Goal: Task Accomplishment & Management: Use online tool/utility

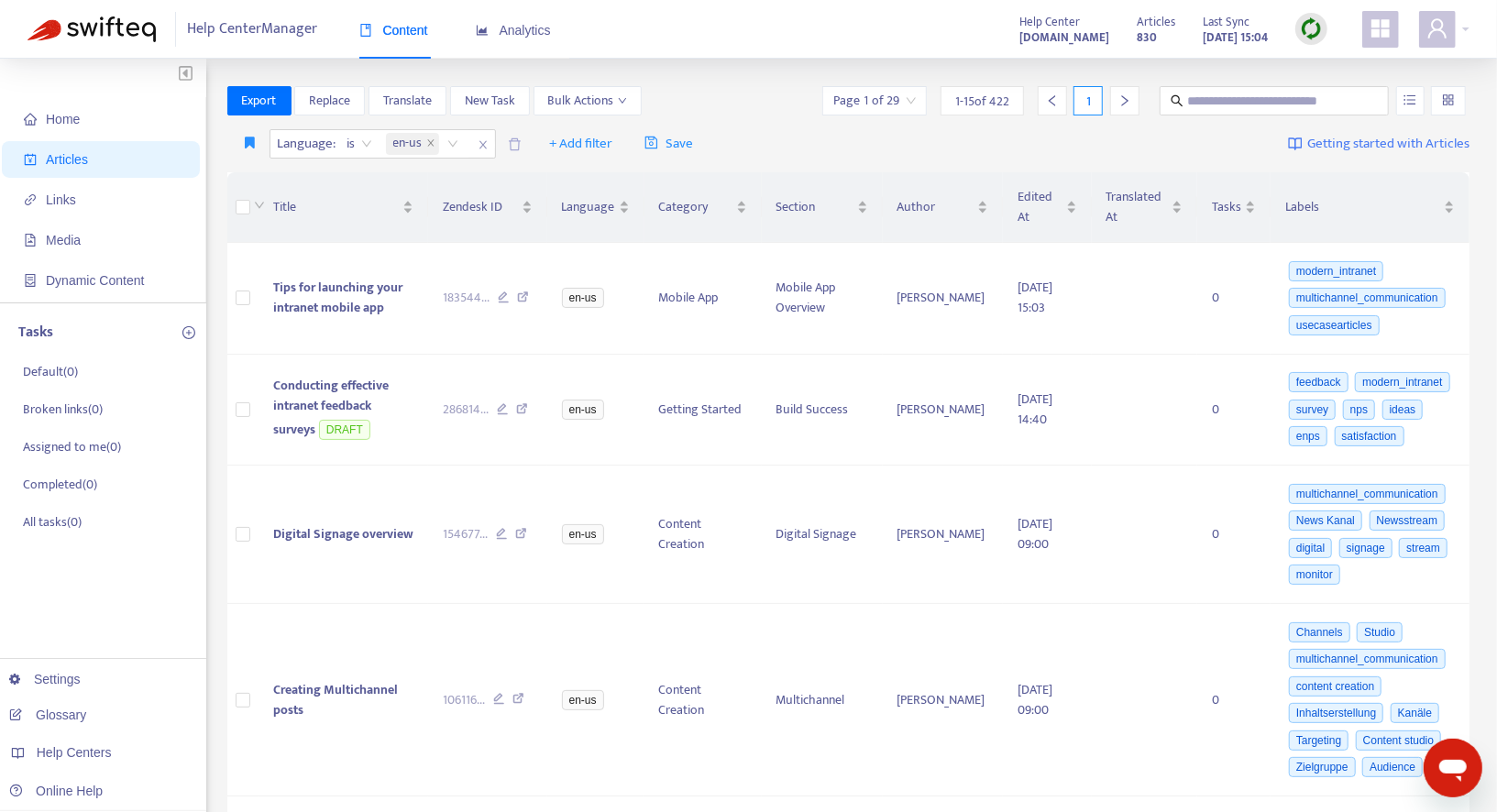
click at [1305, 33] on img at bounding box center [1311, 29] width 23 height 23
click at [1321, 70] on link "Quick Sync" at bounding box center [1348, 66] width 78 height 21
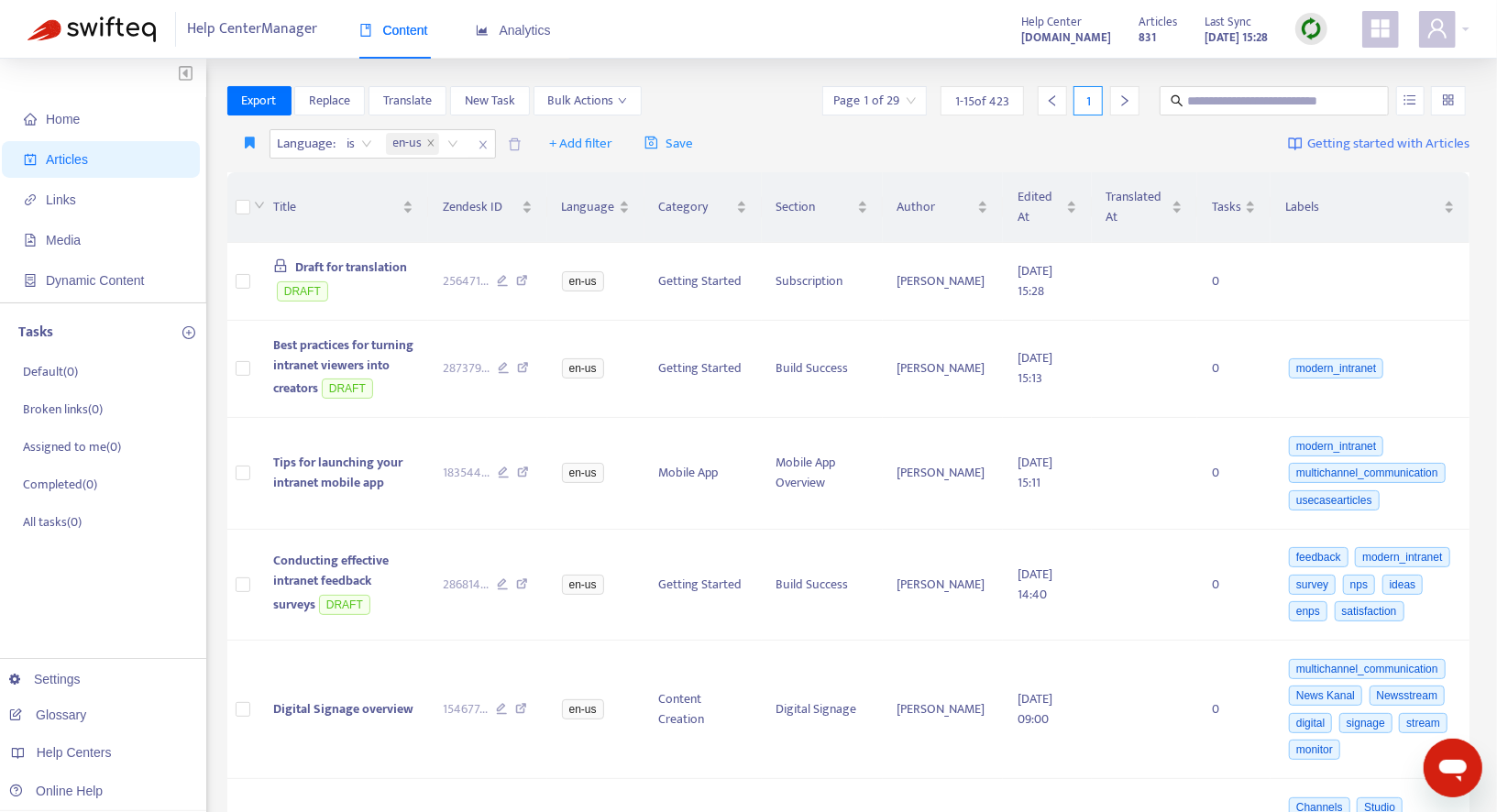
click at [1313, 31] on img at bounding box center [1311, 29] width 23 height 23
click at [1317, 73] on link "Quick Sync" at bounding box center [1348, 66] width 78 height 21
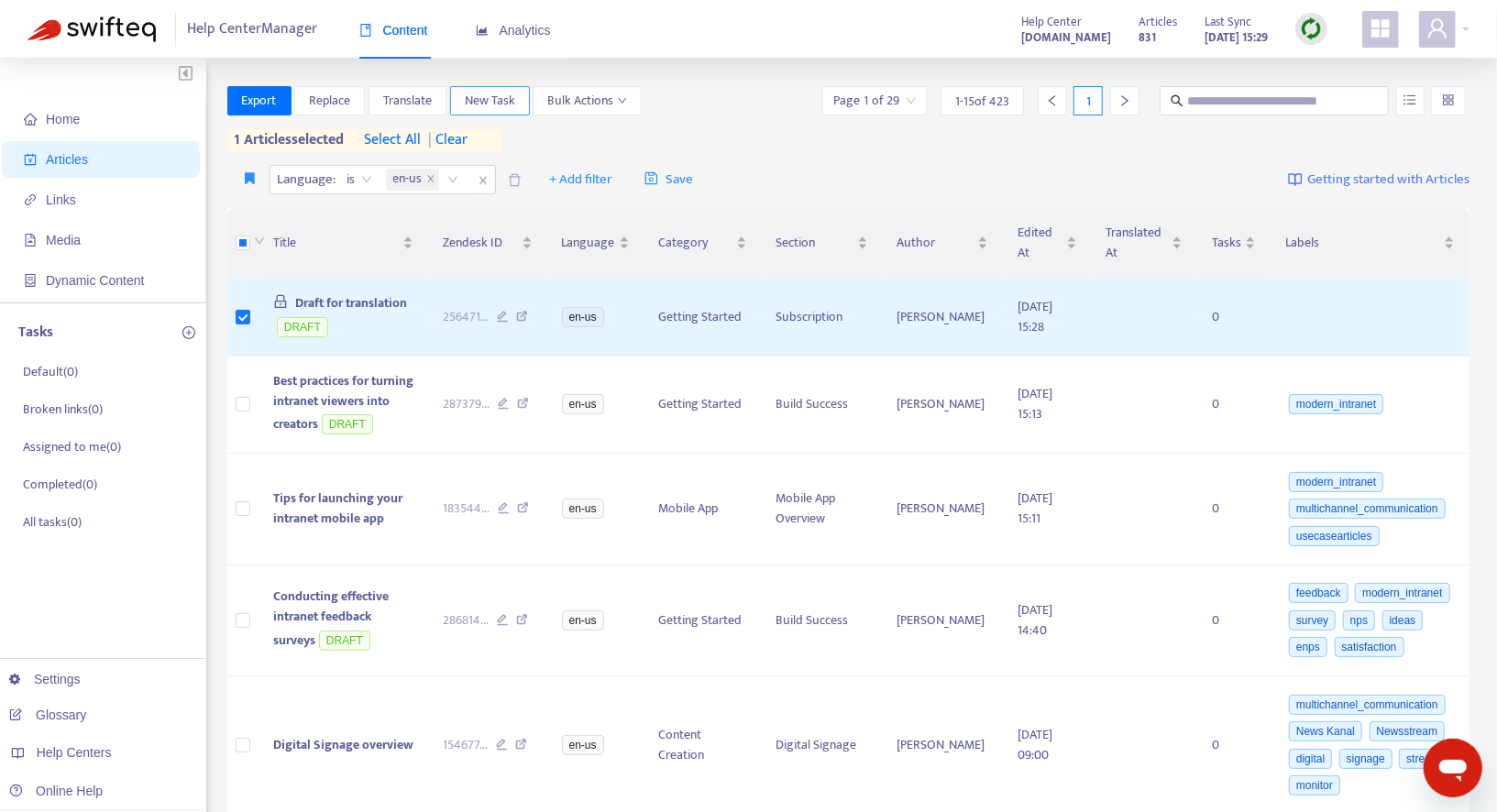
click at [492, 104] on span "New Task" at bounding box center [489, 101] width 50 height 20
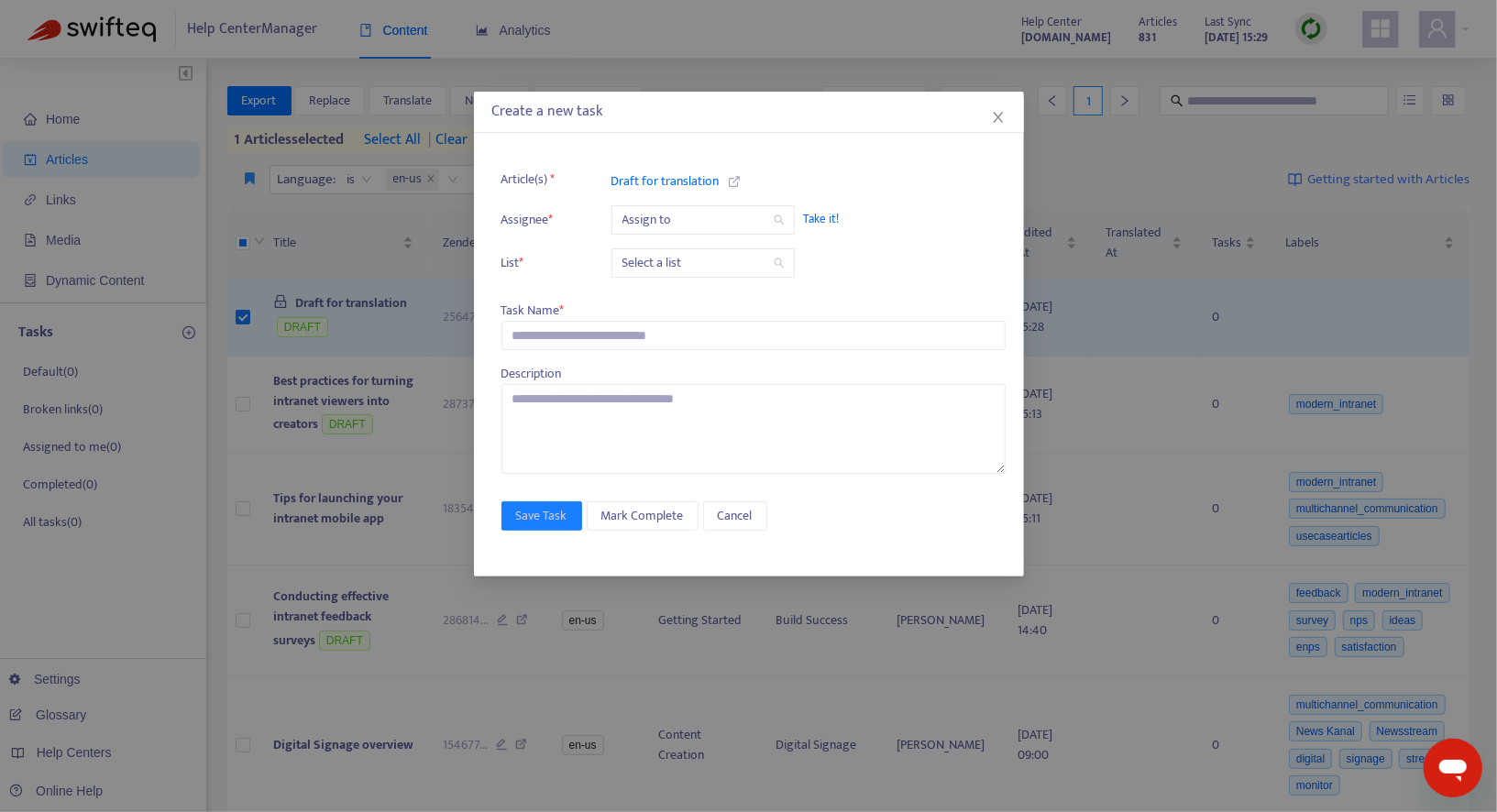
click at [1009, 115] on div "Create a new task" at bounding box center [749, 112] width 550 height 41
click at [997, 115] on icon "close" at bounding box center [997, 117] width 15 height 15
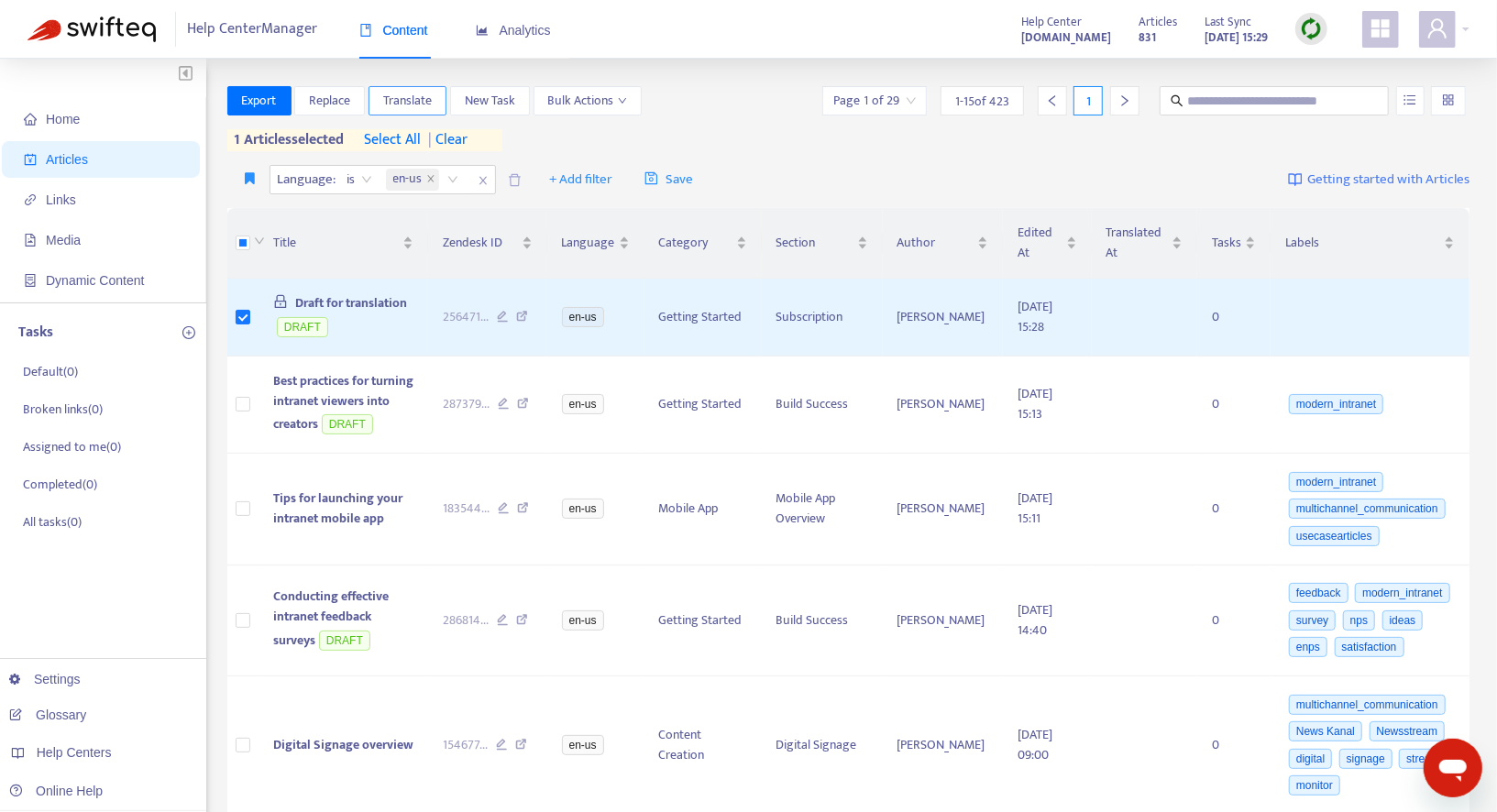
click at [430, 100] on span "Translate" at bounding box center [407, 101] width 48 height 20
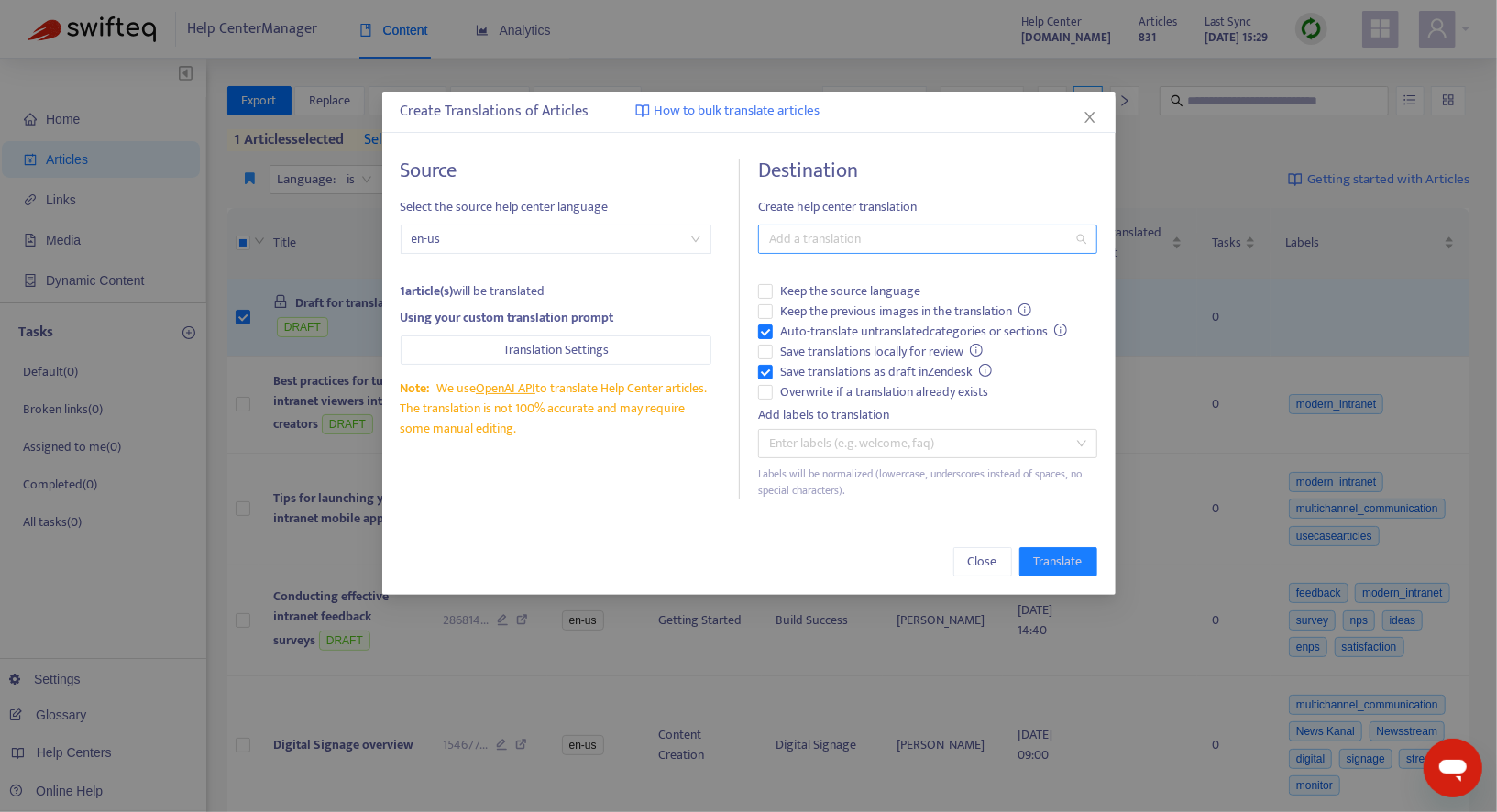
click at [887, 238] on div at bounding box center [919, 239] width 311 height 22
click at [848, 299] on div "German ( de )" at bounding box center [932, 304] width 319 height 20
click at [833, 330] on span "Auto-translate untranslated categories or sections" at bounding box center [923, 331] width 303 height 20
click at [817, 386] on span "Overwrite if a translation already exists" at bounding box center [884, 392] width 223 height 20
click at [866, 367] on span "Save translations as draft in Zendesk" at bounding box center [886, 372] width 228 height 20
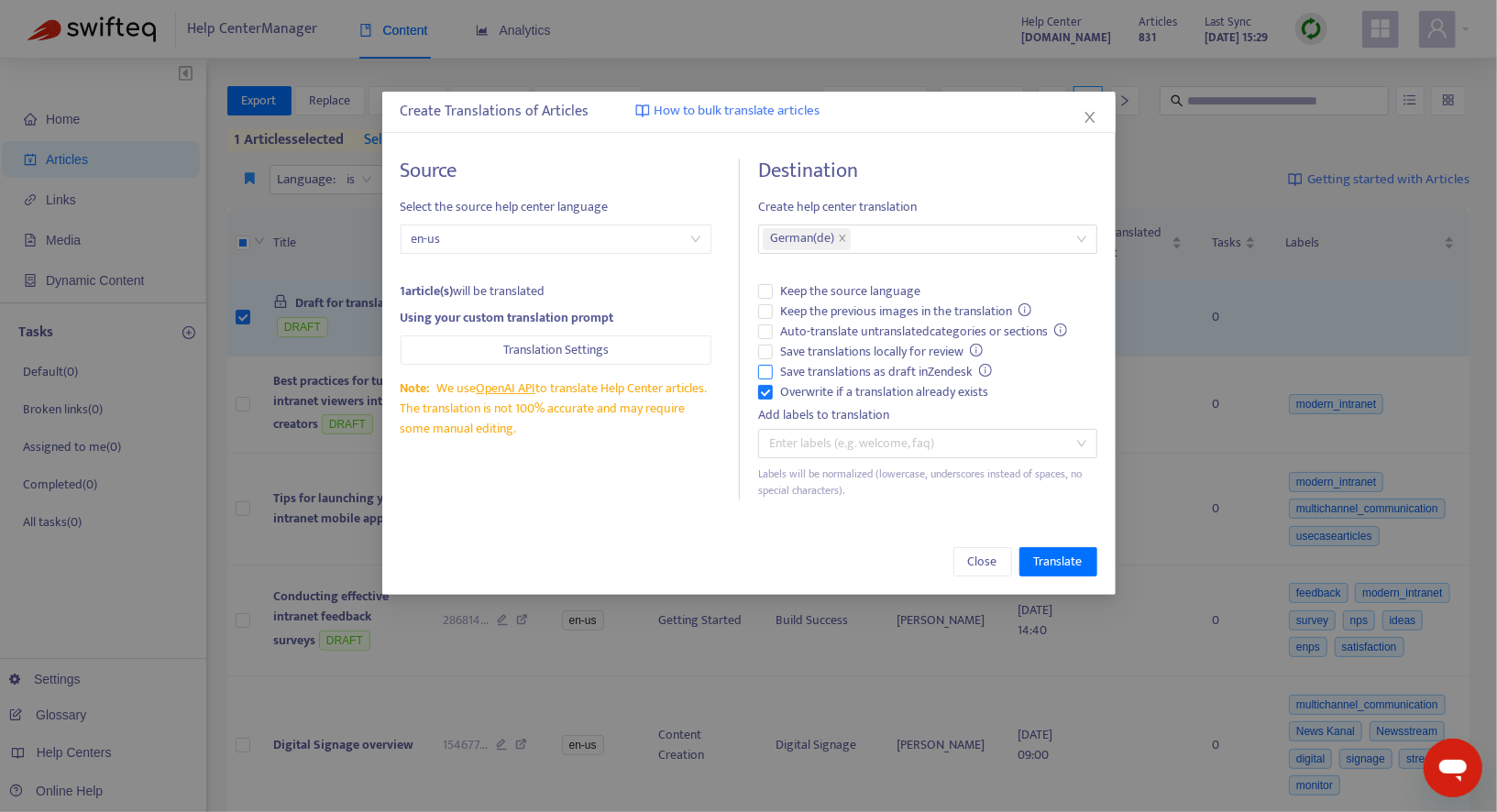
click at [866, 367] on span "Save translations as draft in Zendesk" at bounding box center [886, 372] width 228 height 20
click at [1055, 560] on span "Translate" at bounding box center [1057, 562] width 48 height 20
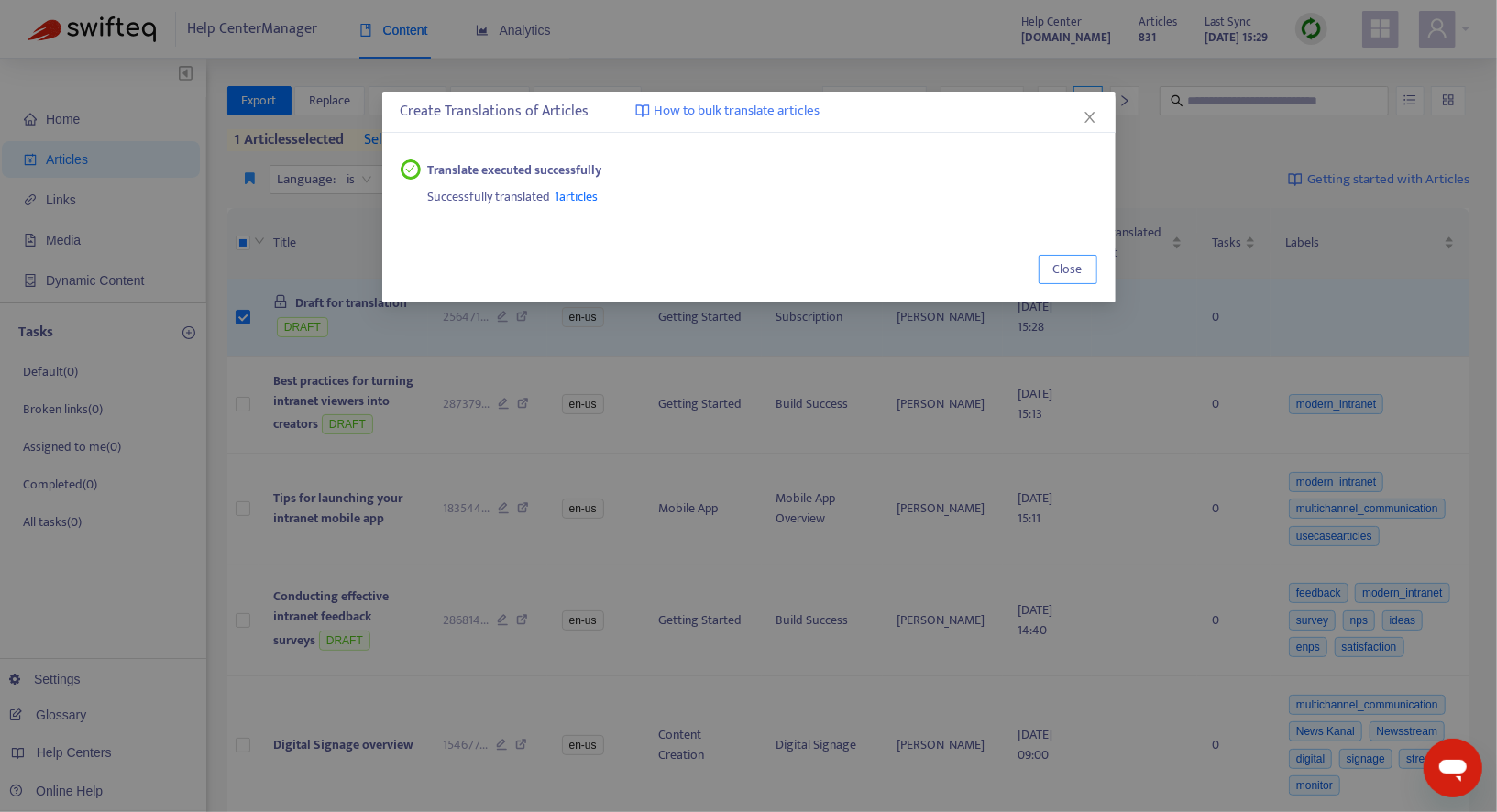
click at [1067, 262] on span "Close" at bounding box center [1068, 269] width 30 height 20
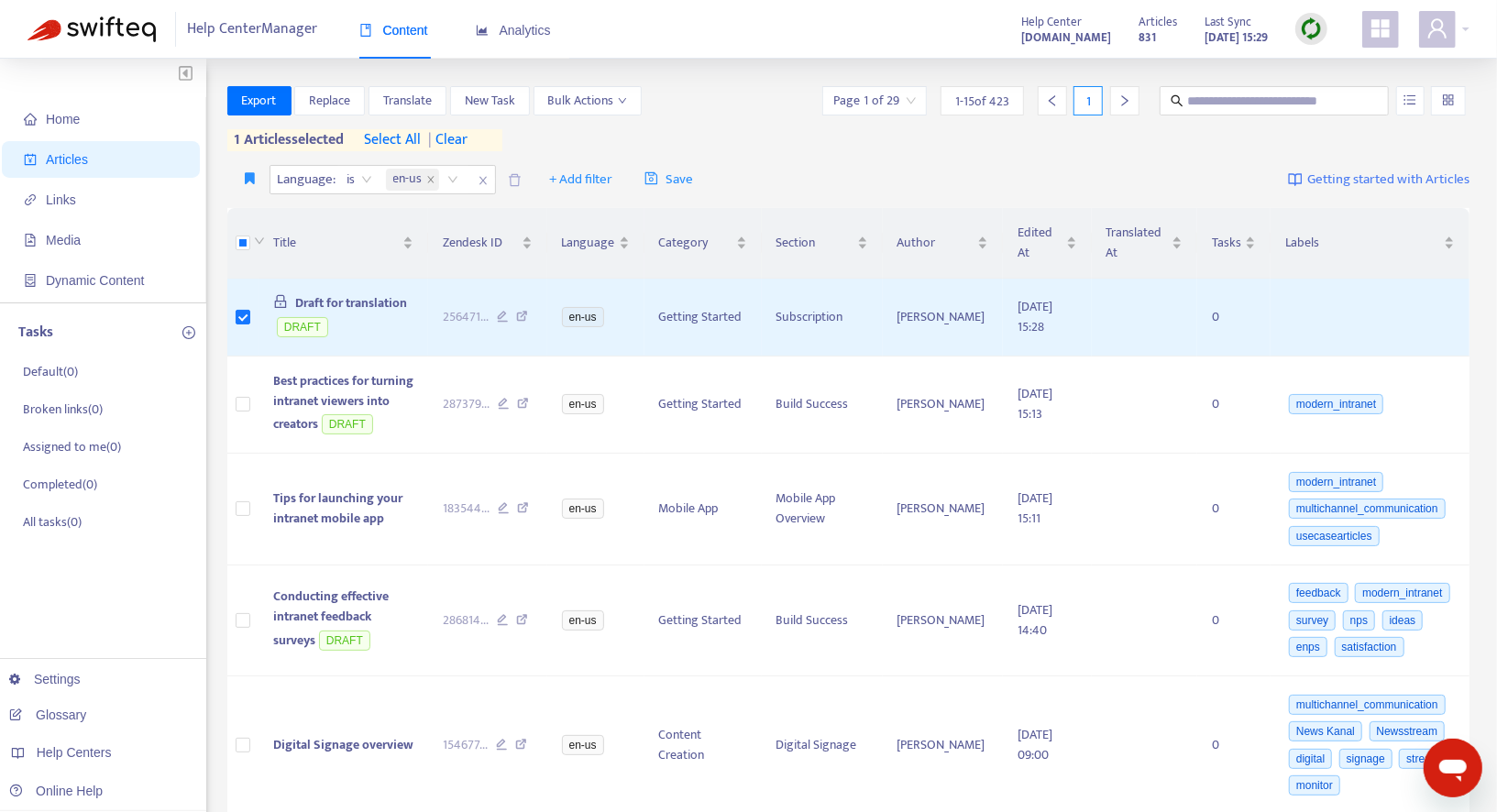
click at [445, 111] on div "Export Replace Translate New Task Bulk Actions" at bounding box center [435, 101] width 414 height 30
click at [424, 105] on span "Translate" at bounding box center [407, 101] width 48 height 20
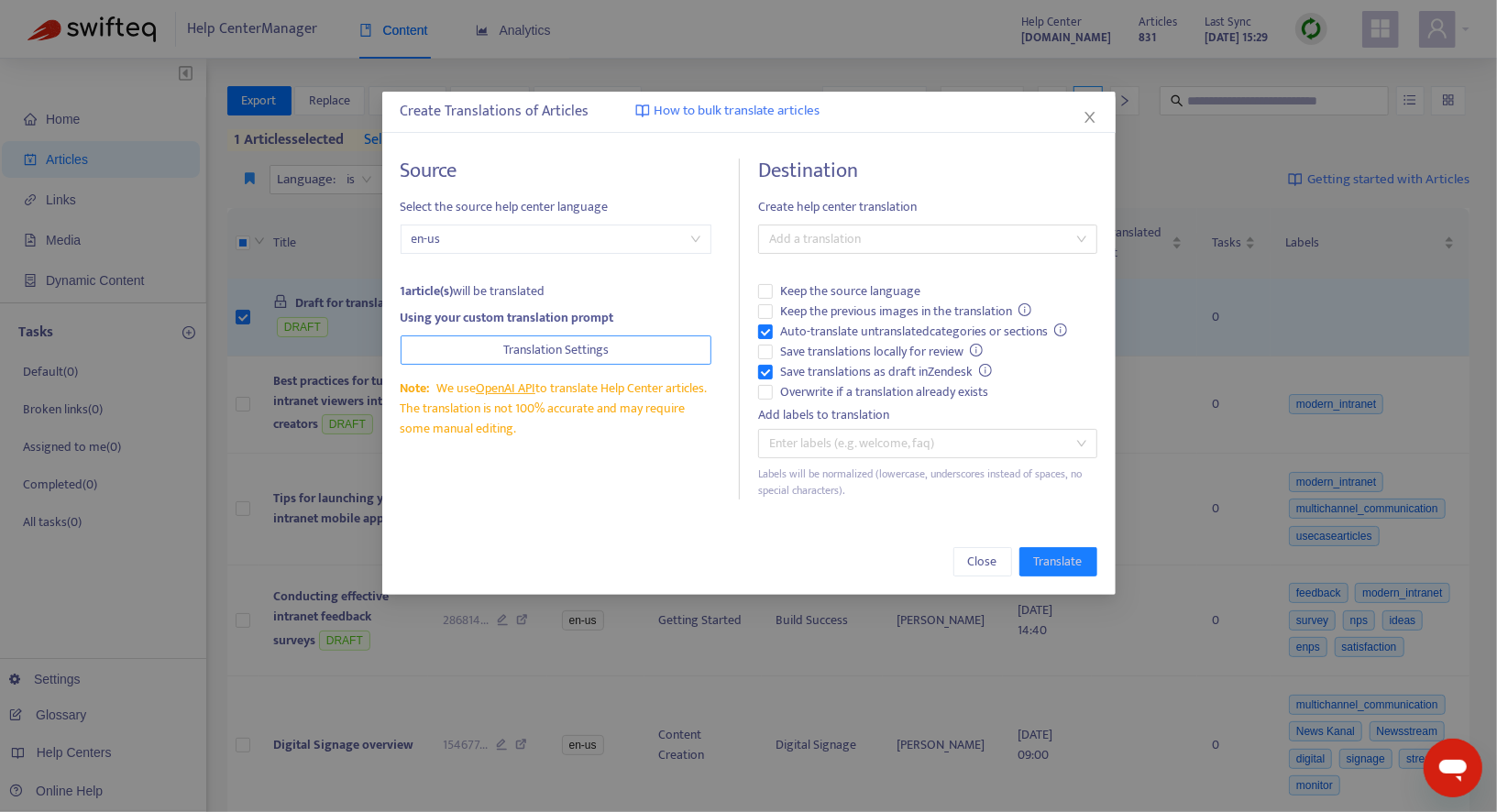
click at [595, 360] on button "Translation Settings" at bounding box center [555, 350] width 310 height 30
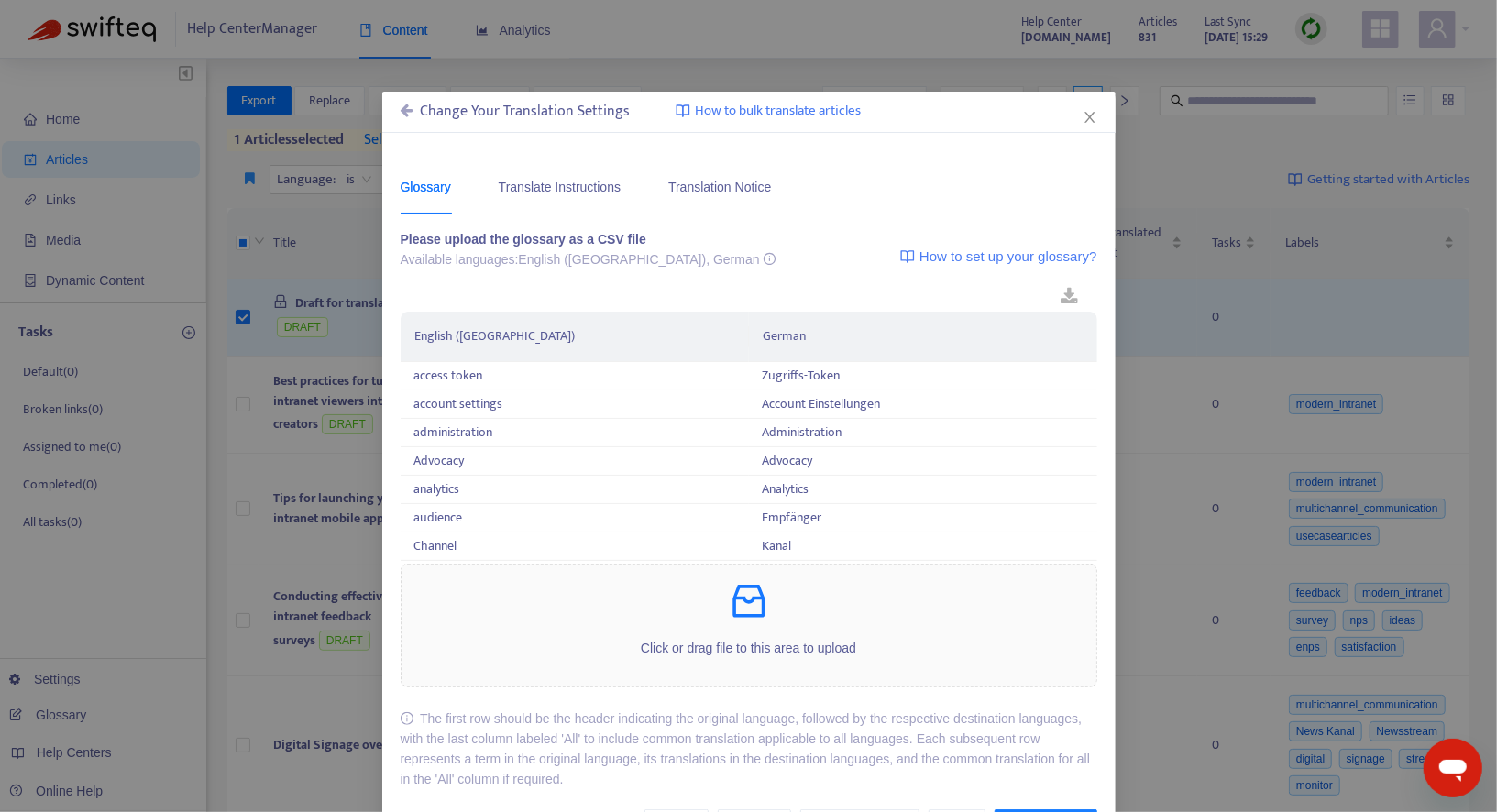
scroll to position [65, 0]
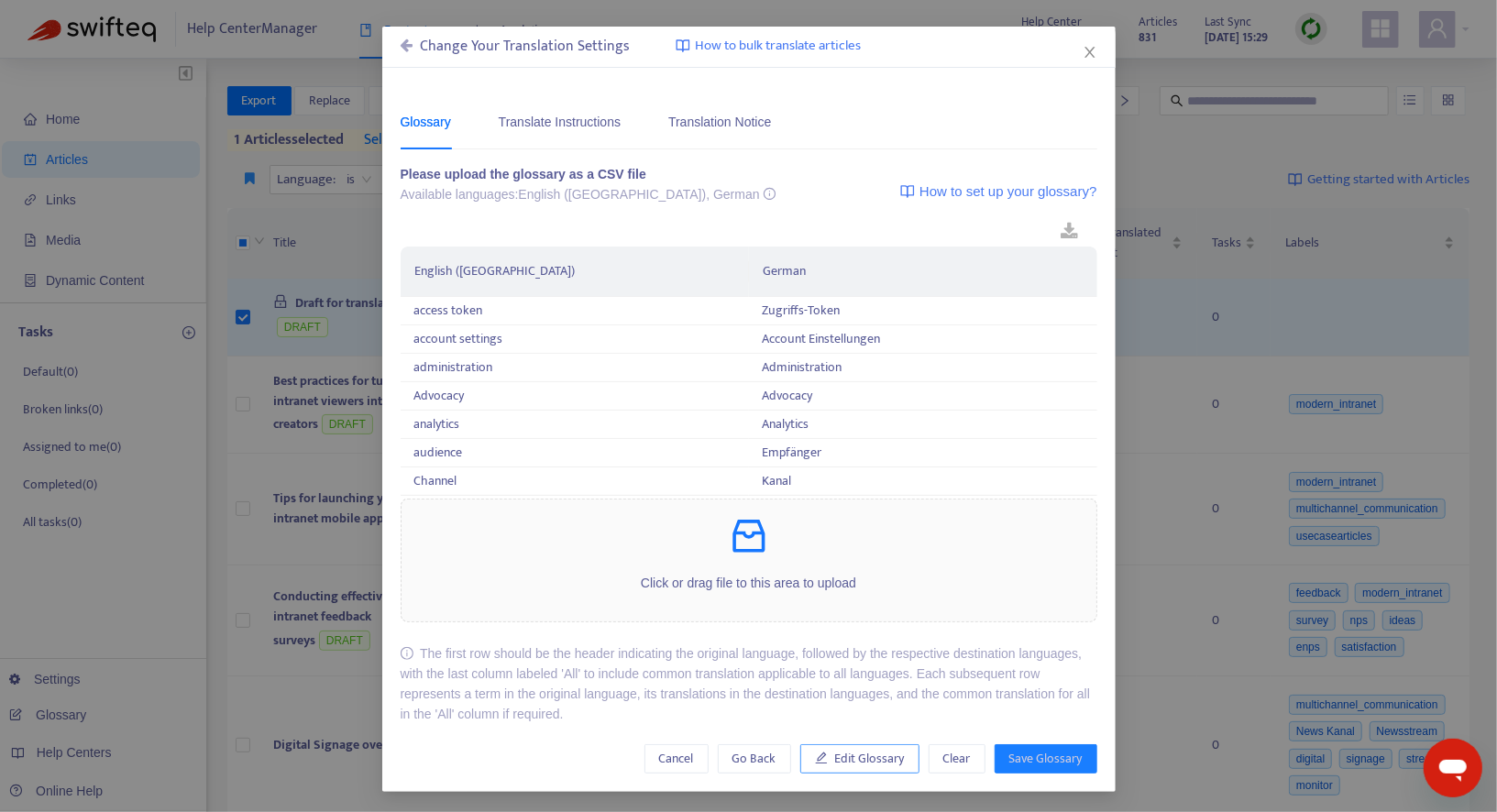
click at [856, 764] on span "Edit Glossary" at bounding box center [869, 759] width 70 height 20
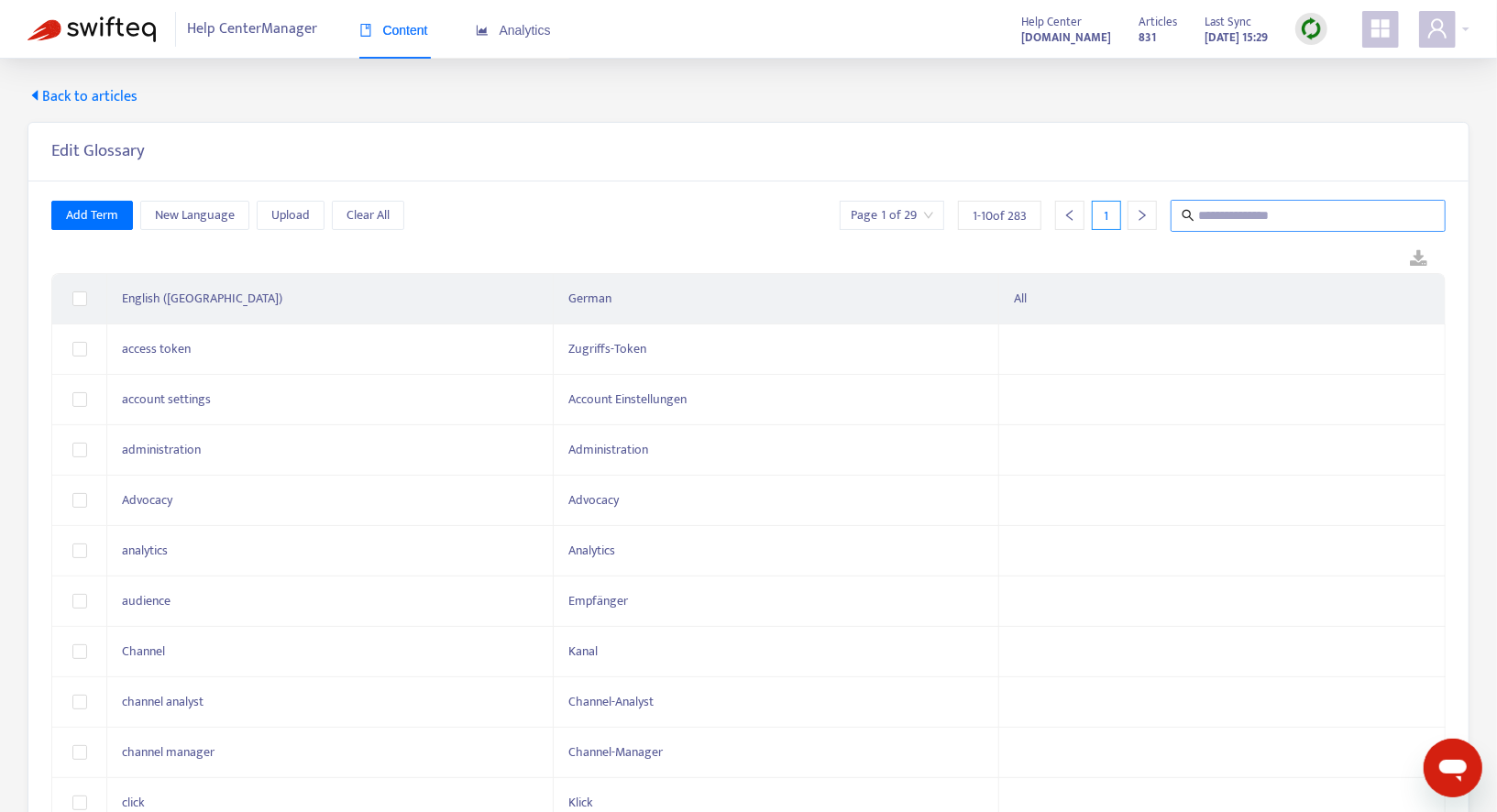
click at [1267, 215] on input "text" at bounding box center [1308, 215] width 222 height 23
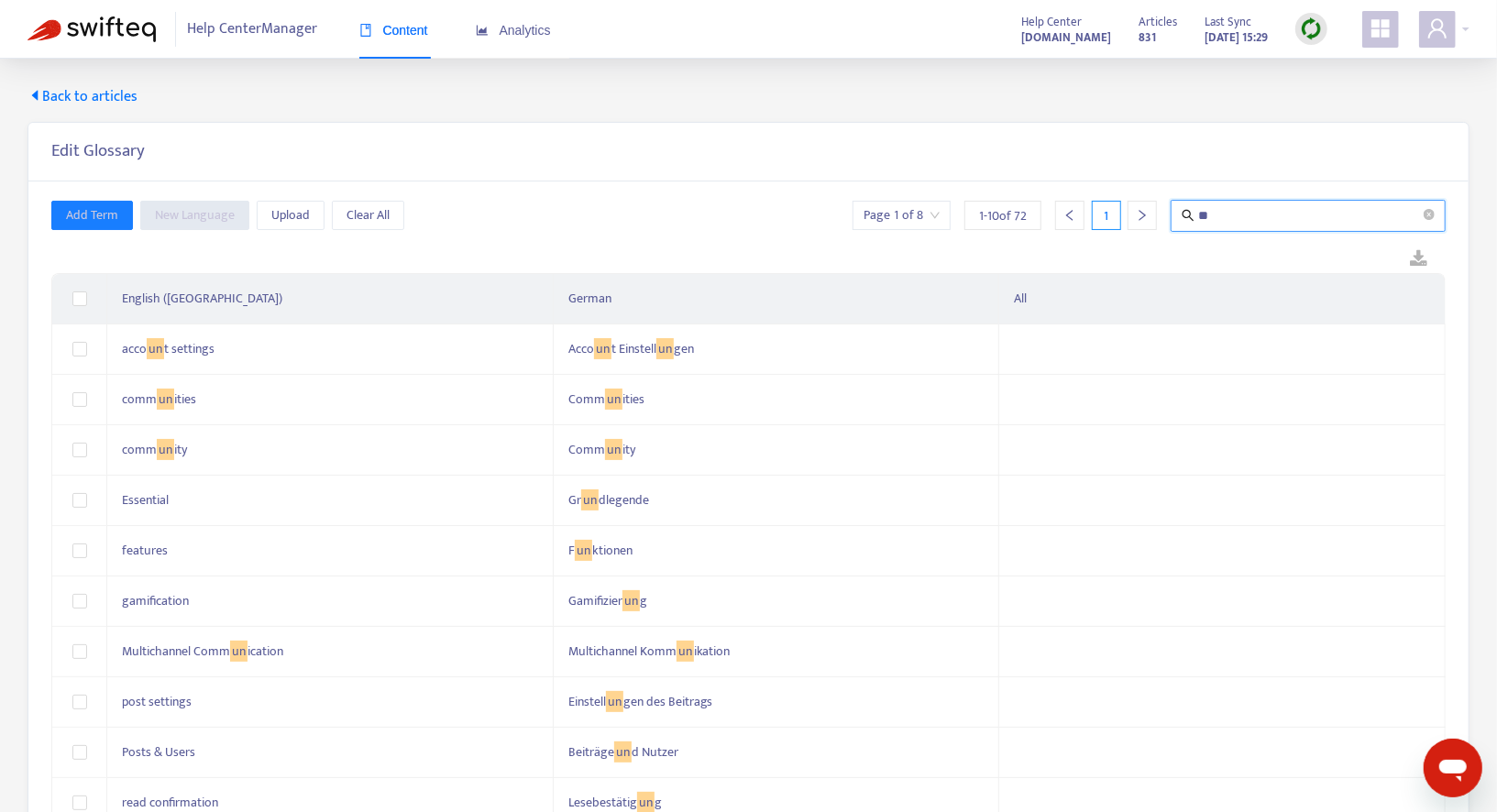
type input "***"
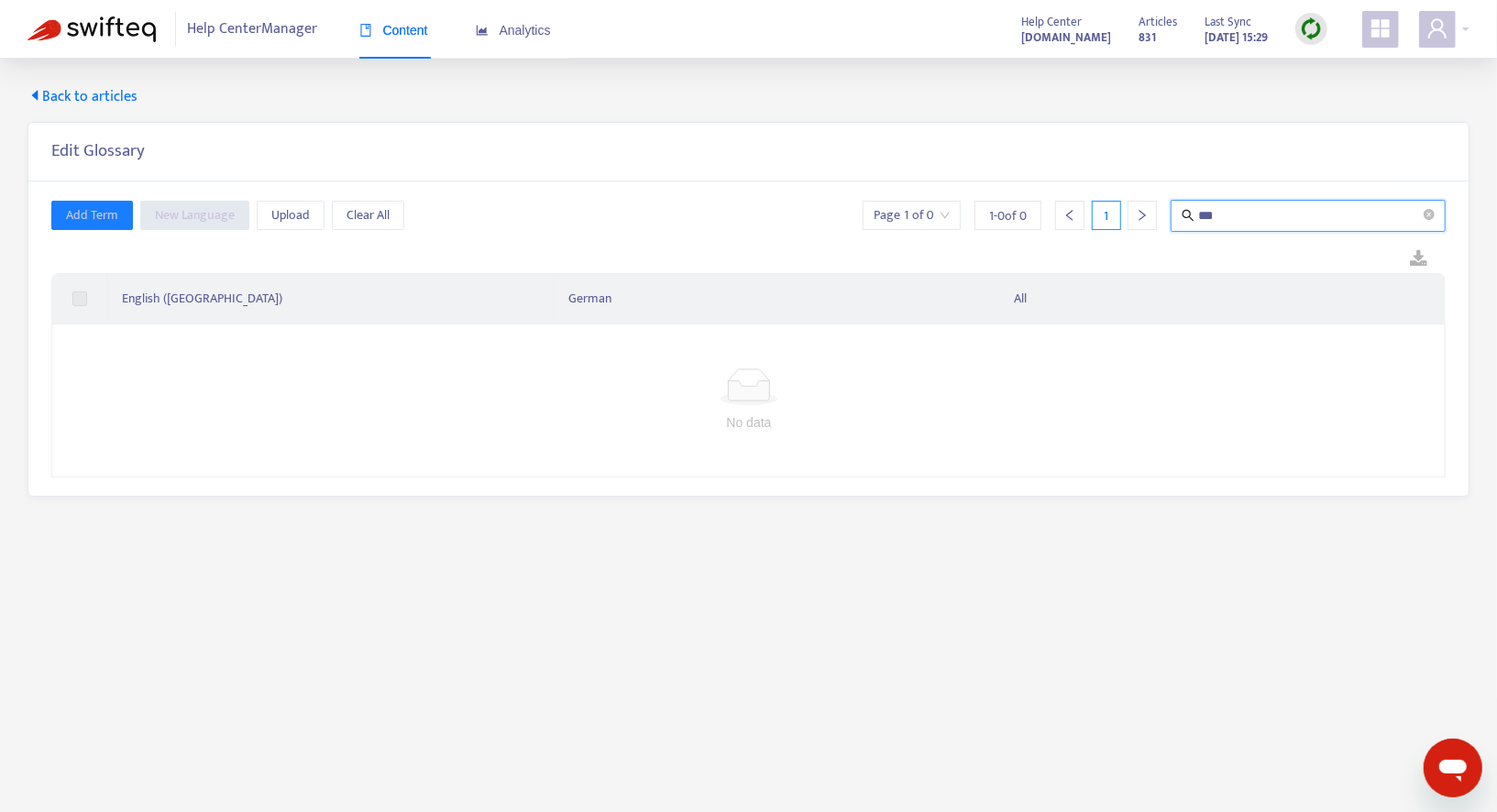
click at [1233, 212] on input "***" at bounding box center [1308, 215] width 222 height 23
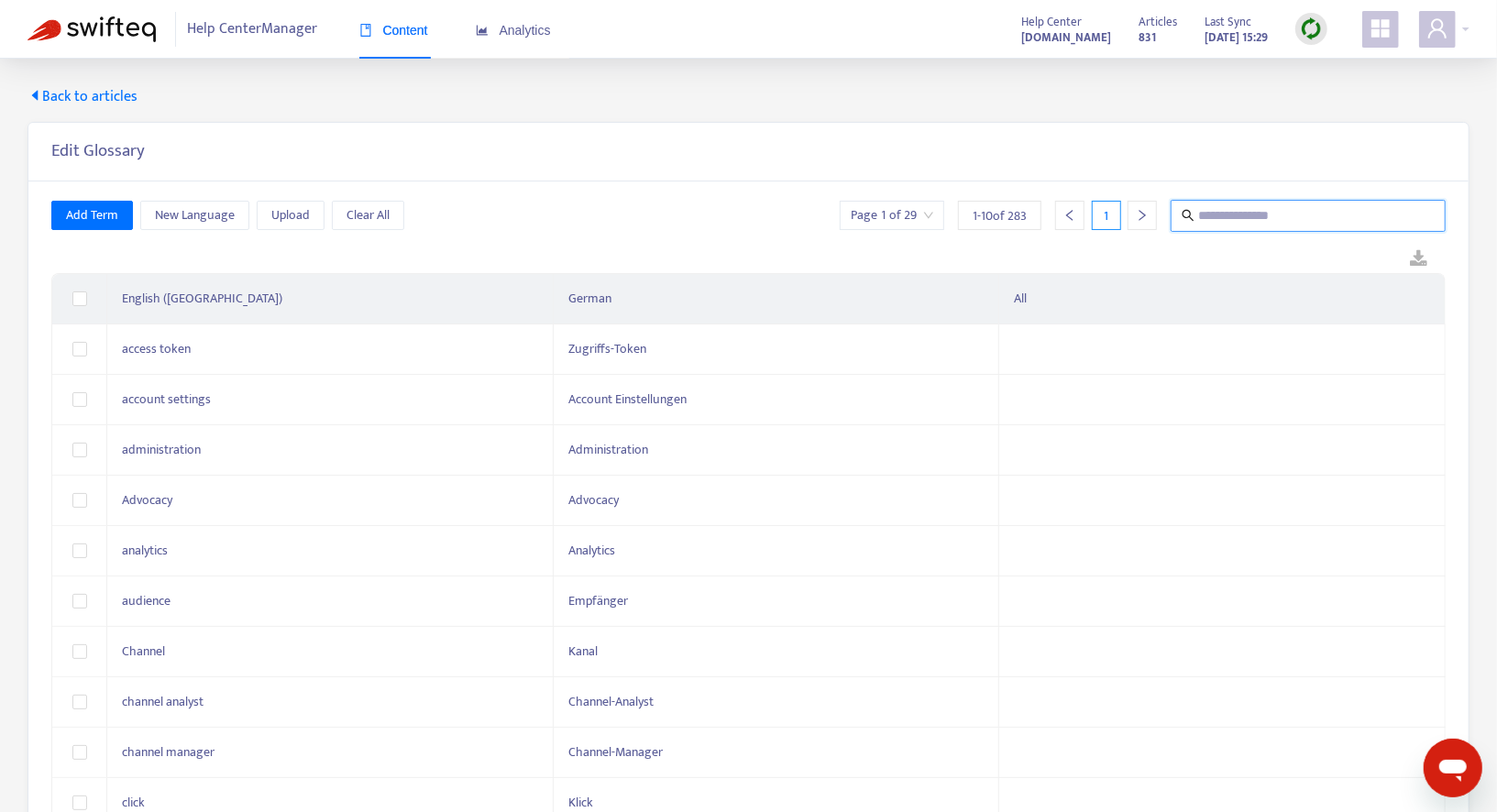
click at [743, 207] on div "Add Term New Language Upload Clear All Page 1 of 29 1 - 10 of 283 1" at bounding box center [748, 216] width 1394 height 33
click at [108, 214] on span "Add Term" at bounding box center [92, 215] width 52 height 20
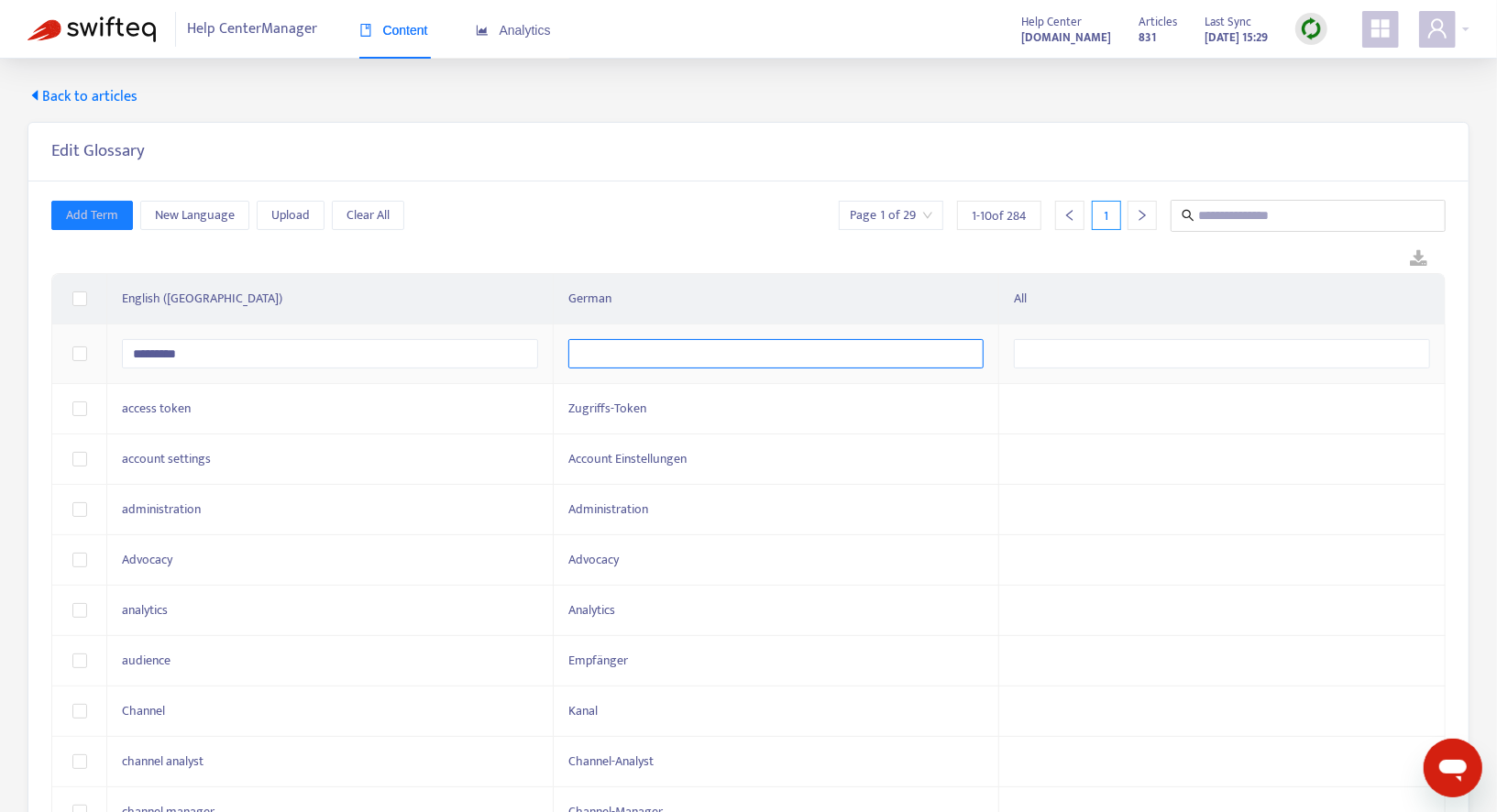
type \(USA\) "*********"
click at [617, 340] on input "text" at bounding box center [777, 354] width 416 height 30
paste input "**********"
click at [665, 348] on input "**********" at bounding box center [777, 354] width 416 height 30
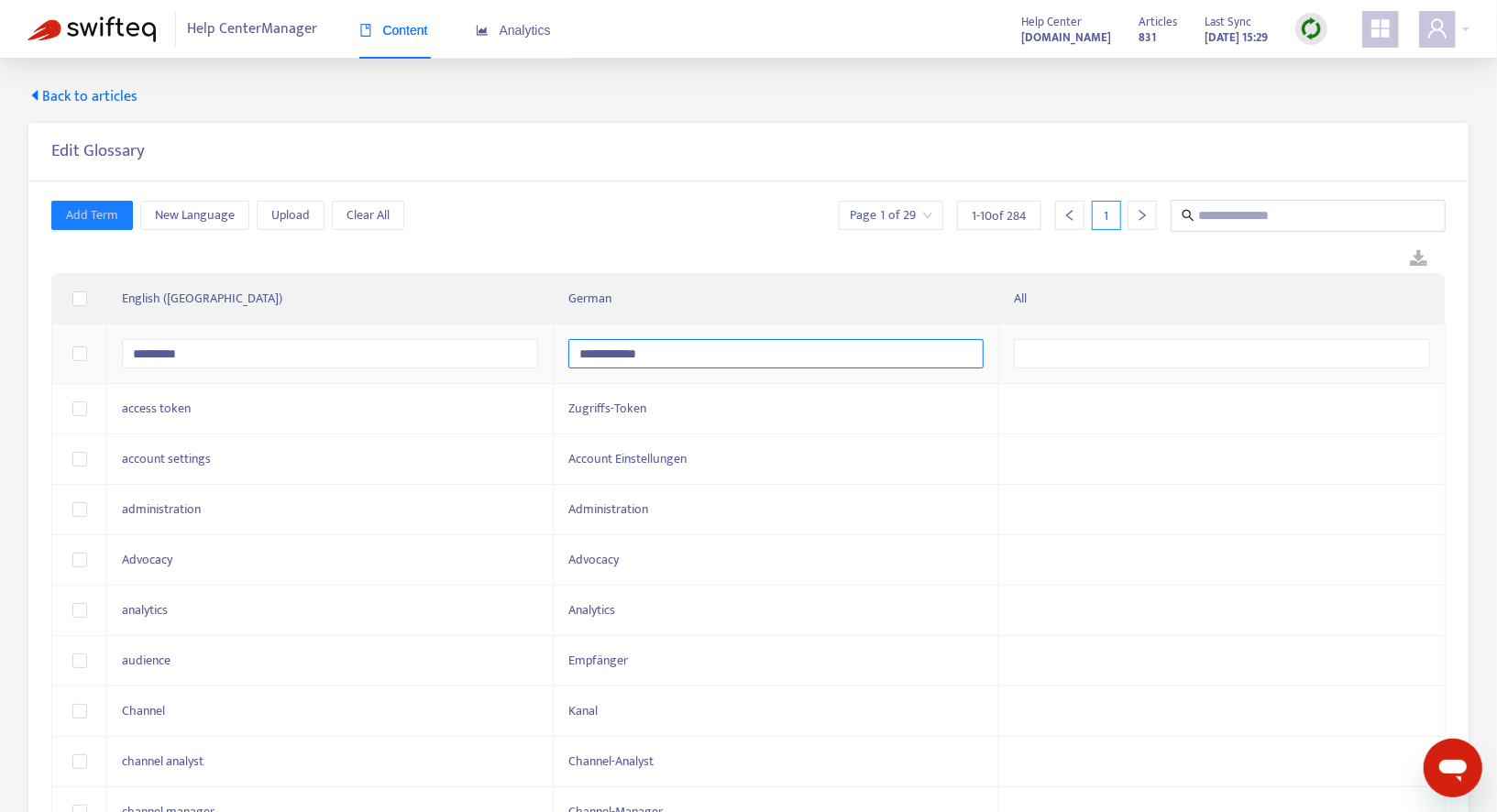
click at [665, 348] on input "**********" at bounding box center [777, 354] width 416 height 30
type input "**********"
click at [859, 254] on div at bounding box center [748, 259] width 1394 height 28
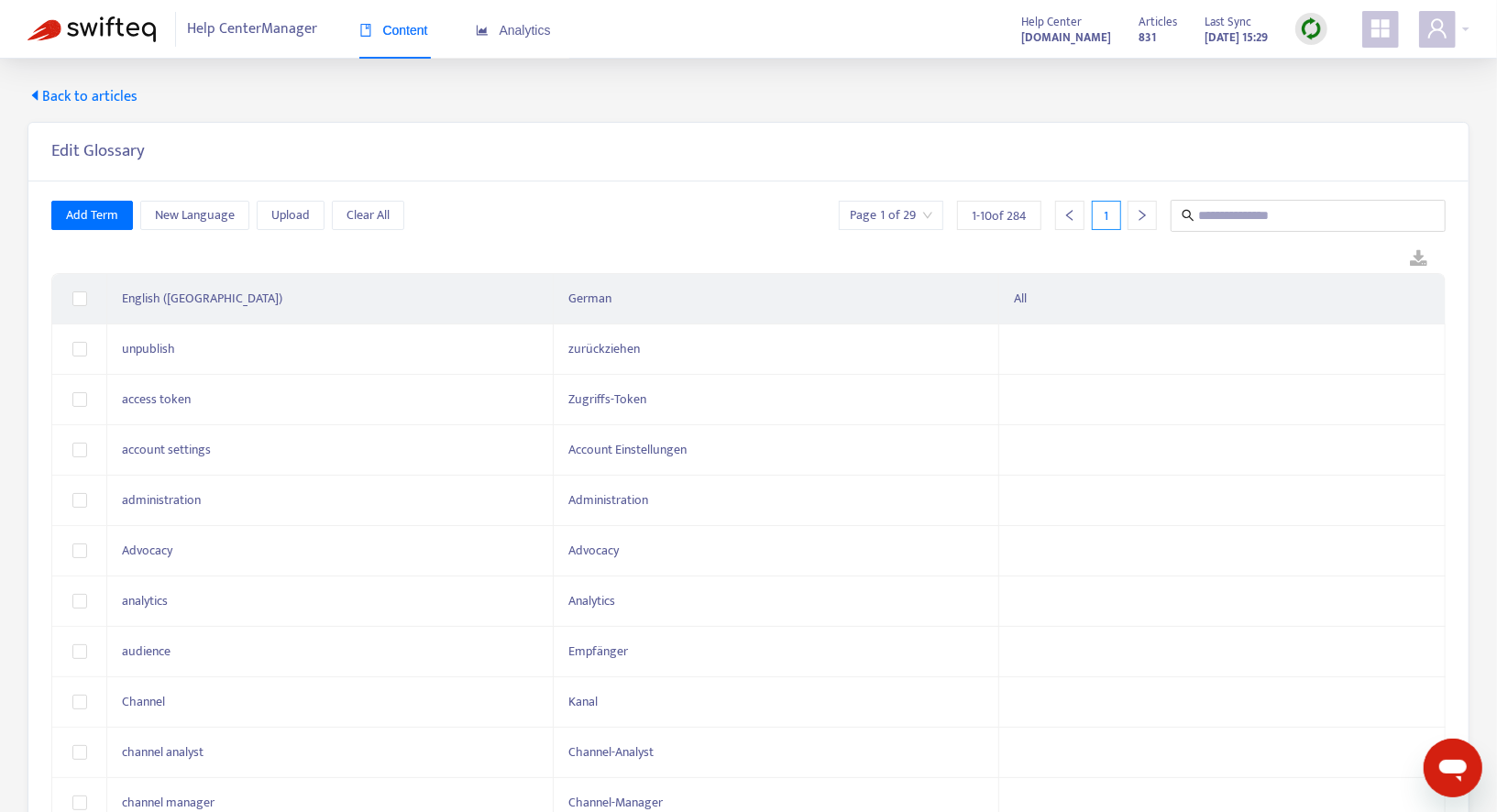
click at [75, 95] on span "Back to articles" at bounding box center [83, 97] width 110 height 22
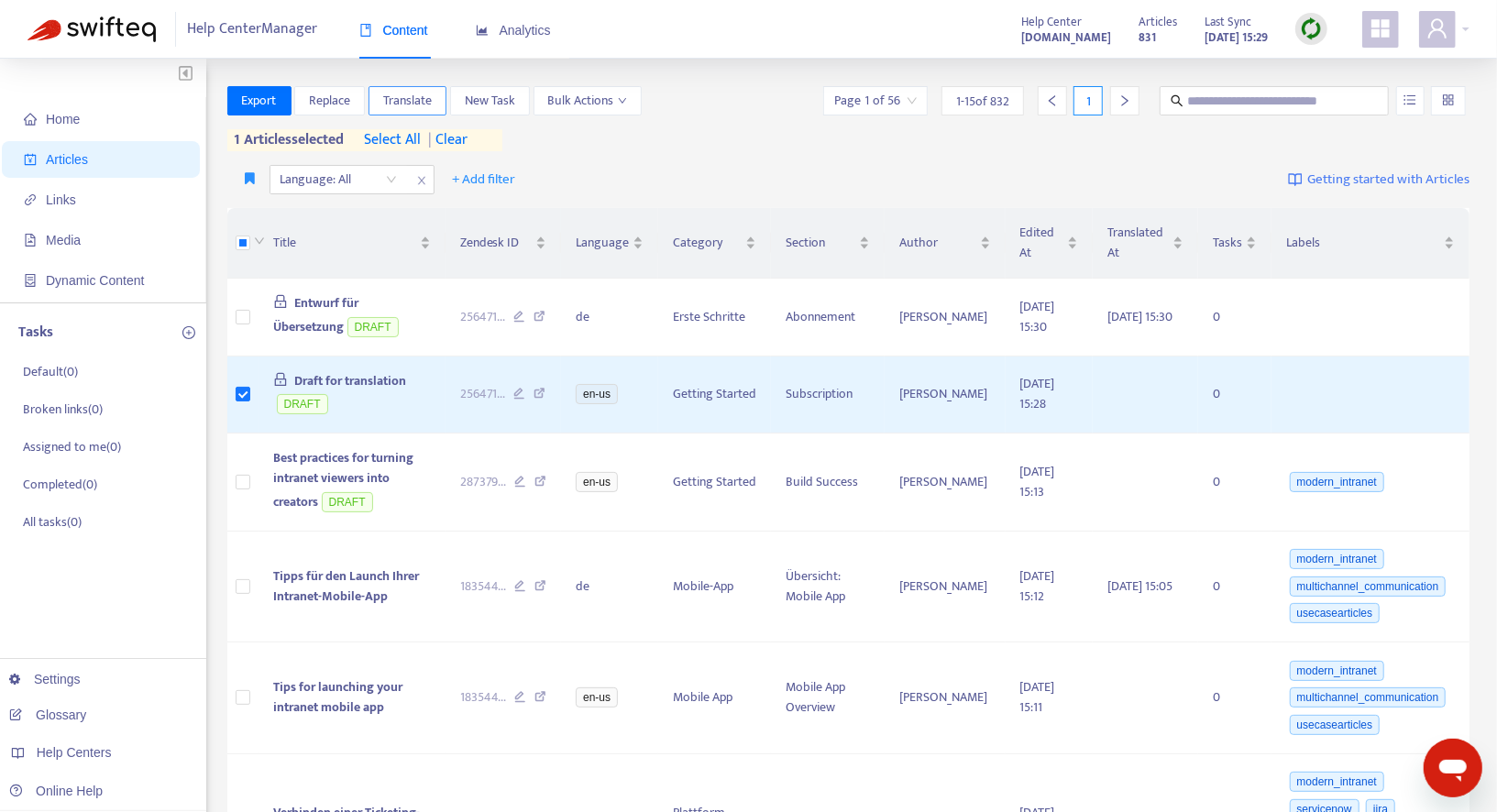
click at [400, 99] on span "Translate" at bounding box center [407, 101] width 48 height 20
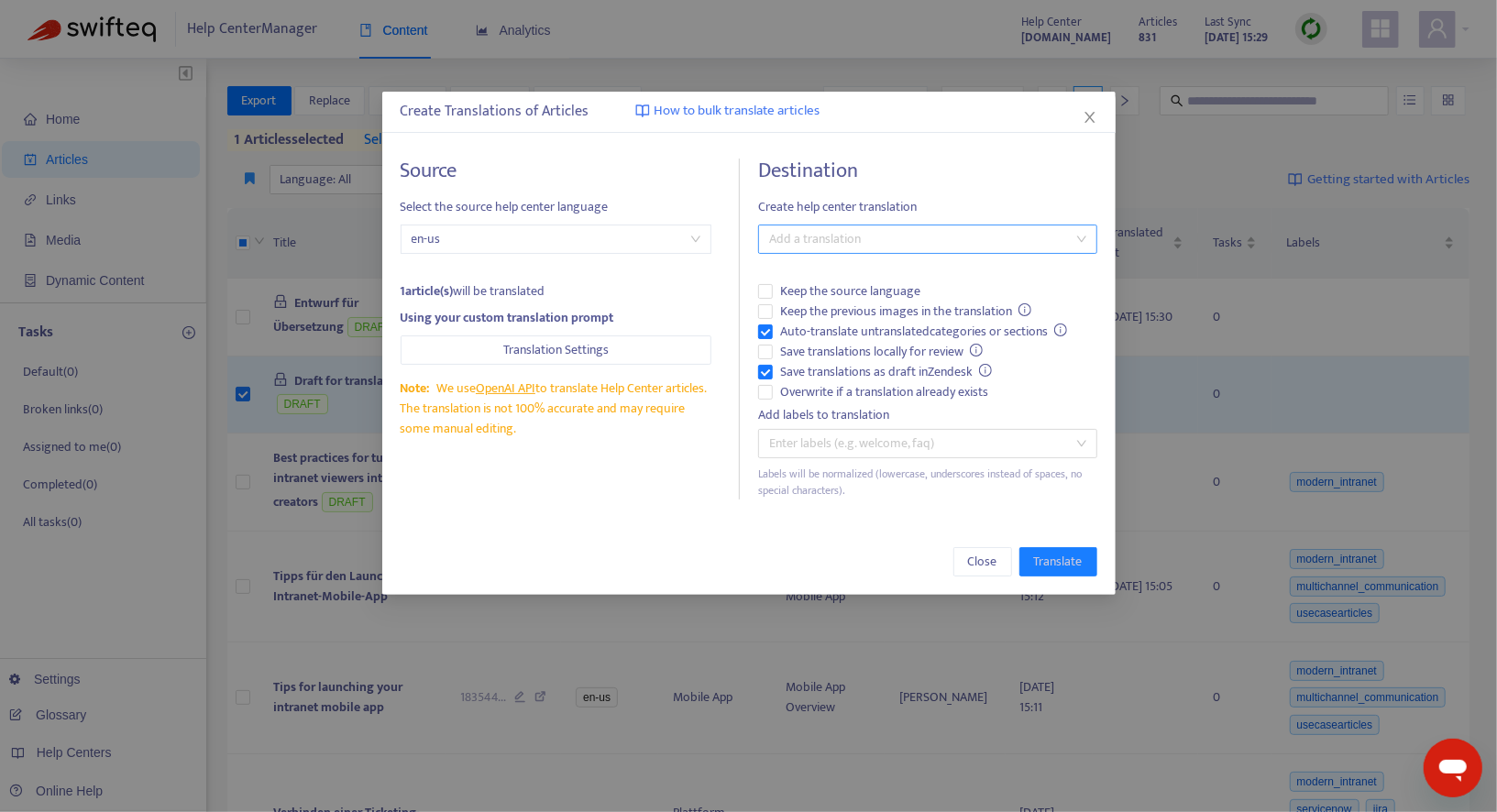
click at [826, 239] on div at bounding box center [919, 239] width 311 height 22
click at [857, 227] on div "Add a translation" at bounding box center [927, 239] width 339 height 30
click at [1092, 116] on icon "close" at bounding box center [1089, 117] width 15 height 15
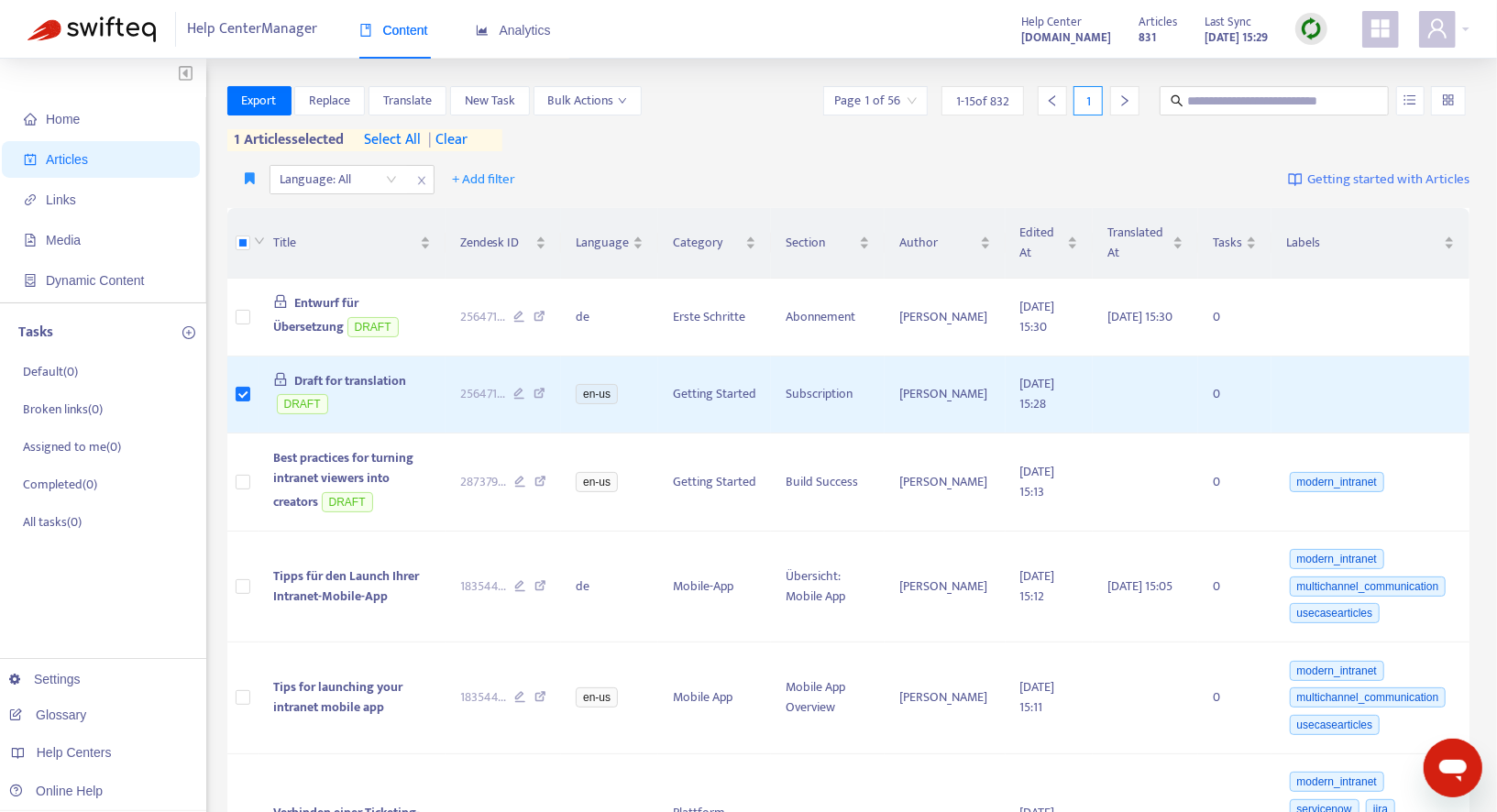
click at [900, 151] on div "Export Replace Translate New Task Bulk Actions Page 1 of 56 1 - 15 of 832 1 1 a…" at bounding box center [849, 121] width 1243 height 72
click at [412, 103] on span "Translate" at bounding box center [407, 101] width 48 height 20
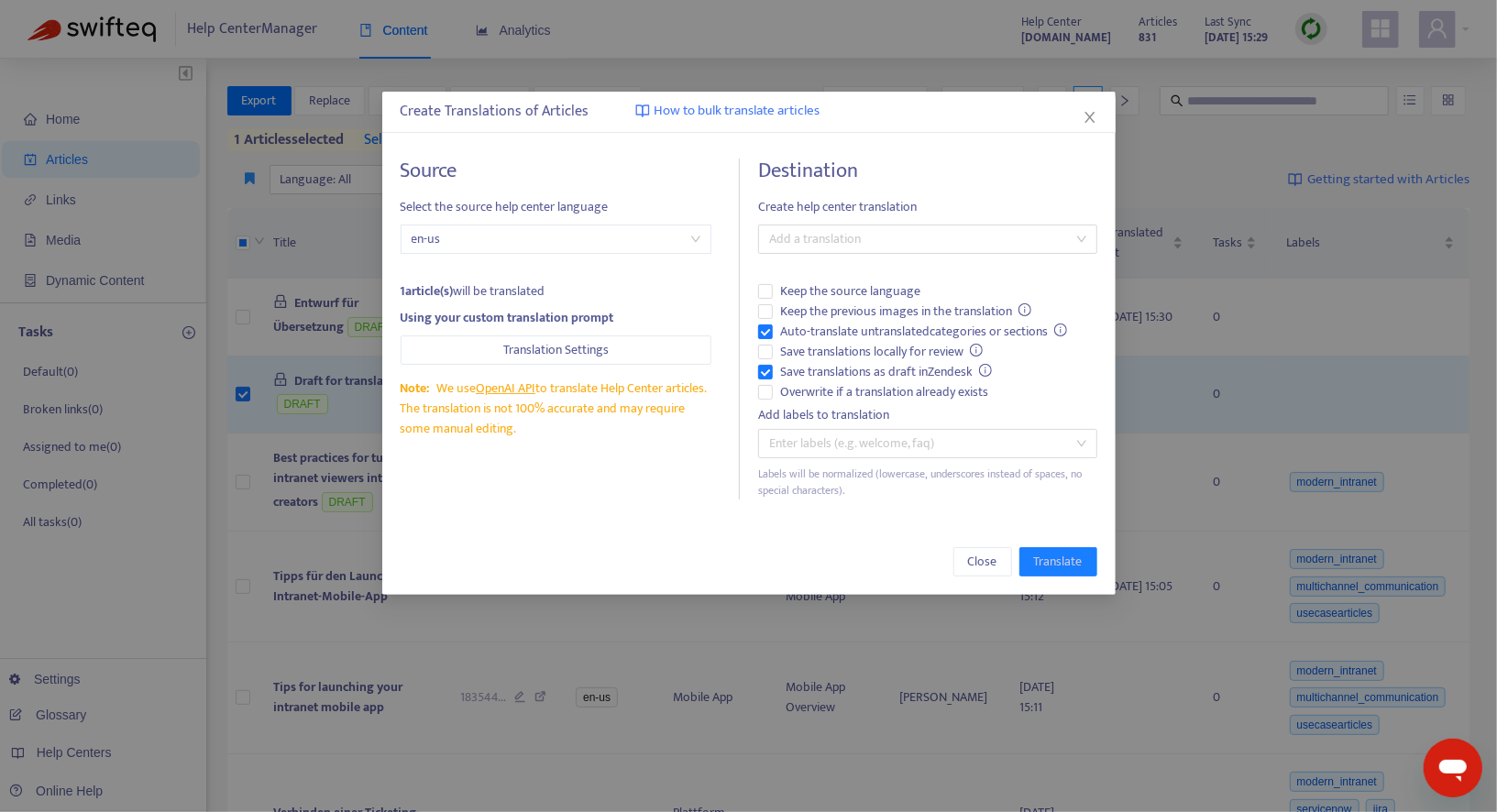
click at [959, 254] on div "Destination Create help center translation Add a translation Keep the source la…" at bounding box center [927, 329] width 339 height 341
click at [932, 245] on div at bounding box center [919, 239] width 311 height 22
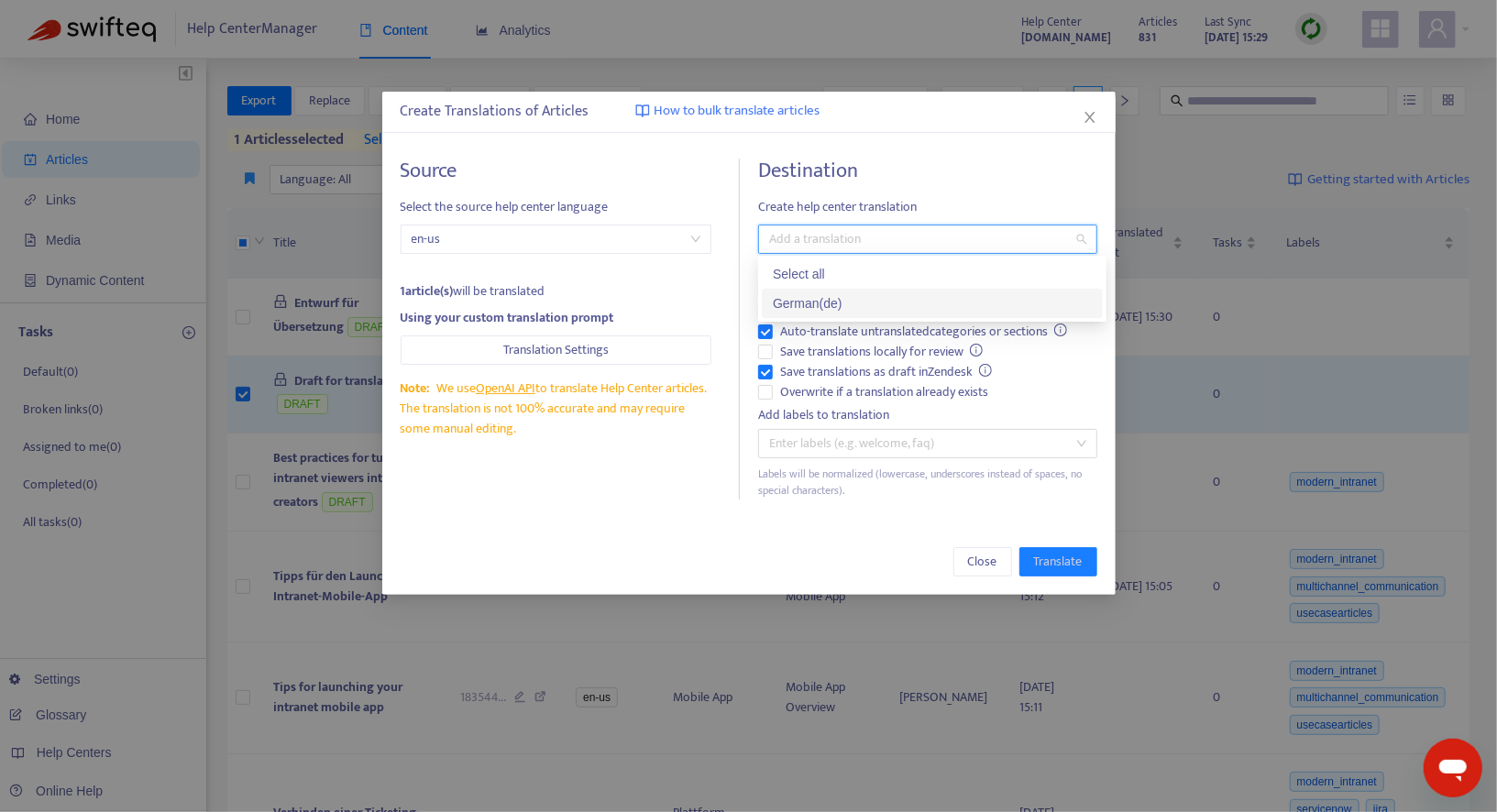
click at [880, 312] on div "German ( de )" at bounding box center [932, 304] width 319 height 20
click at [842, 331] on span "Auto-translate untranslated categories or sections" at bounding box center [923, 331] width 303 height 20
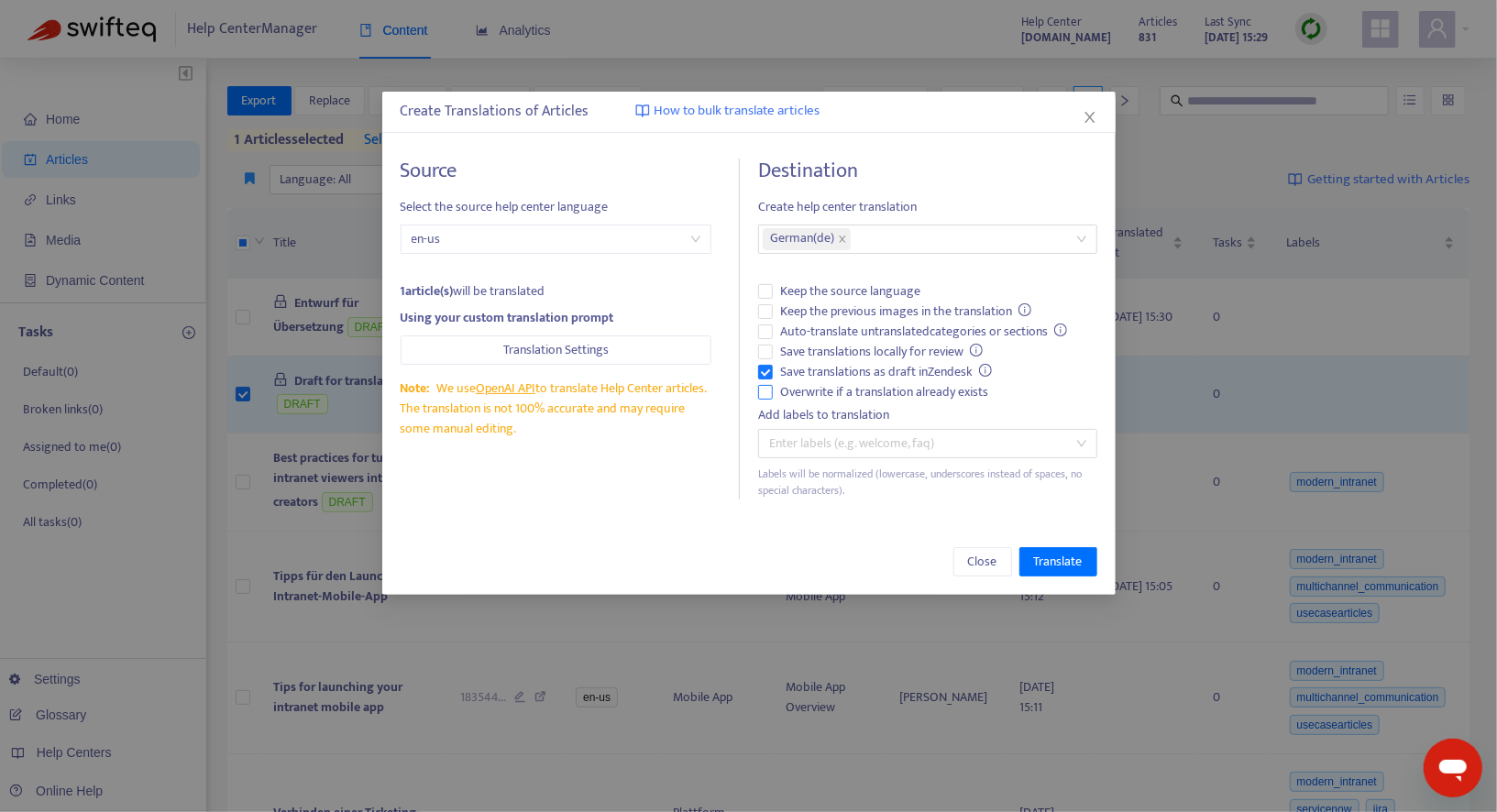
click at [818, 393] on span "Overwrite if a translation already exists" at bounding box center [884, 392] width 223 height 20
click at [1074, 565] on span "Translate" at bounding box center [1057, 562] width 48 height 20
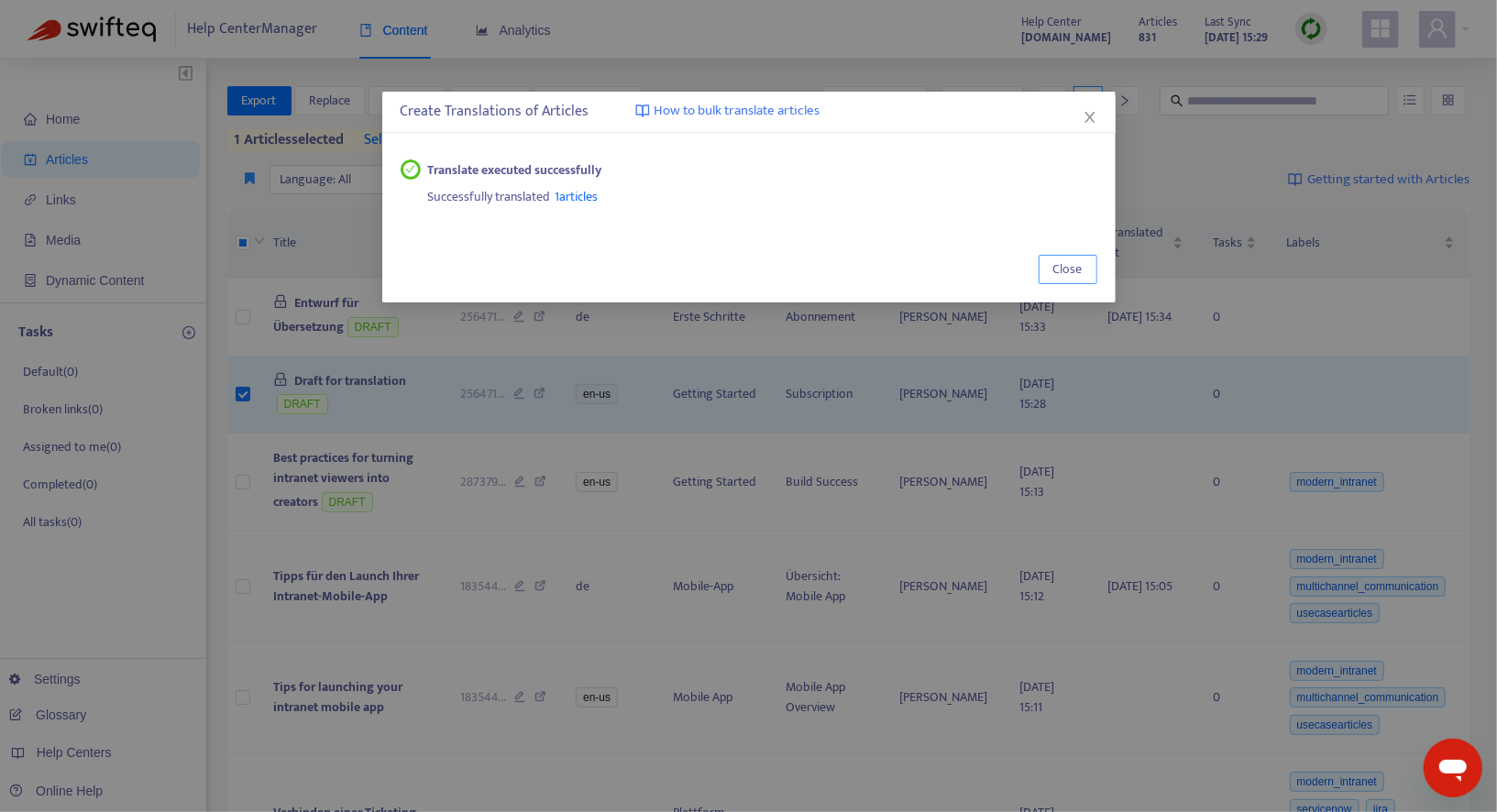
click at [1064, 275] on span "Close" at bounding box center [1068, 269] width 30 height 20
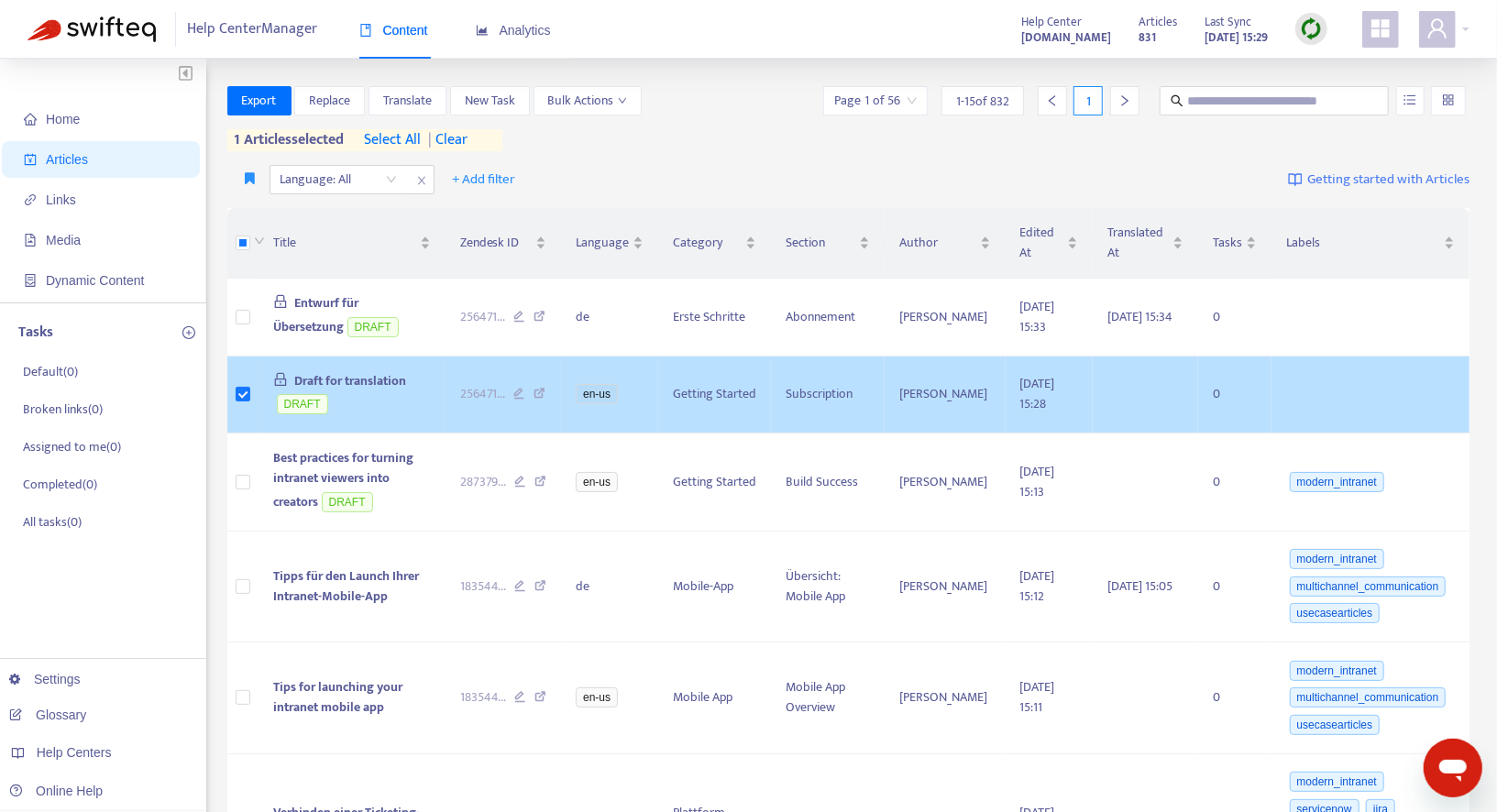
click at [392, 393] on td "Draft for translation DRAFT" at bounding box center [352, 395] width 187 height 78
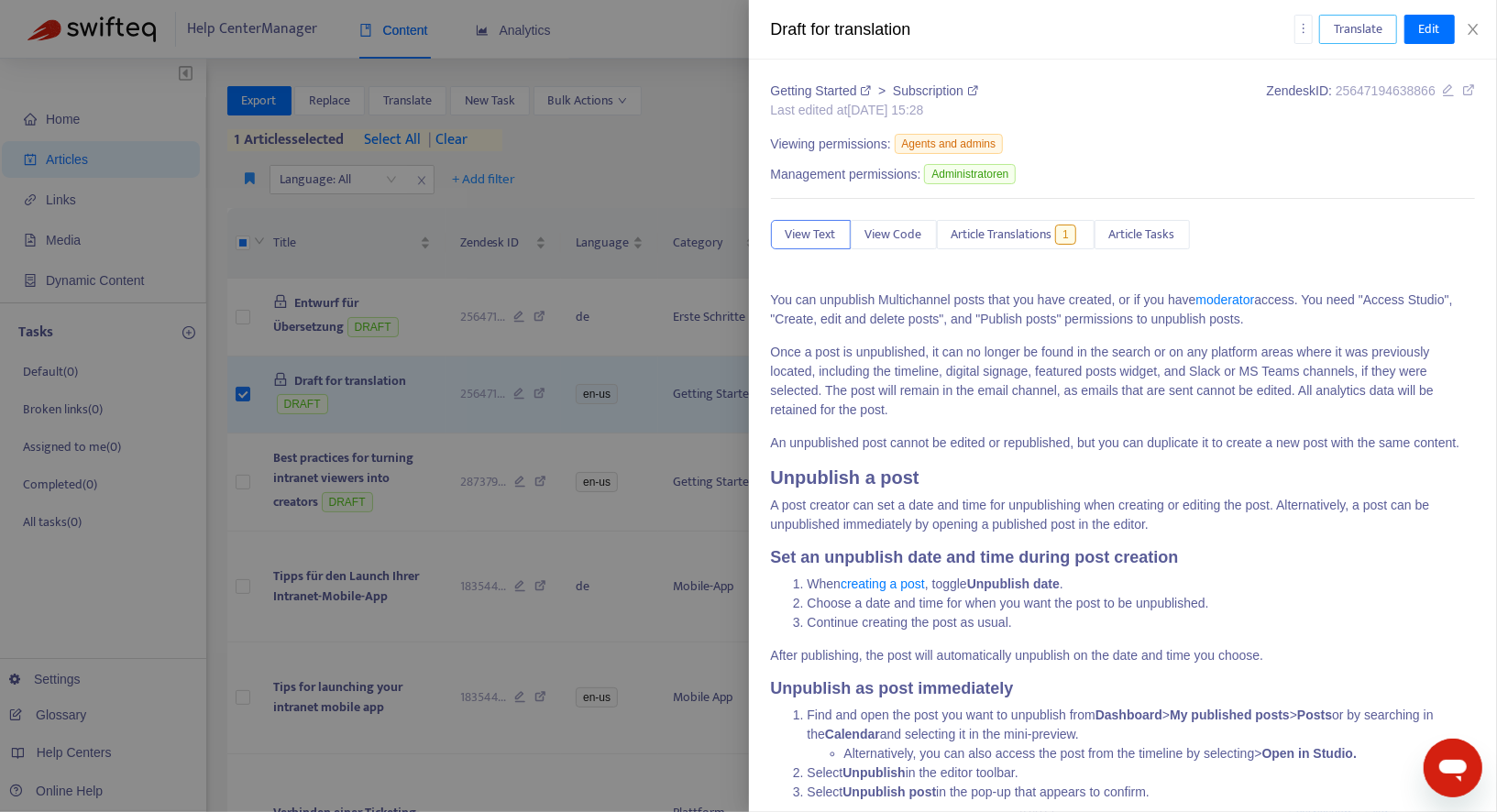
click at [1367, 35] on span "Translate" at bounding box center [1357, 30] width 48 height 20
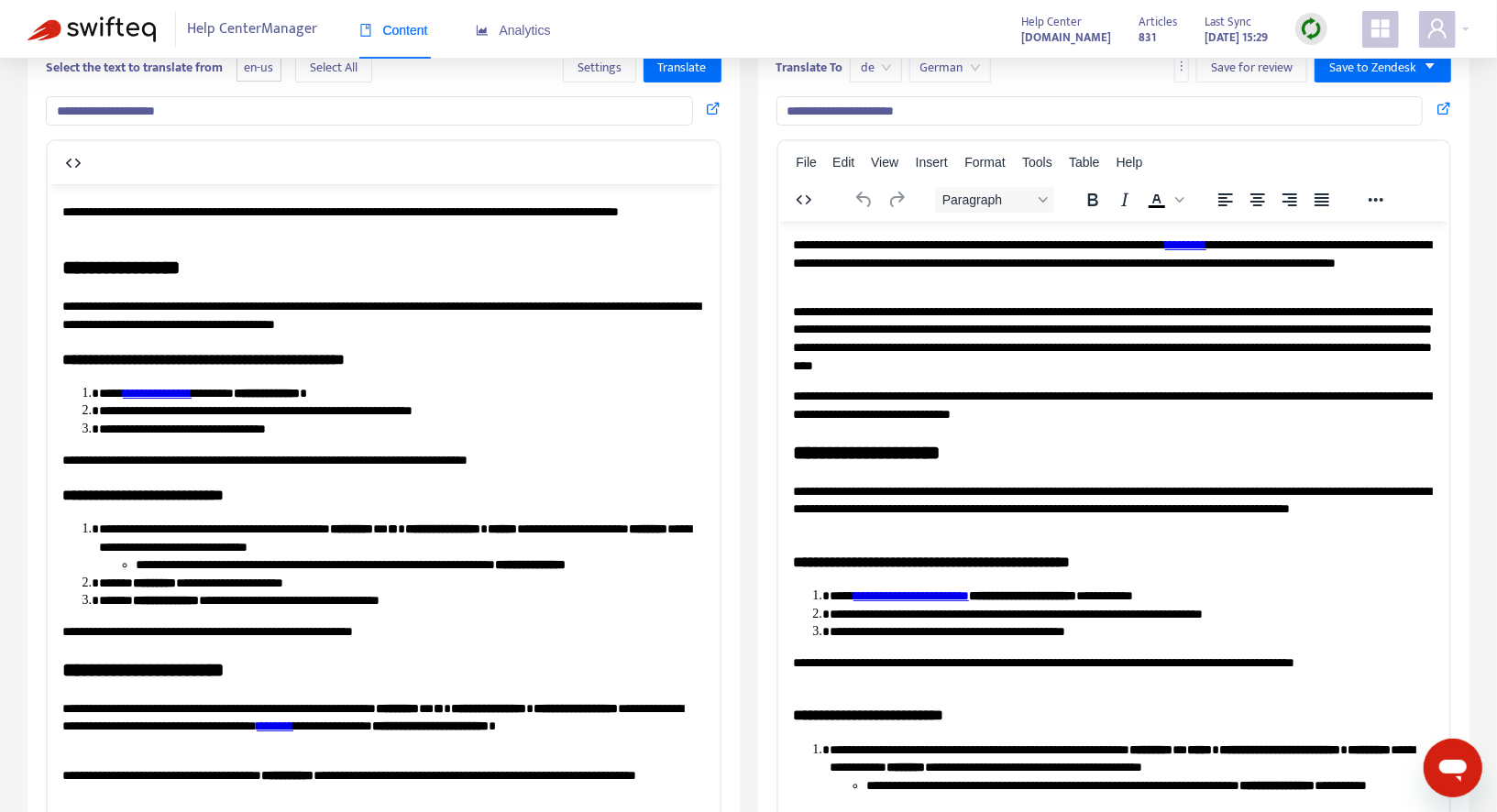
scroll to position [102, 0]
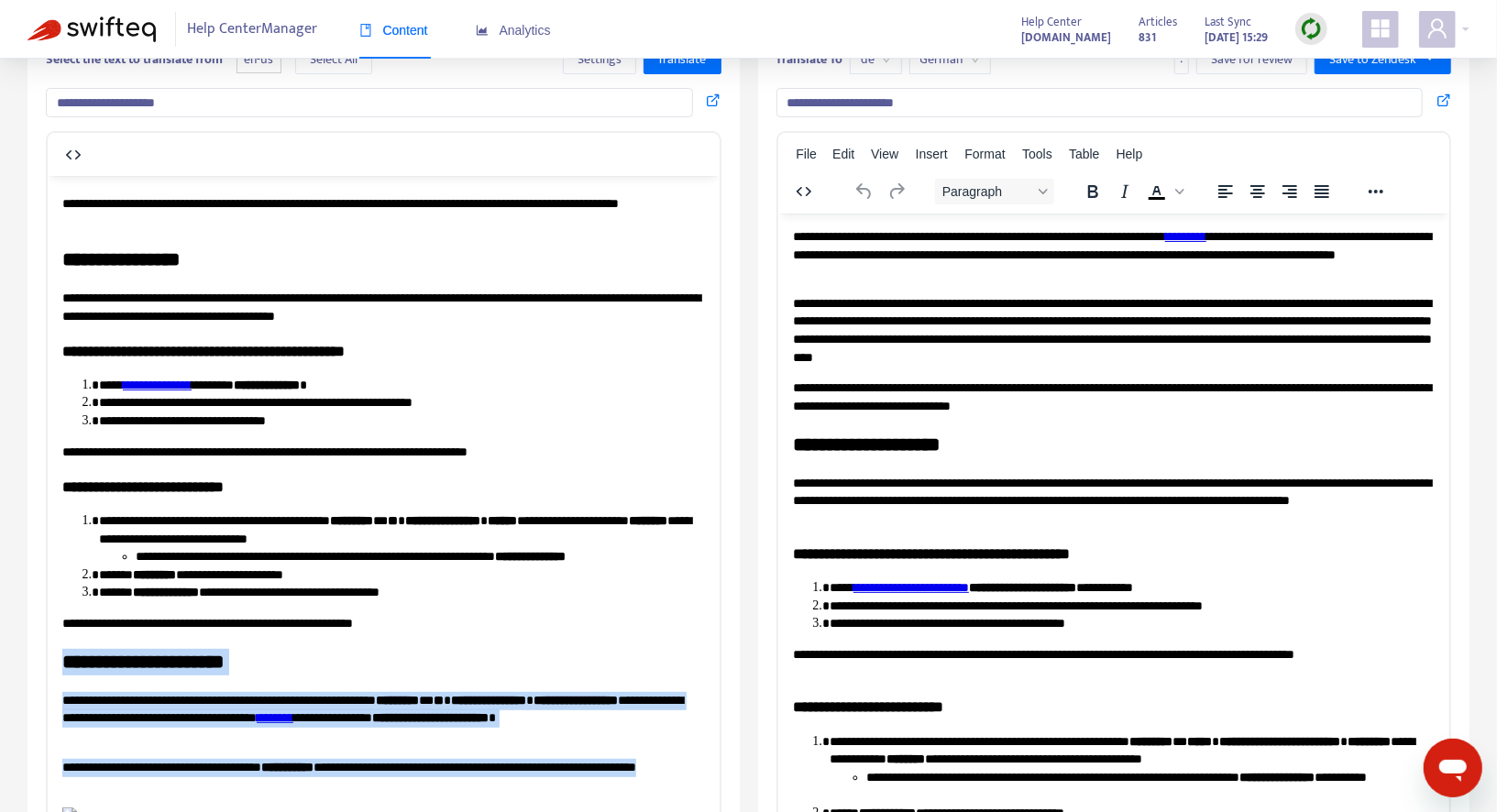
drag, startPoint x: 63, startPoint y: 243, endPoint x: 192, endPoint y: 365, distance: 177.6
click at [192, 365] on body "**********" at bounding box center [382, 441] width 643 height 764
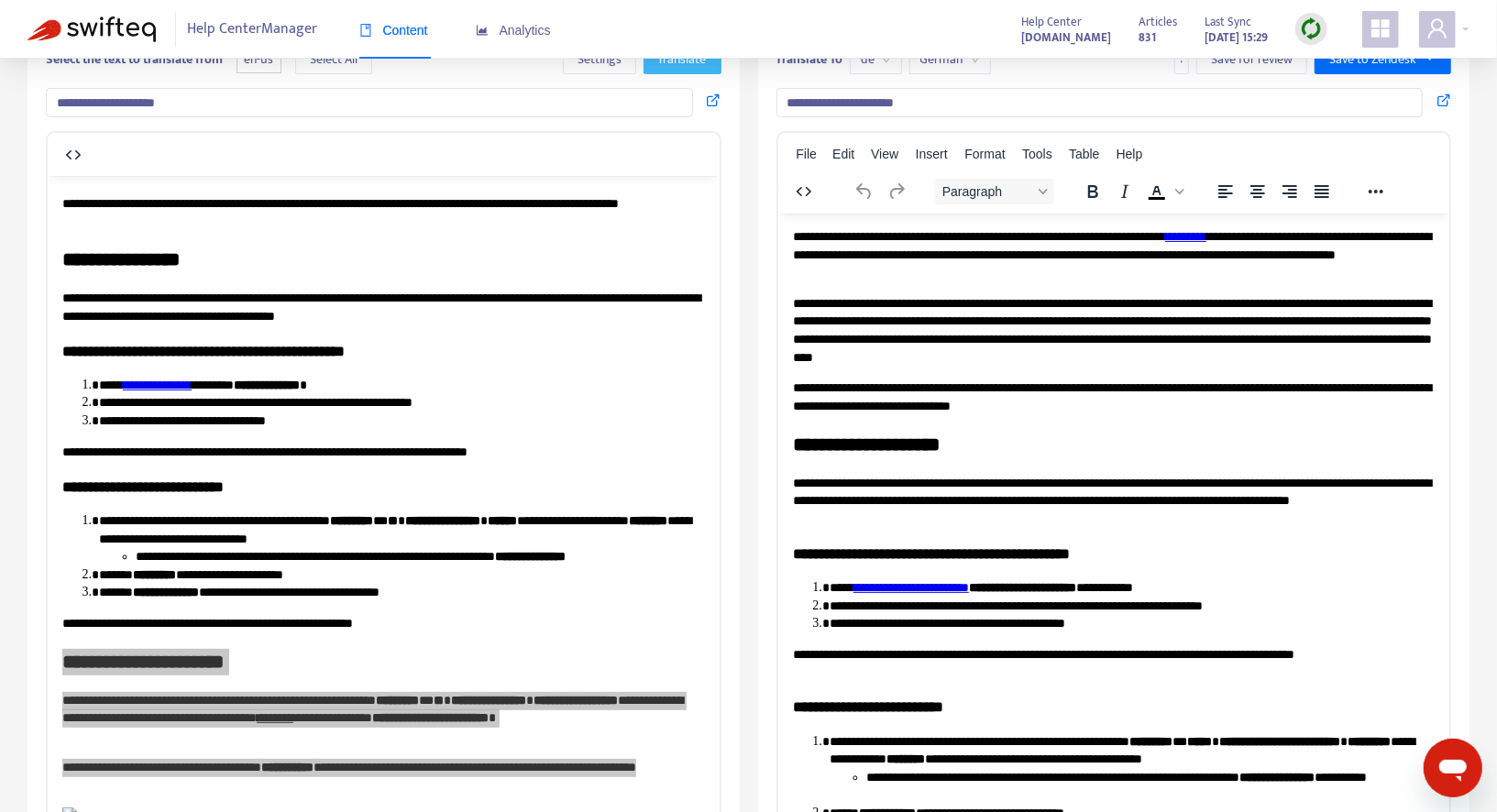
click at [700, 72] on button "Translate" at bounding box center [682, 60] width 78 height 30
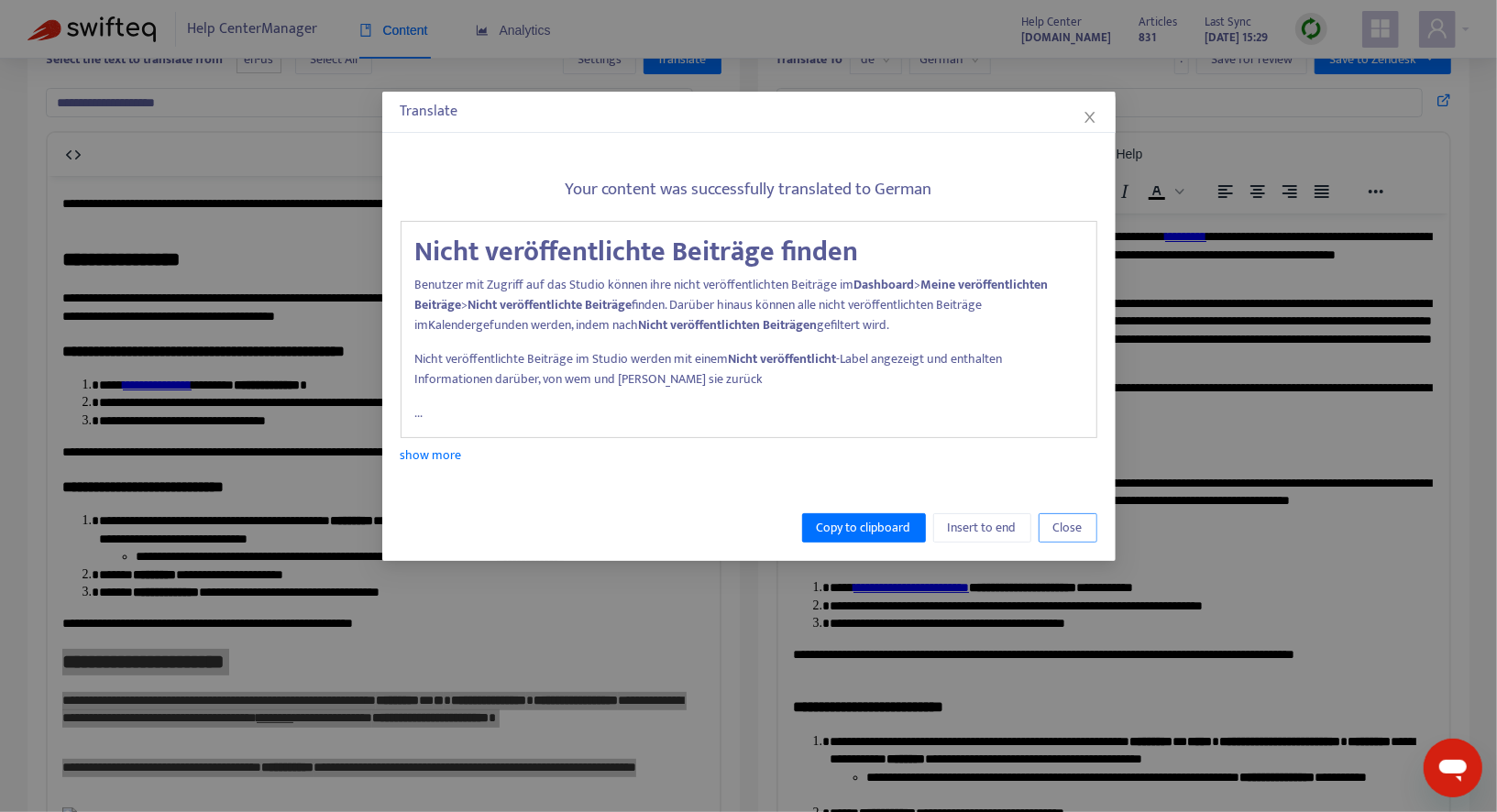
click at [1061, 523] on span "Close" at bounding box center [1068, 527] width 30 height 20
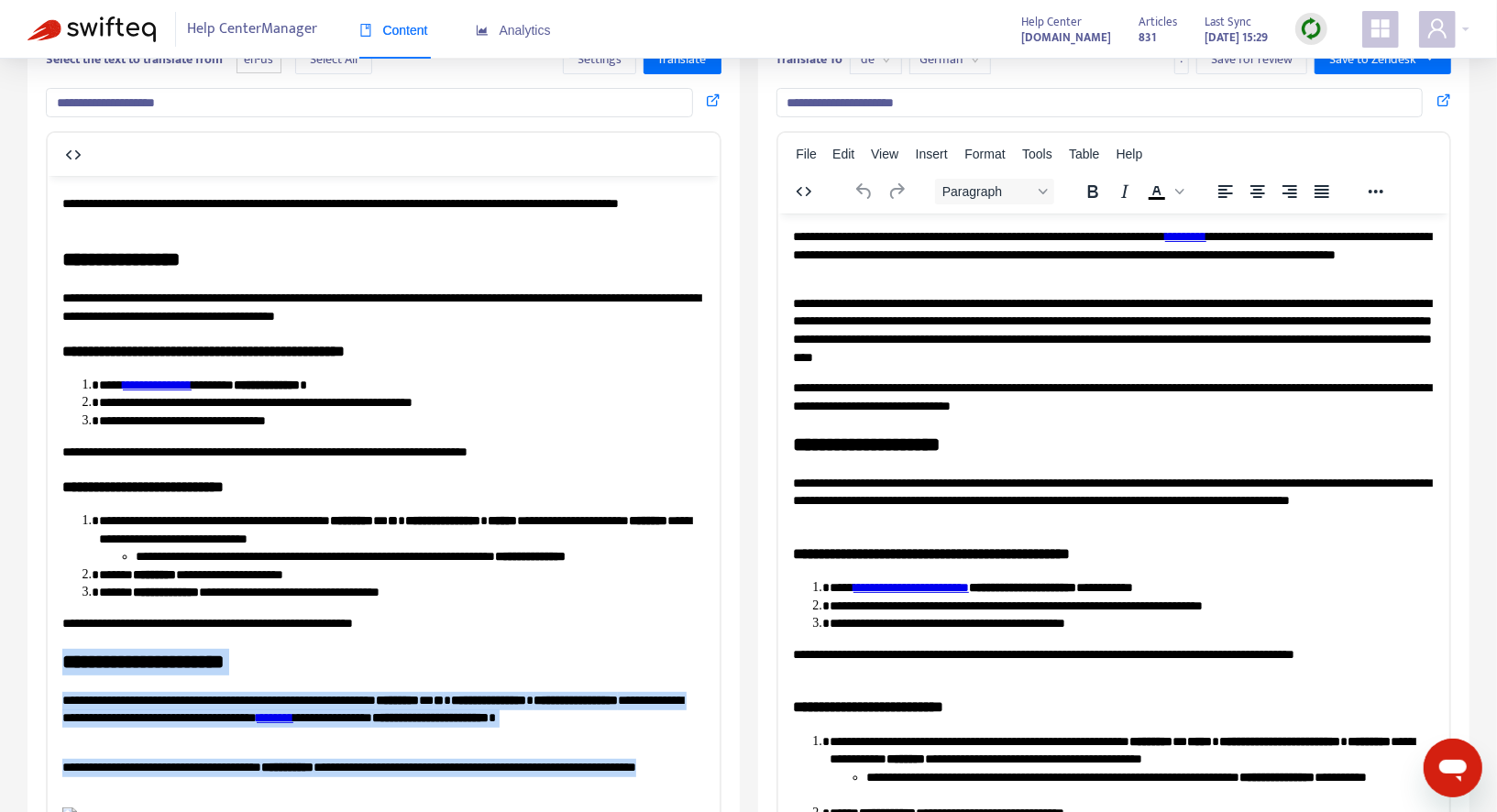
drag, startPoint x: 64, startPoint y: 244, endPoint x: 223, endPoint y: 366, distance: 200.4
click at [223, 366] on body "**********" at bounding box center [382, 441] width 643 height 764
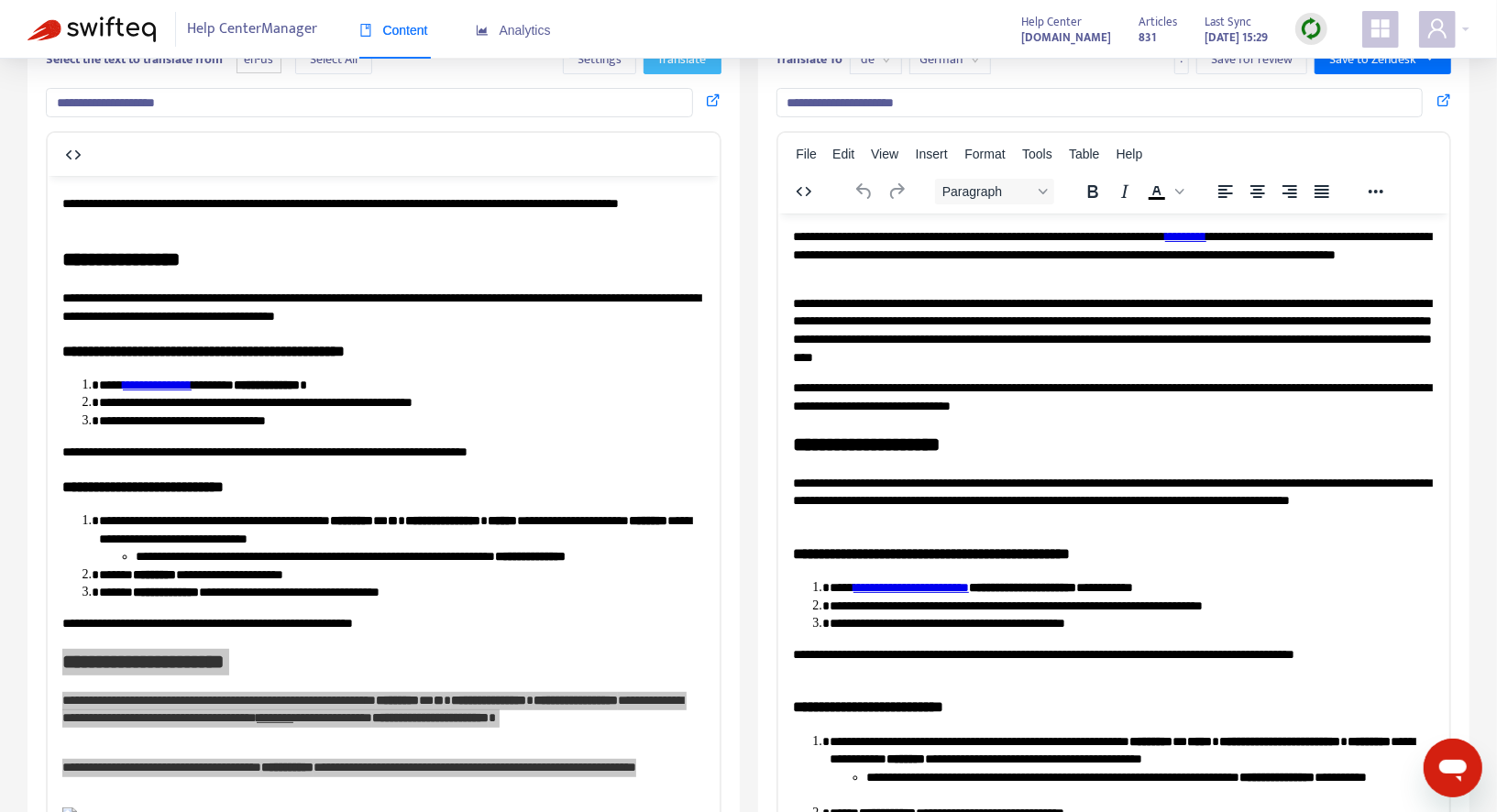
click at [688, 69] on button "Translate" at bounding box center [682, 60] width 78 height 30
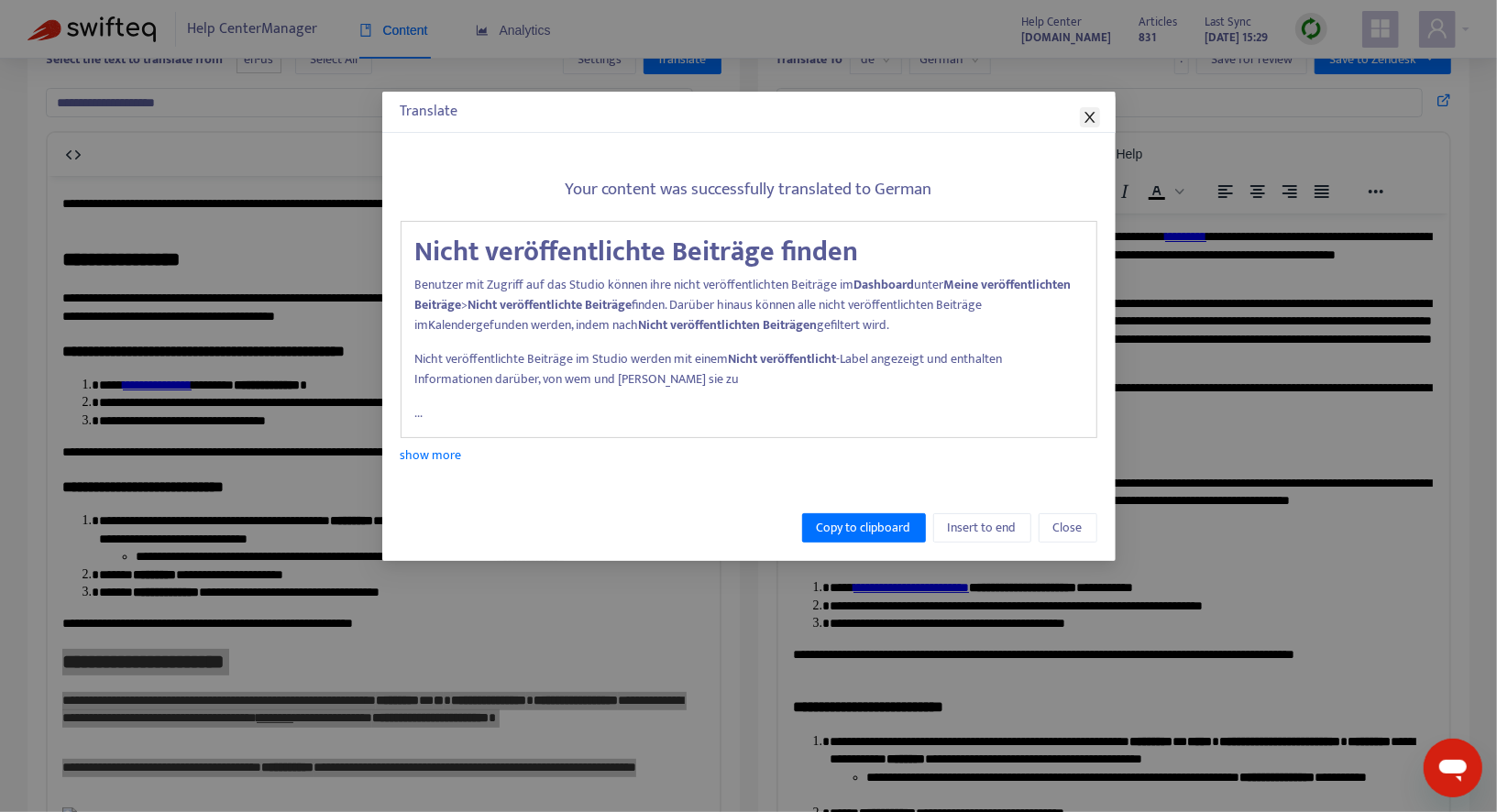
click at [1086, 115] on icon "close" at bounding box center [1089, 117] width 15 height 15
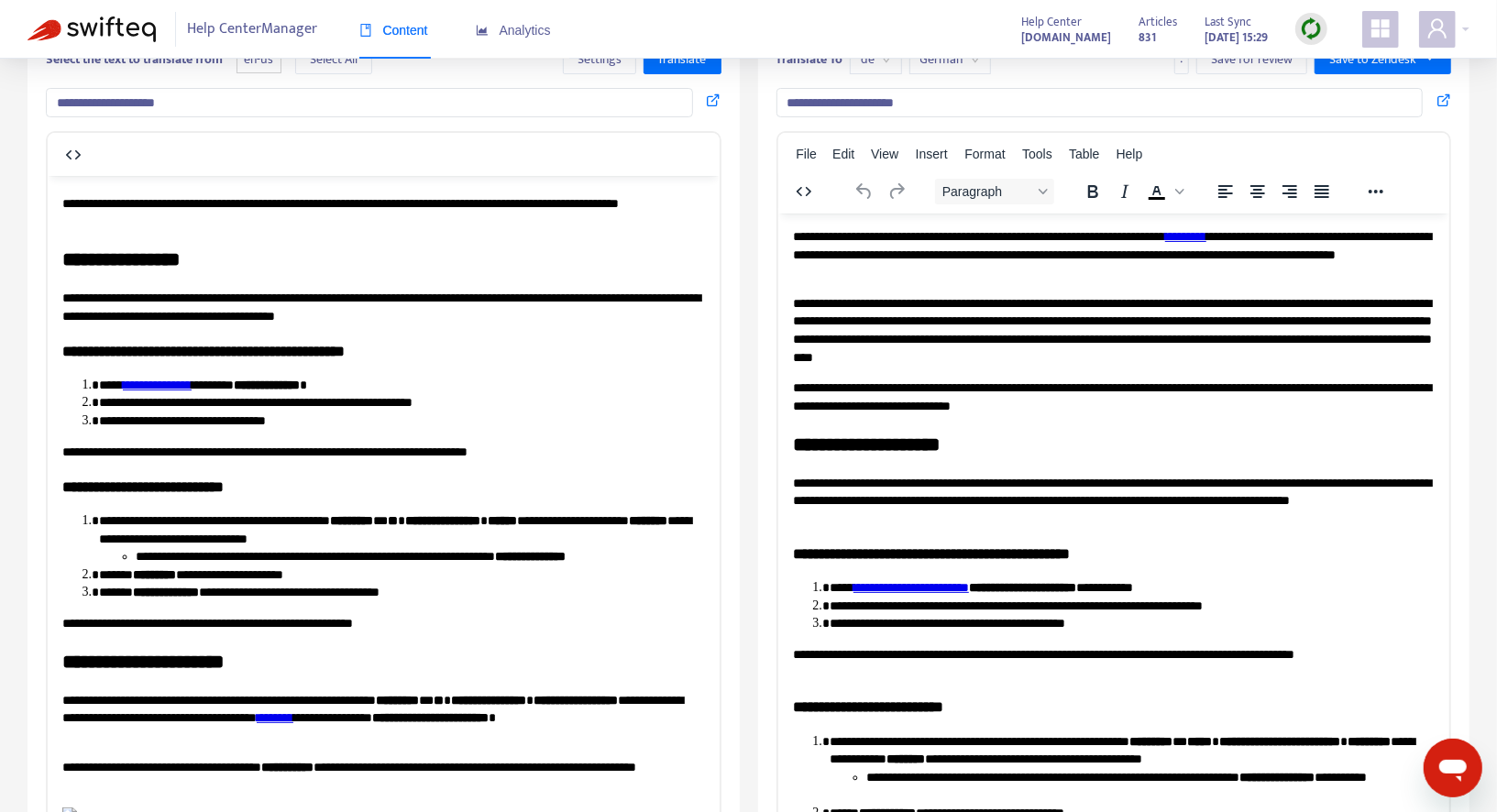
click at [262, 691] on p "**********" at bounding box center [382, 717] width 643 height 54
click at [178, 651] on strong "**********" at bounding box center [142, 660] width 162 height 19
copy strong "**********"
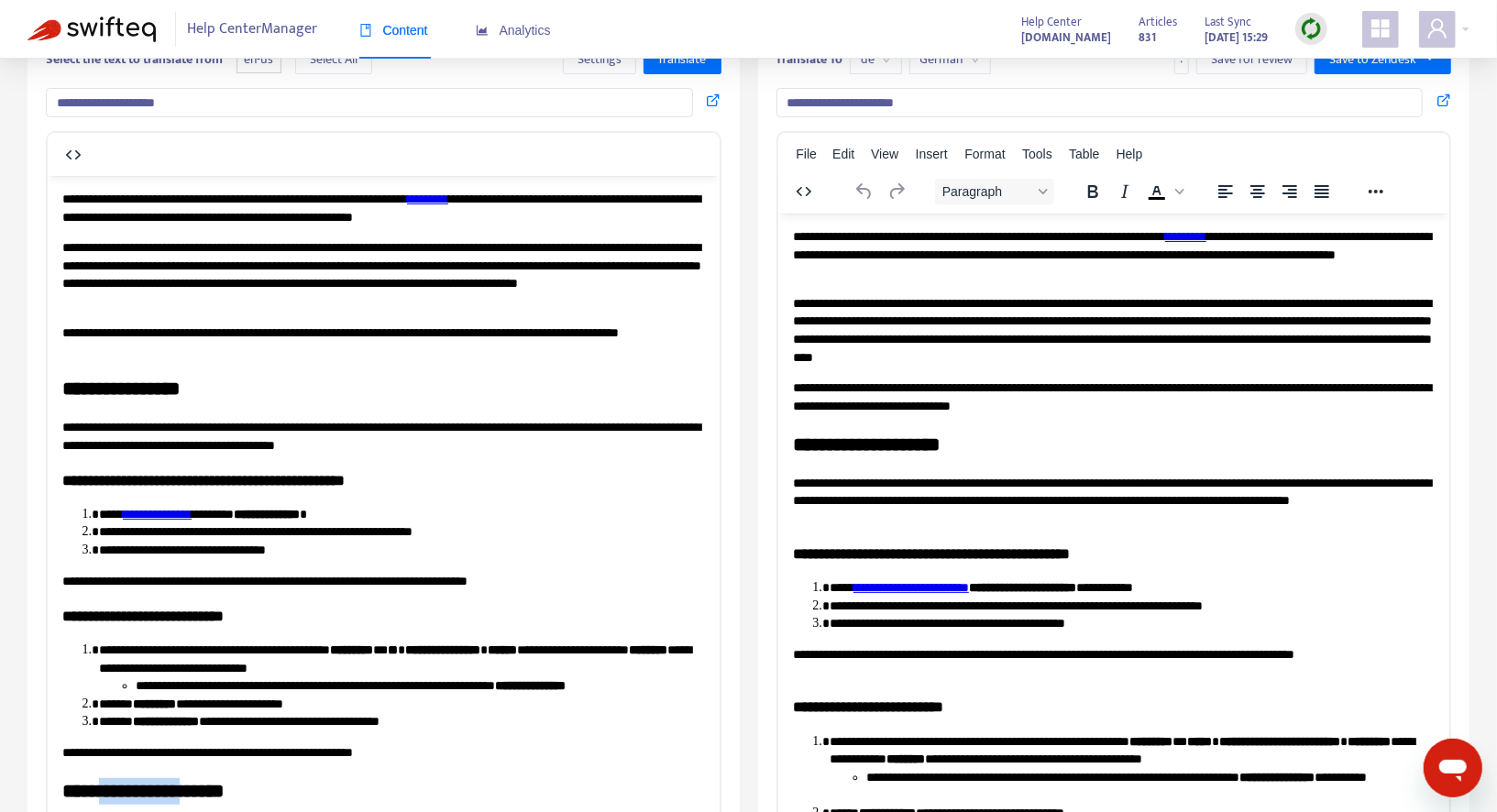
scroll to position [0, 0]
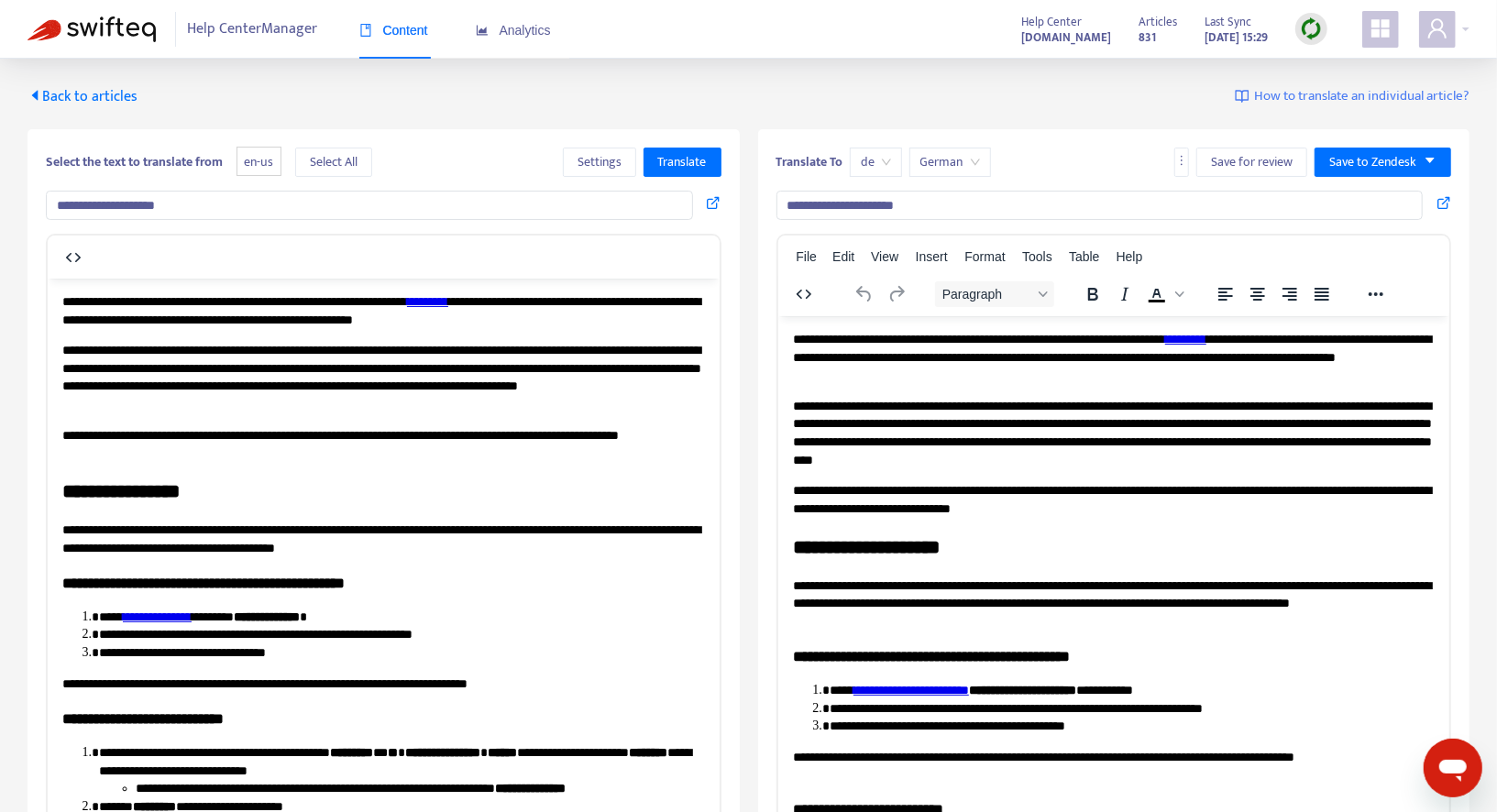
click at [86, 94] on span "Back to articles" at bounding box center [83, 97] width 110 height 25
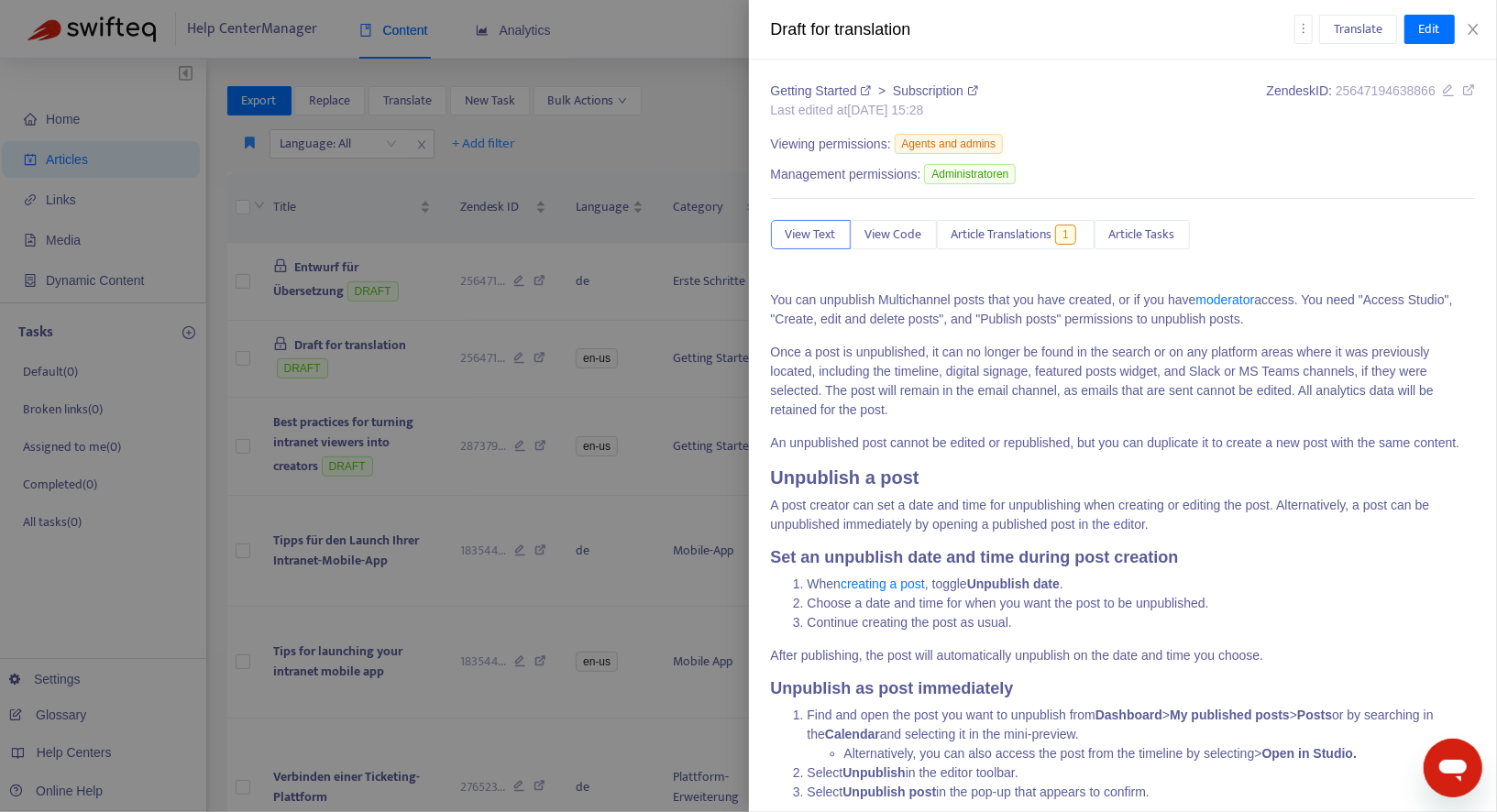
click at [1475, 20] on div "Draft for translation Translate Edit" at bounding box center [1123, 30] width 749 height 59
click at [1479, 33] on icon "close" at bounding box center [1472, 29] width 15 height 15
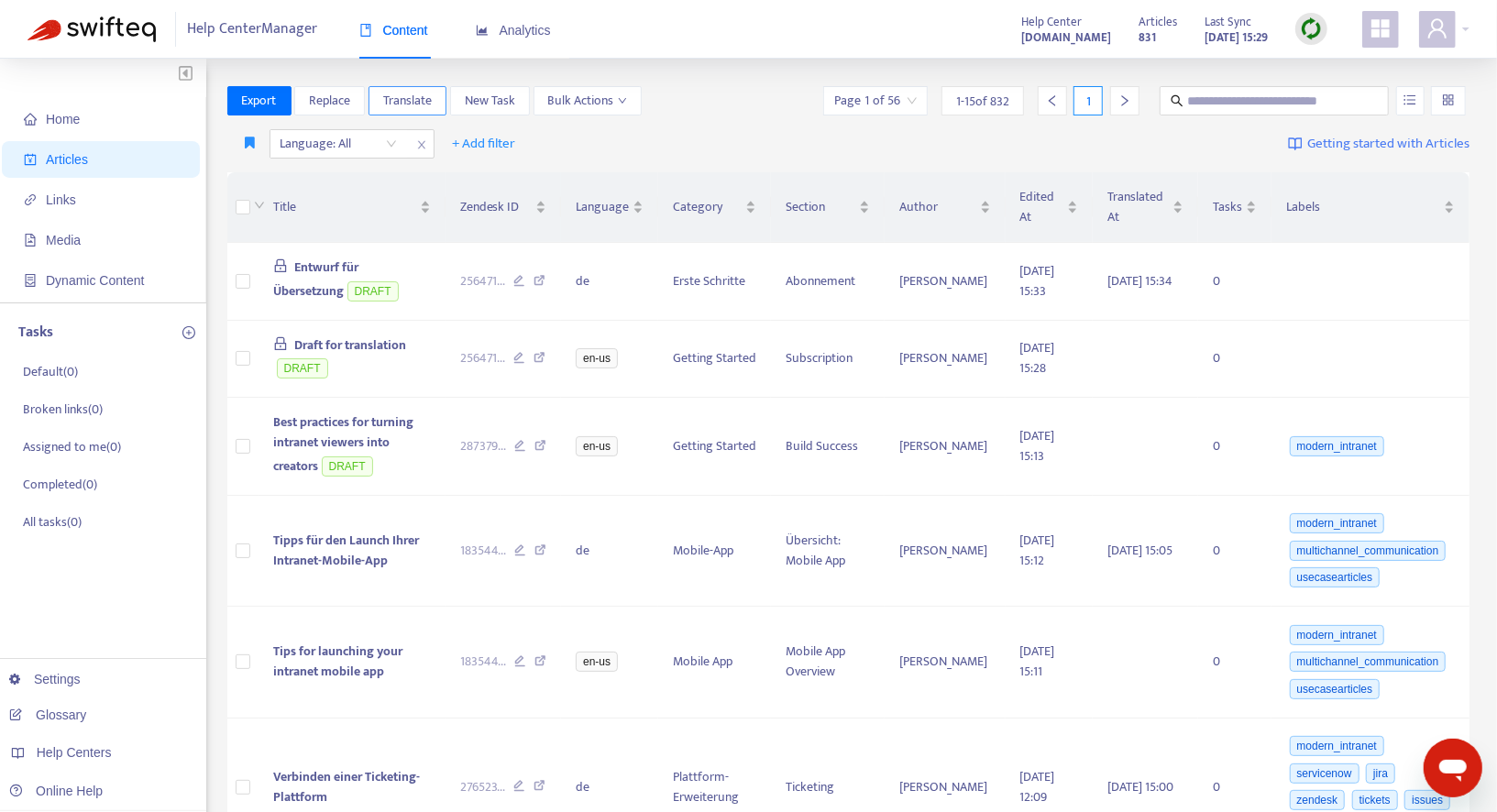
click at [429, 92] on span "Translate" at bounding box center [407, 101] width 48 height 20
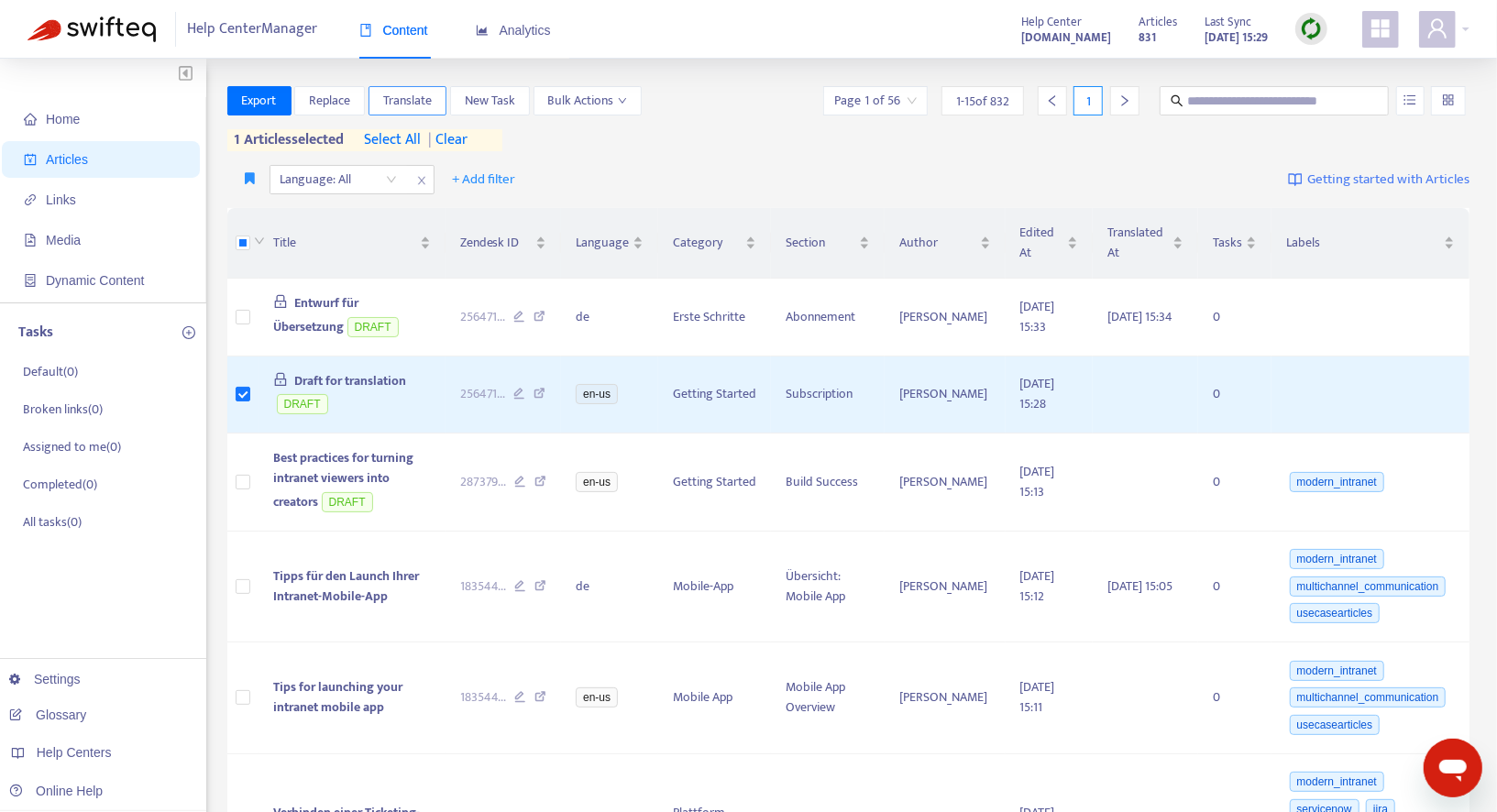
click at [408, 101] on span "Translate" at bounding box center [407, 101] width 48 height 20
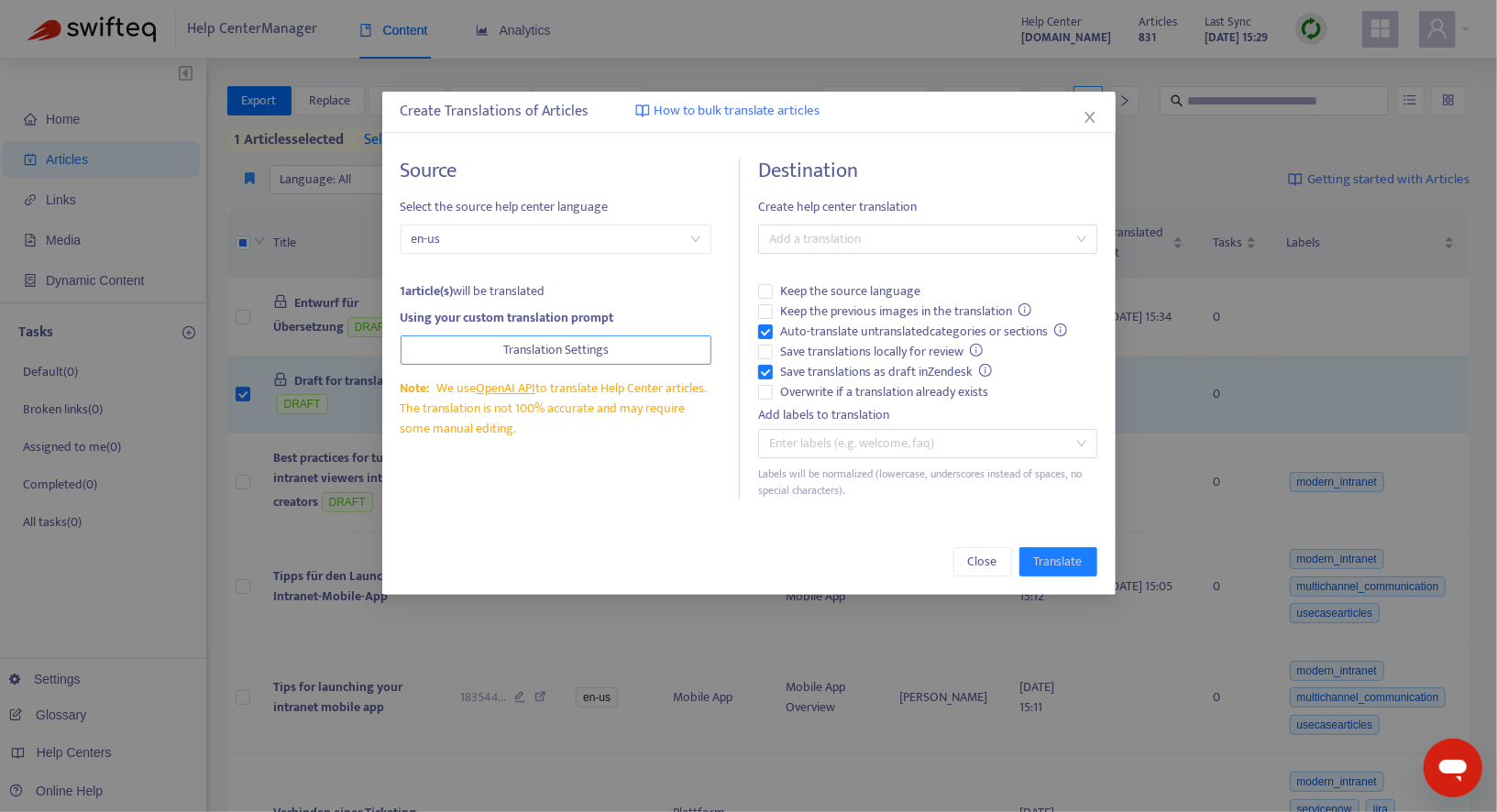
click at [608, 357] on span "Translation Settings" at bounding box center [556, 350] width 105 height 20
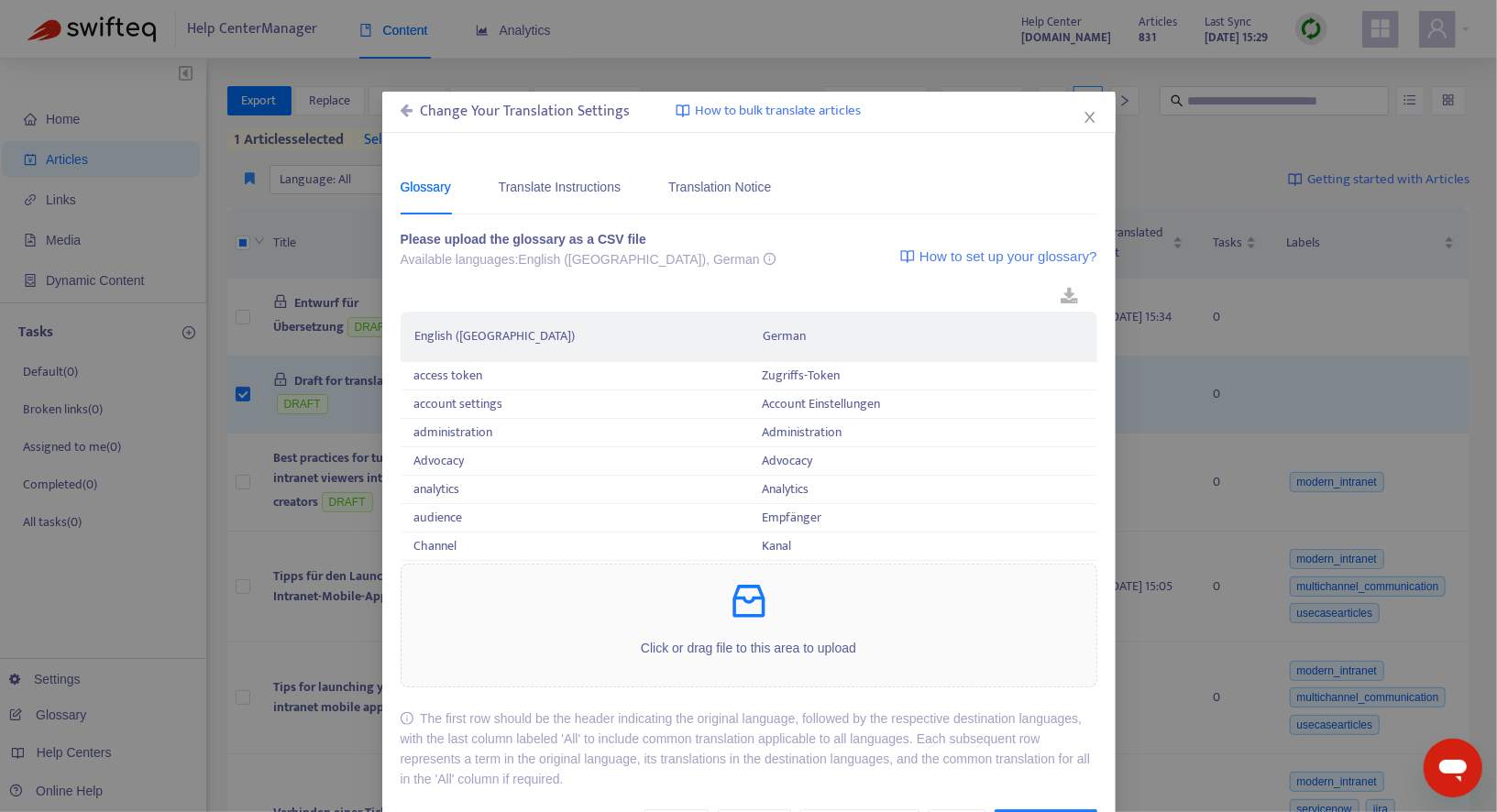
scroll to position [65, 0]
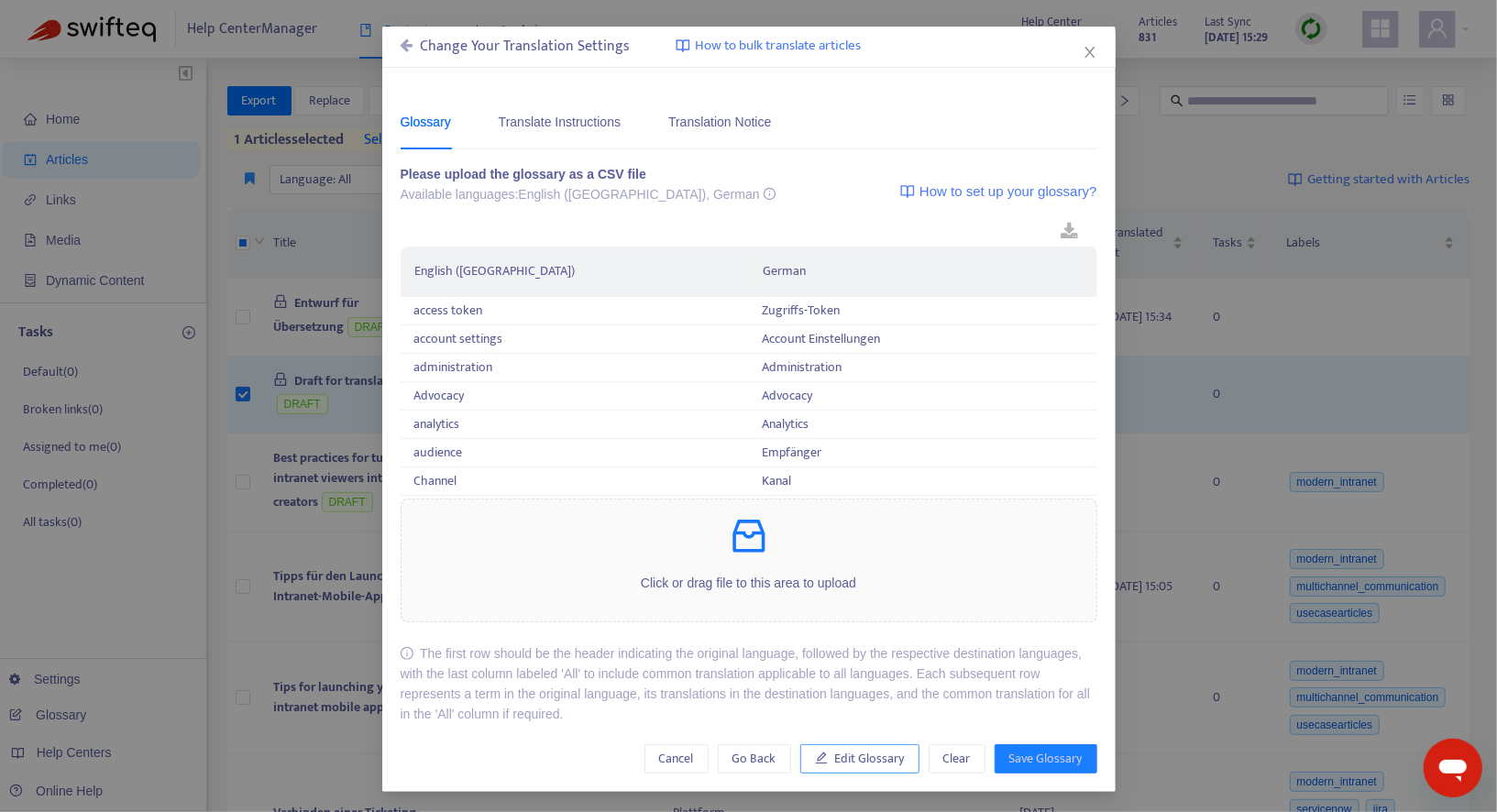
click at [844, 763] on span "Edit Glossary" at bounding box center [869, 759] width 70 height 20
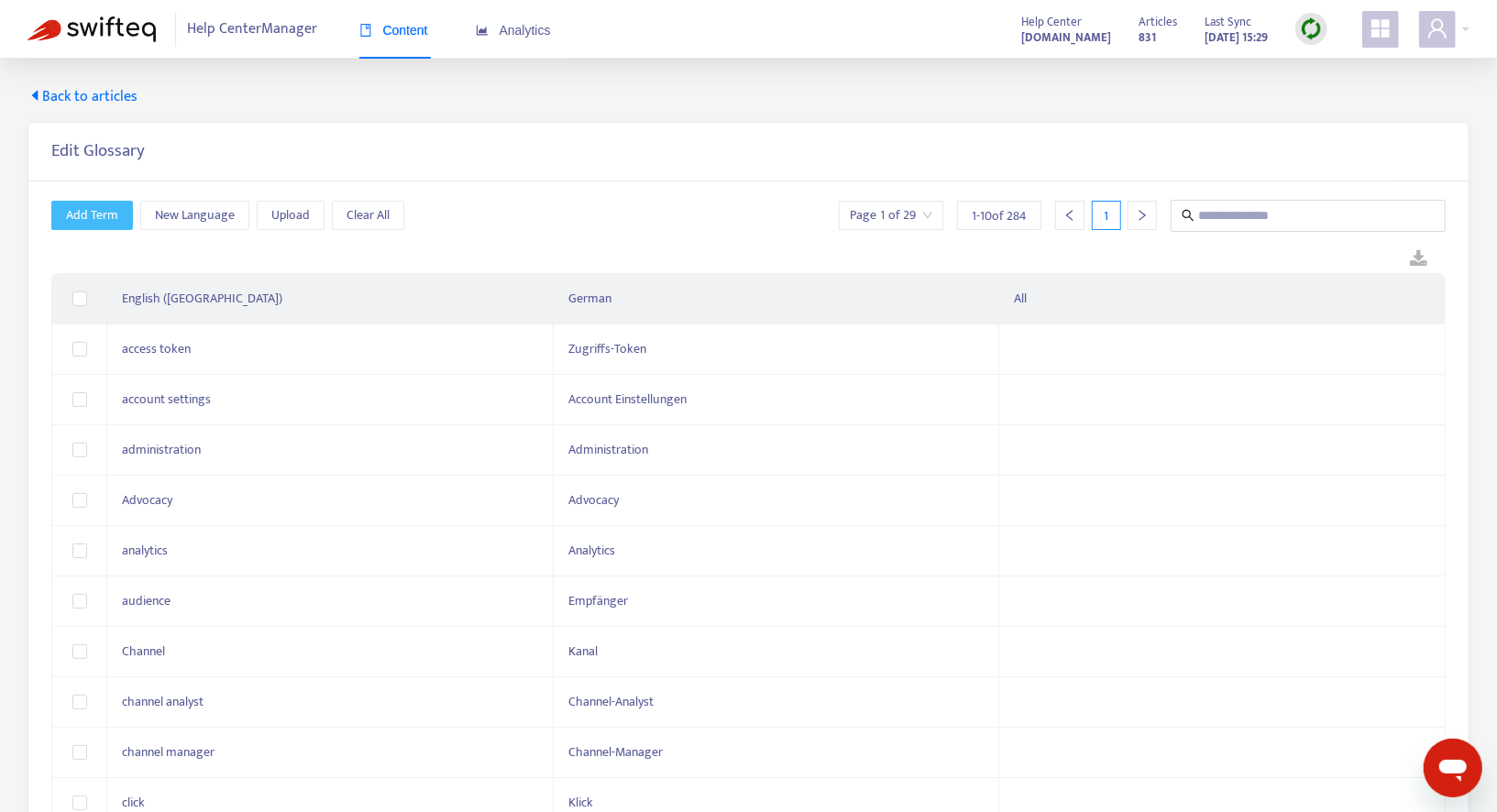
click at [86, 207] on span "Add Term" at bounding box center [92, 215] width 52 height 20
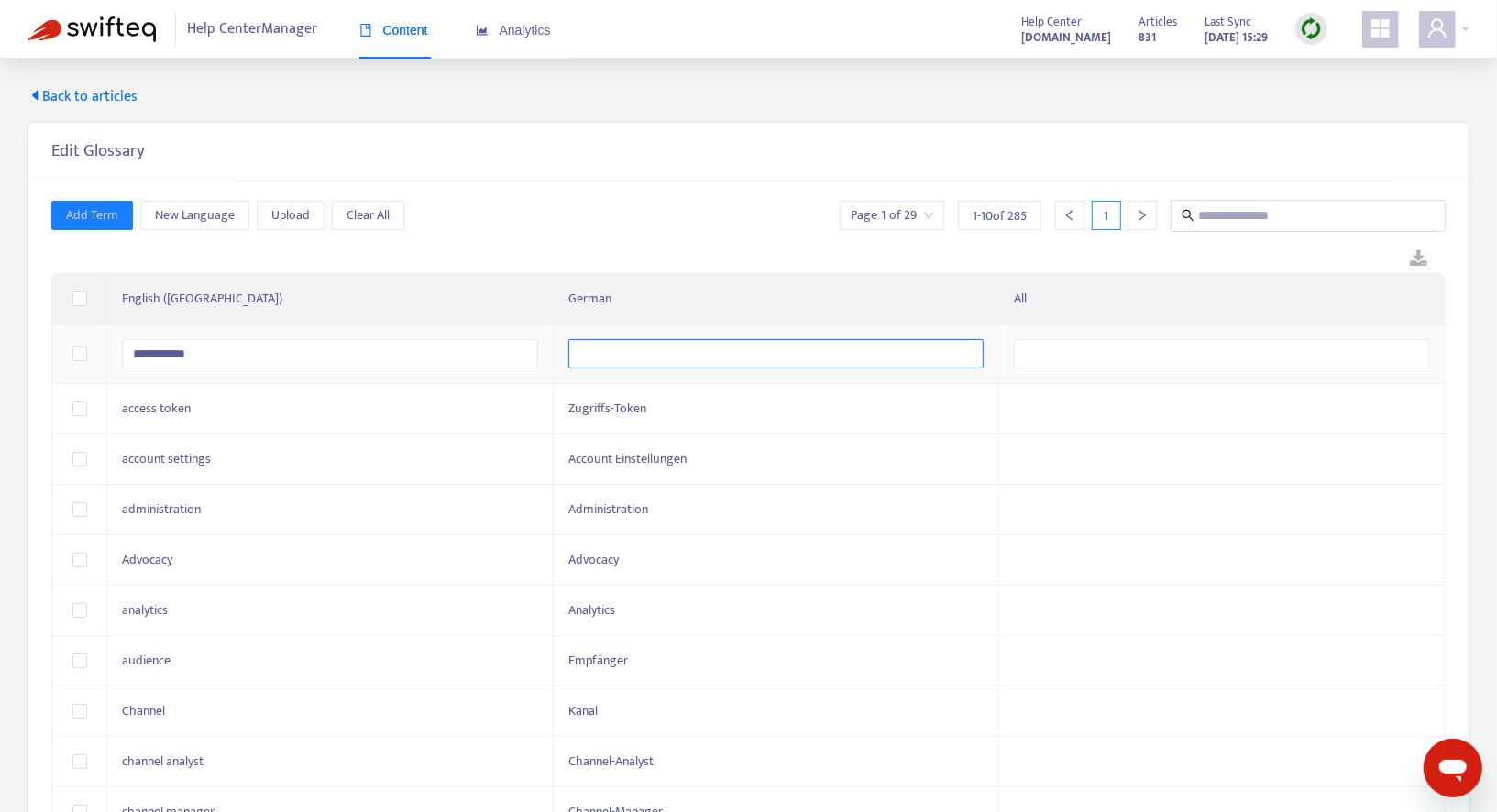
type \(USA\) "**********"
click at [813, 353] on input "text" at bounding box center [777, 354] width 416 height 30
paste input "**********"
type input "**********"
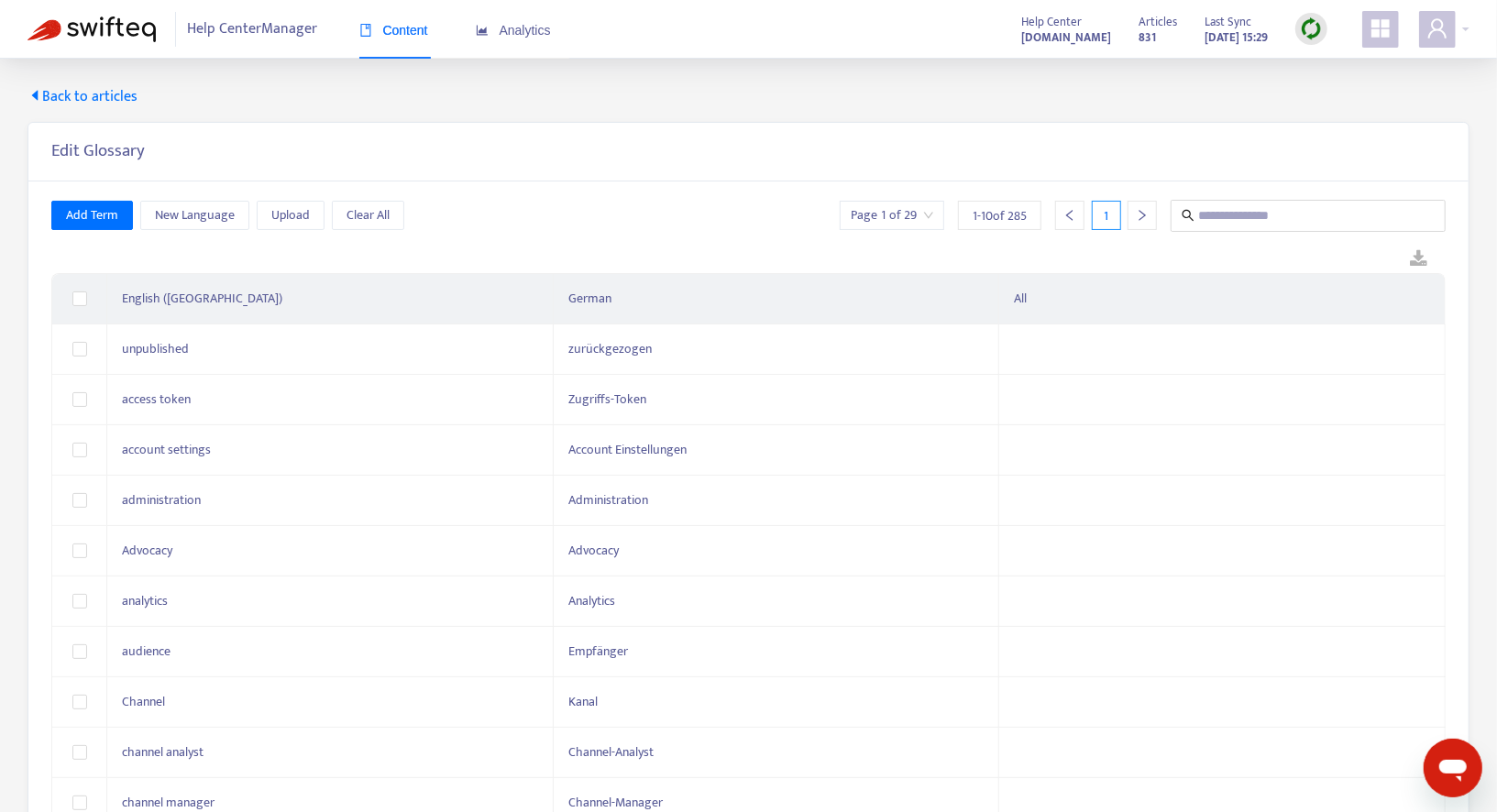
click at [107, 89] on span "Back to articles" at bounding box center [83, 97] width 110 height 22
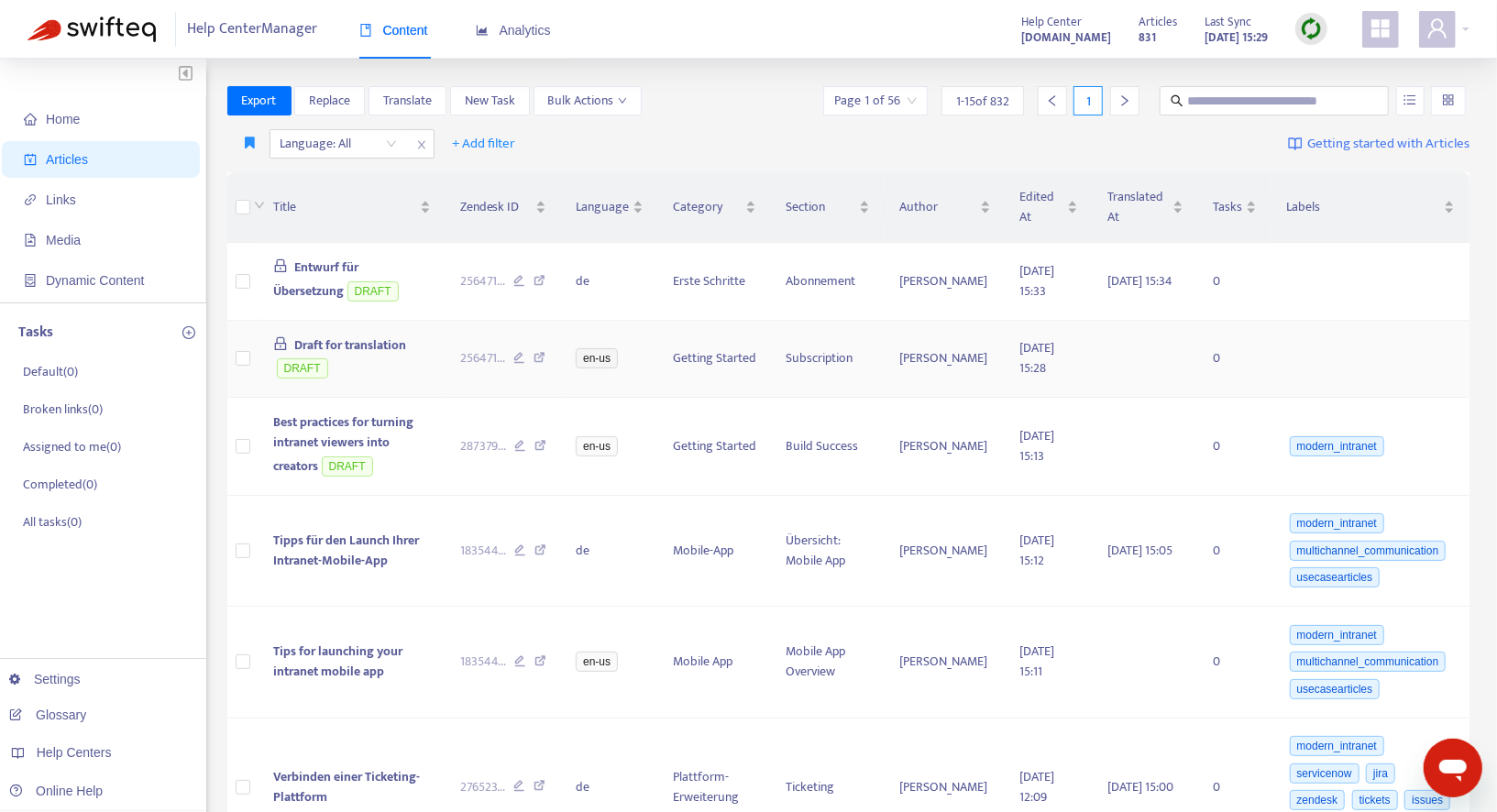
click at [363, 350] on span "Draft for translation" at bounding box center [350, 344] width 111 height 21
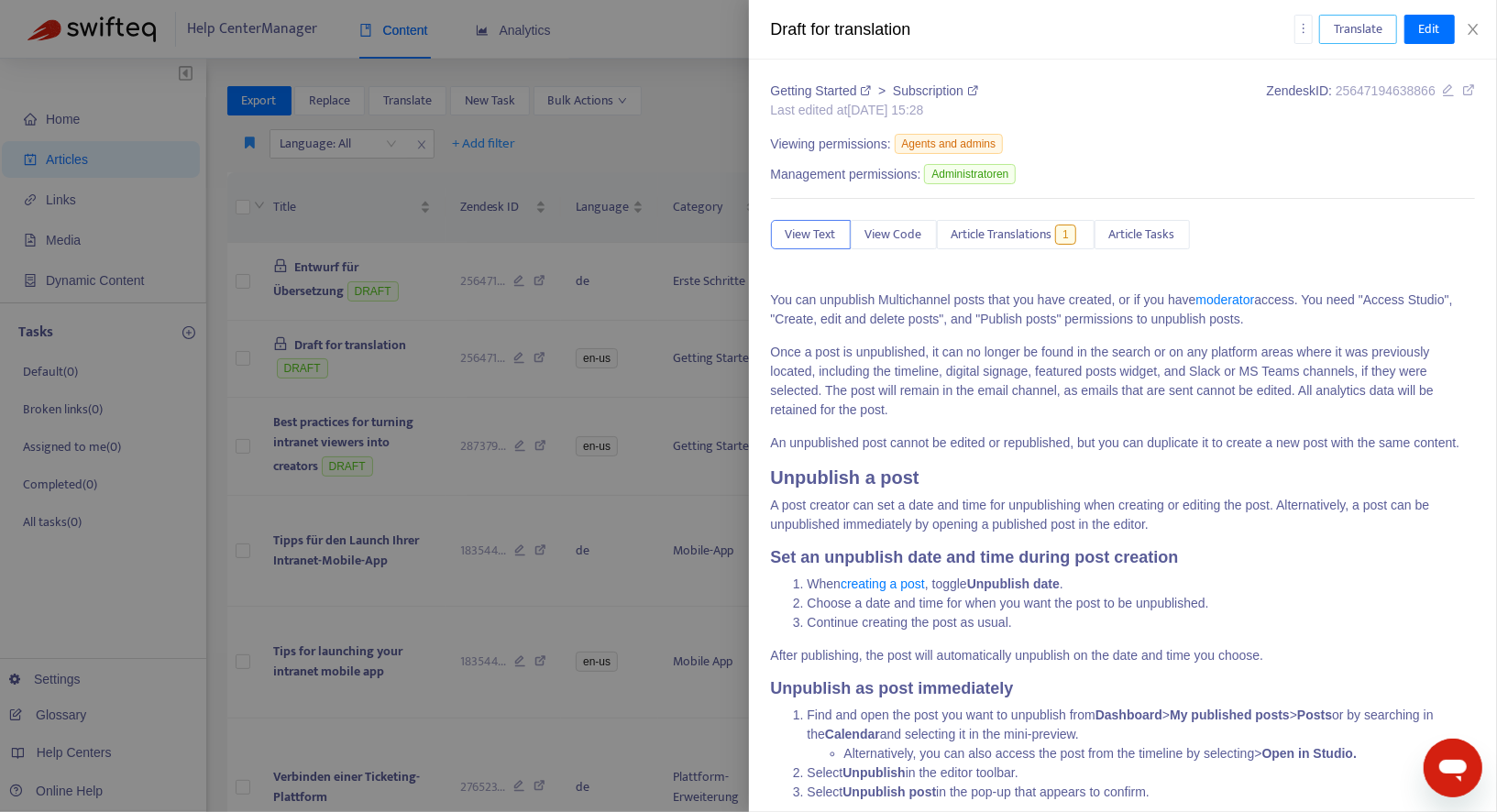
click at [1384, 35] on button "Translate" at bounding box center [1357, 30] width 78 height 30
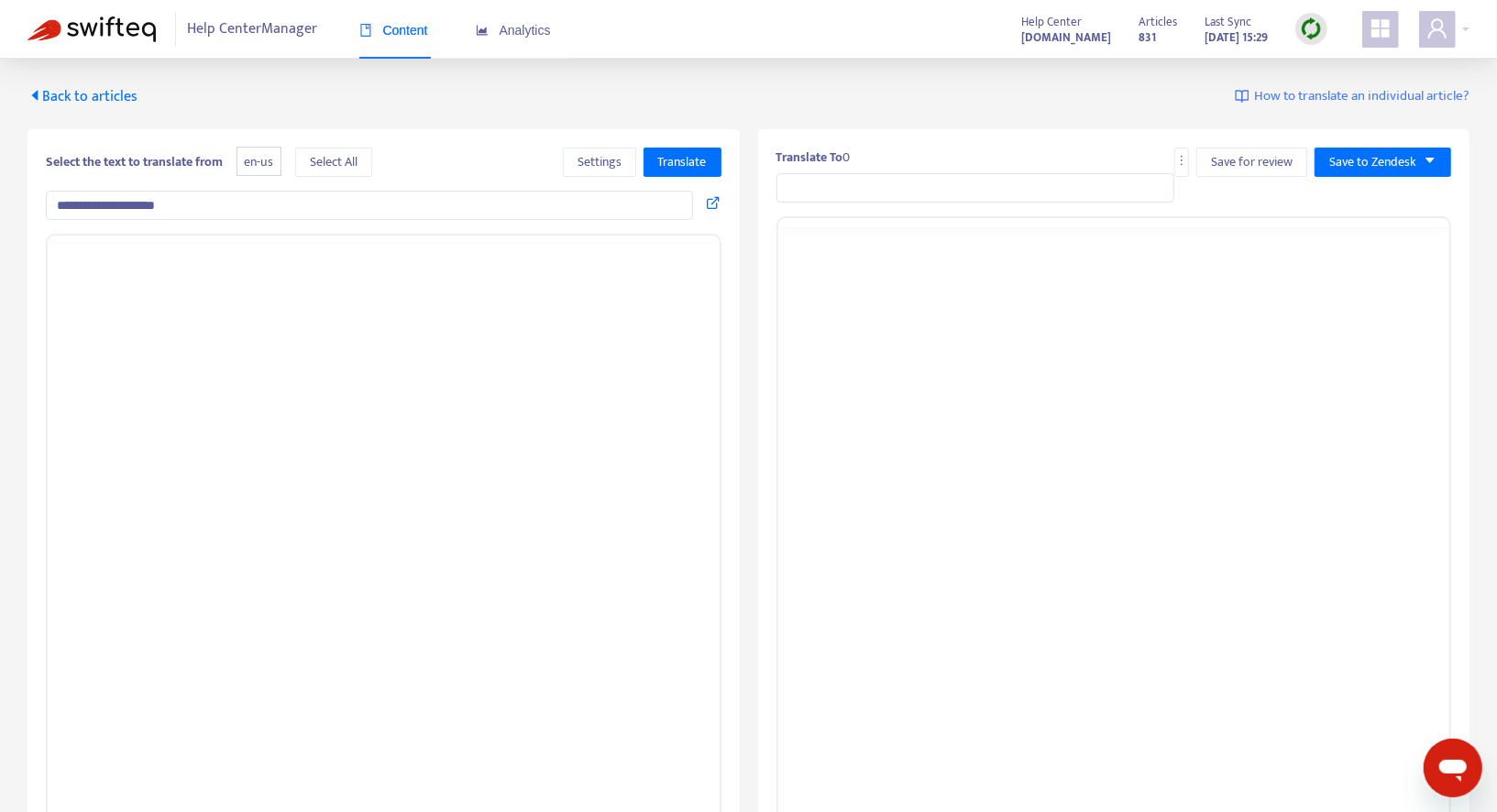
type input "**********"
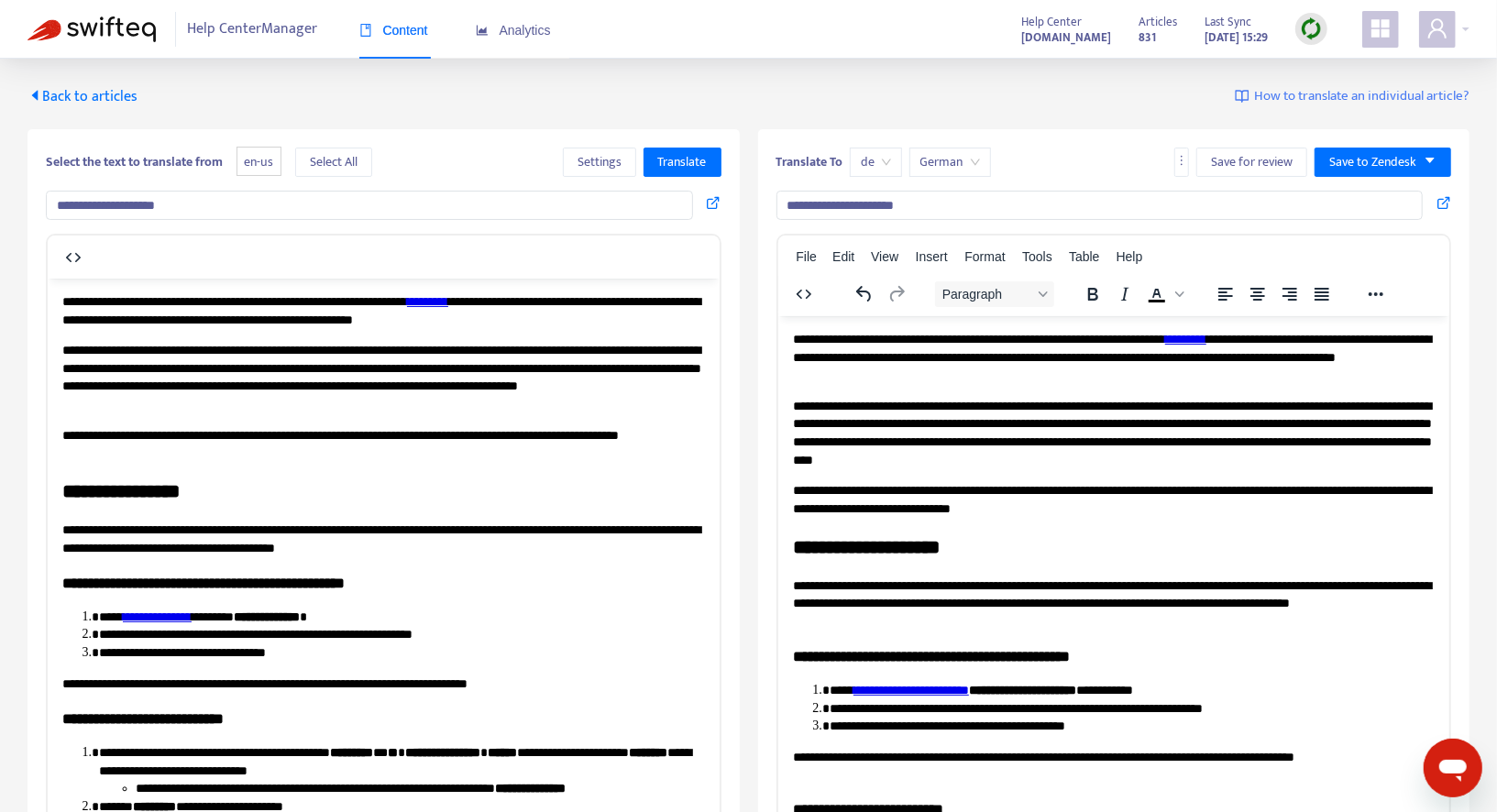
scroll to position [544, 0]
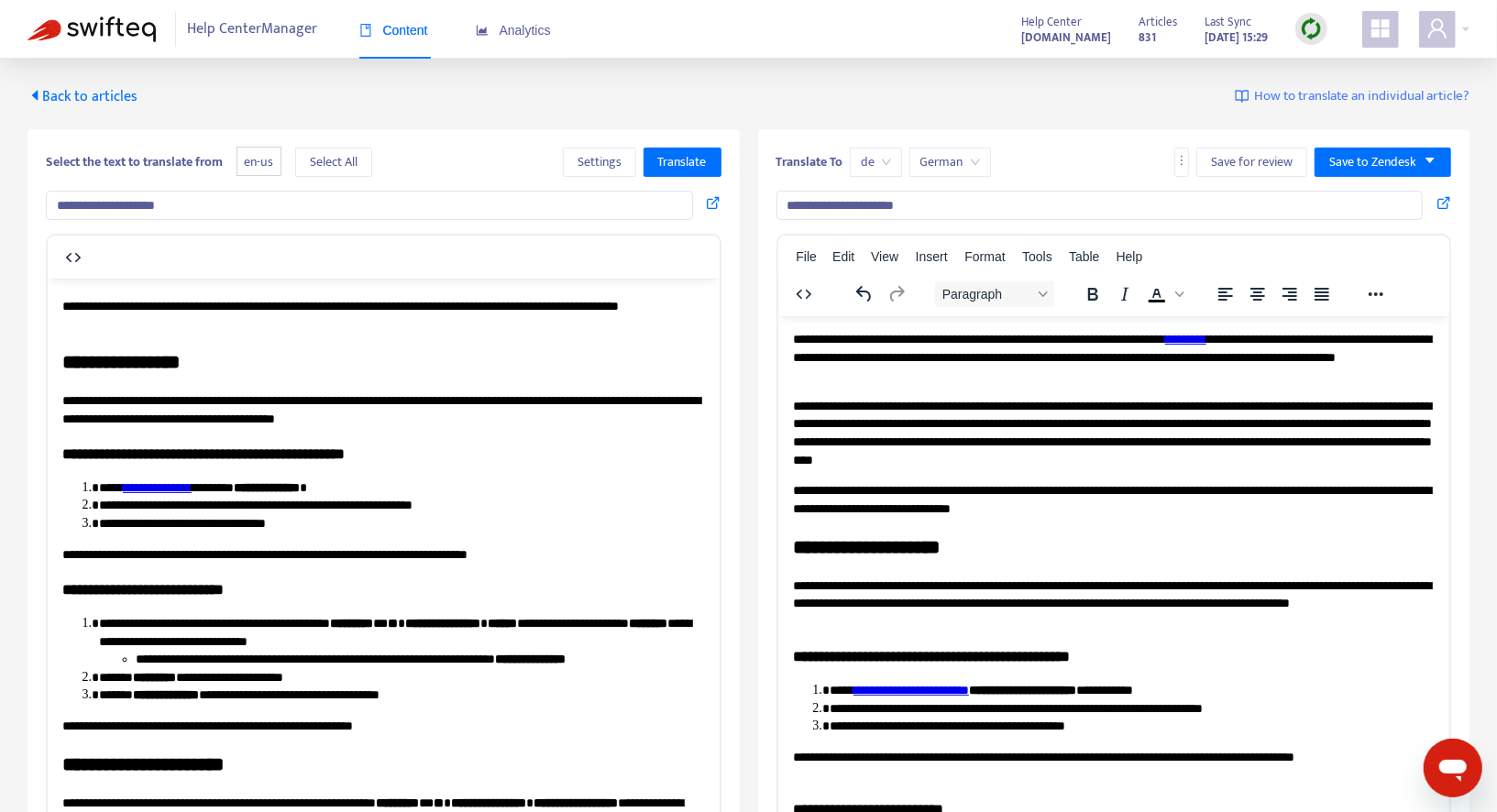
drag, startPoint x: 67, startPoint y: 343, endPoint x: 192, endPoint y: 474, distance: 181.1
click at [682, 165] on span "Translate" at bounding box center [682, 162] width 48 height 20
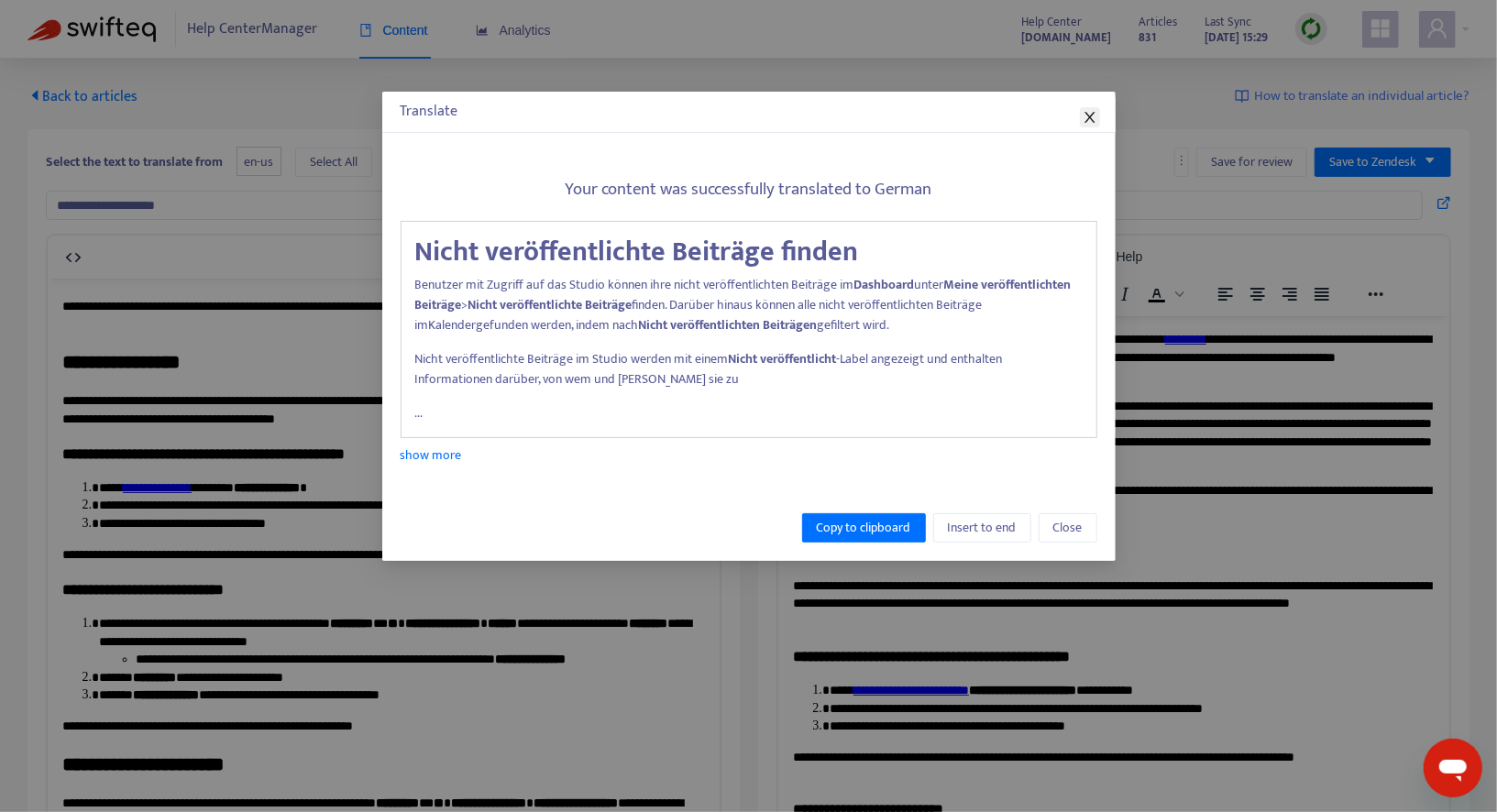
click at [1091, 121] on icon "close" at bounding box center [1089, 117] width 15 height 15
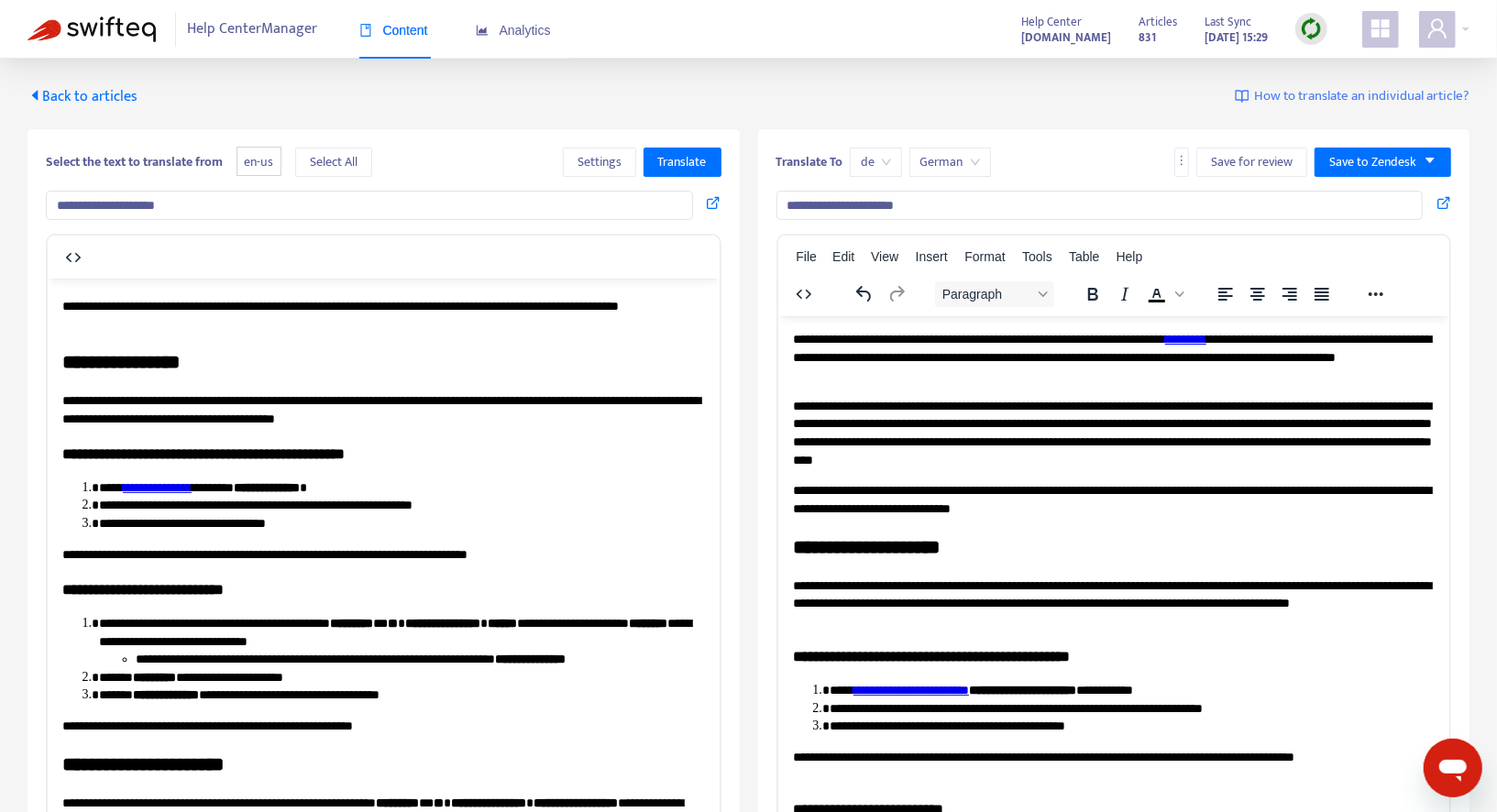
click at [77, 97] on span "Back to articles" at bounding box center [83, 97] width 110 height 25
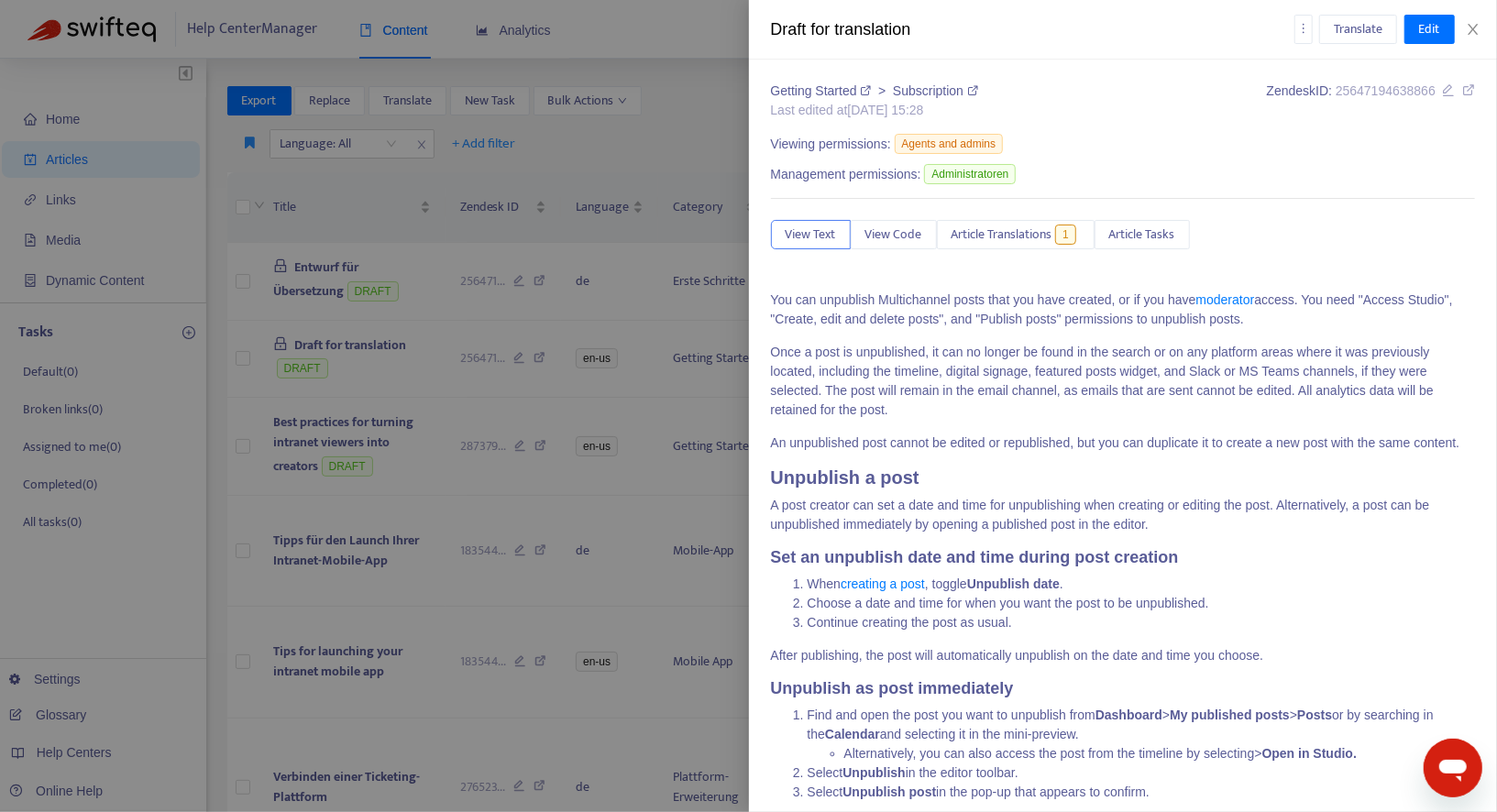
click at [1314, 43] on div "Draft for translation Translate Edit" at bounding box center [1123, 30] width 749 height 59
click at [592, 33] on div at bounding box center [748, 406] width 1497 height 812
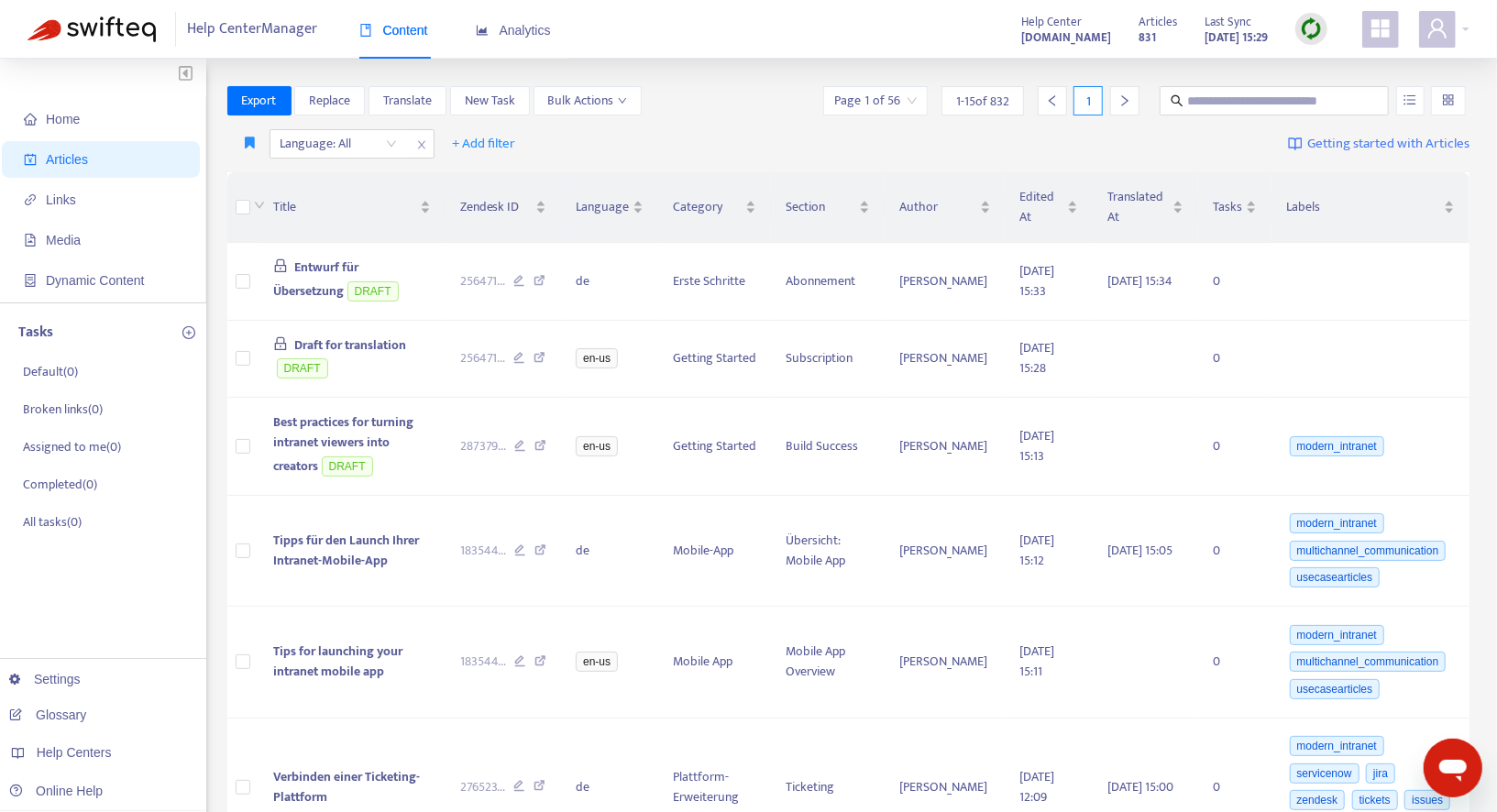
click at [1309, 22] on img at bounding box center [1311, 29] width 23 height 23
click at [1332, 66] on link "Quick Sync" at bounding box center [1348, 66] width 78 height 21
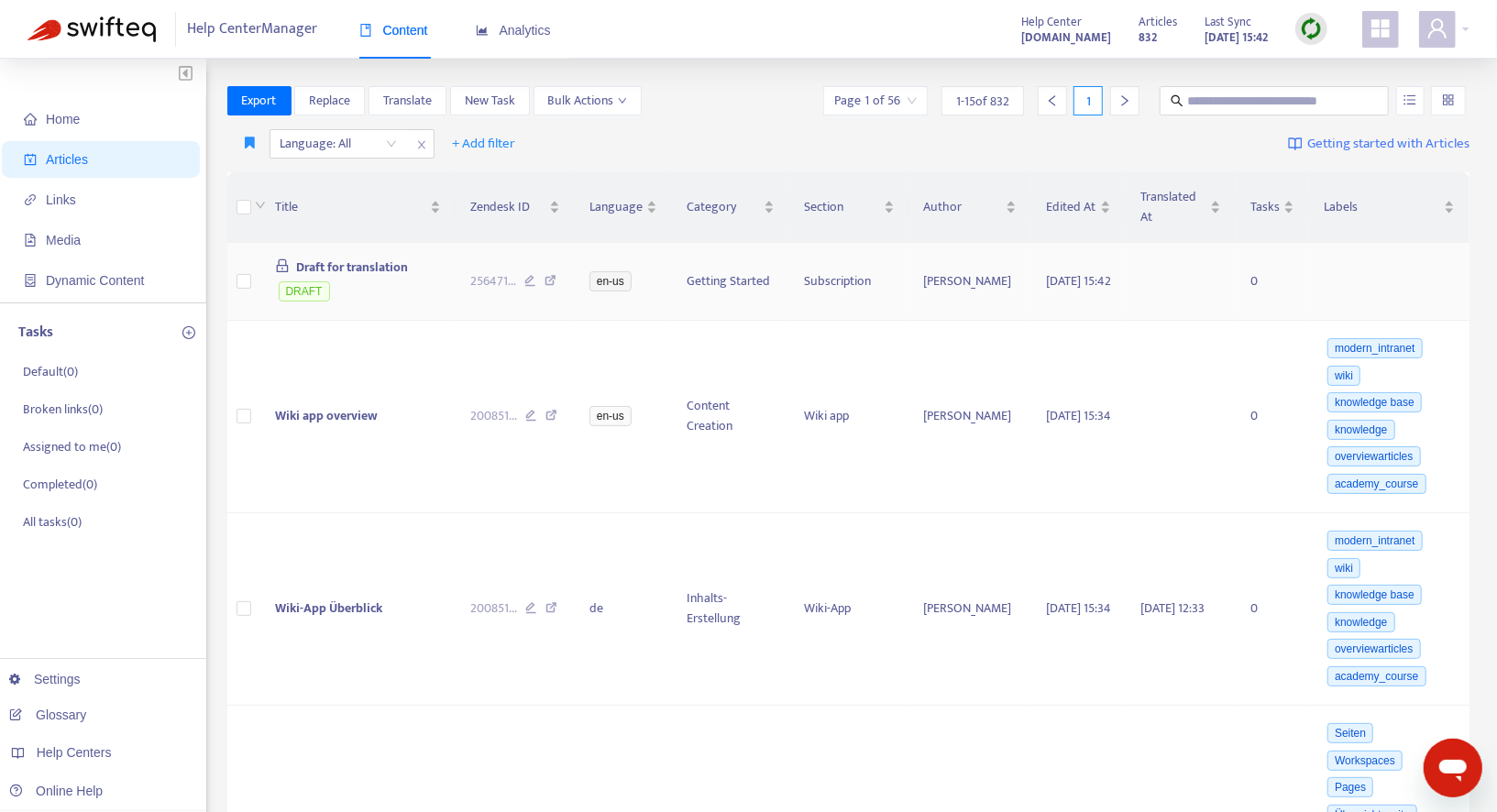
click at [388, 300] on td "Draft for translation DRAFT" at bounding box center [358, 281] width 196 height 78
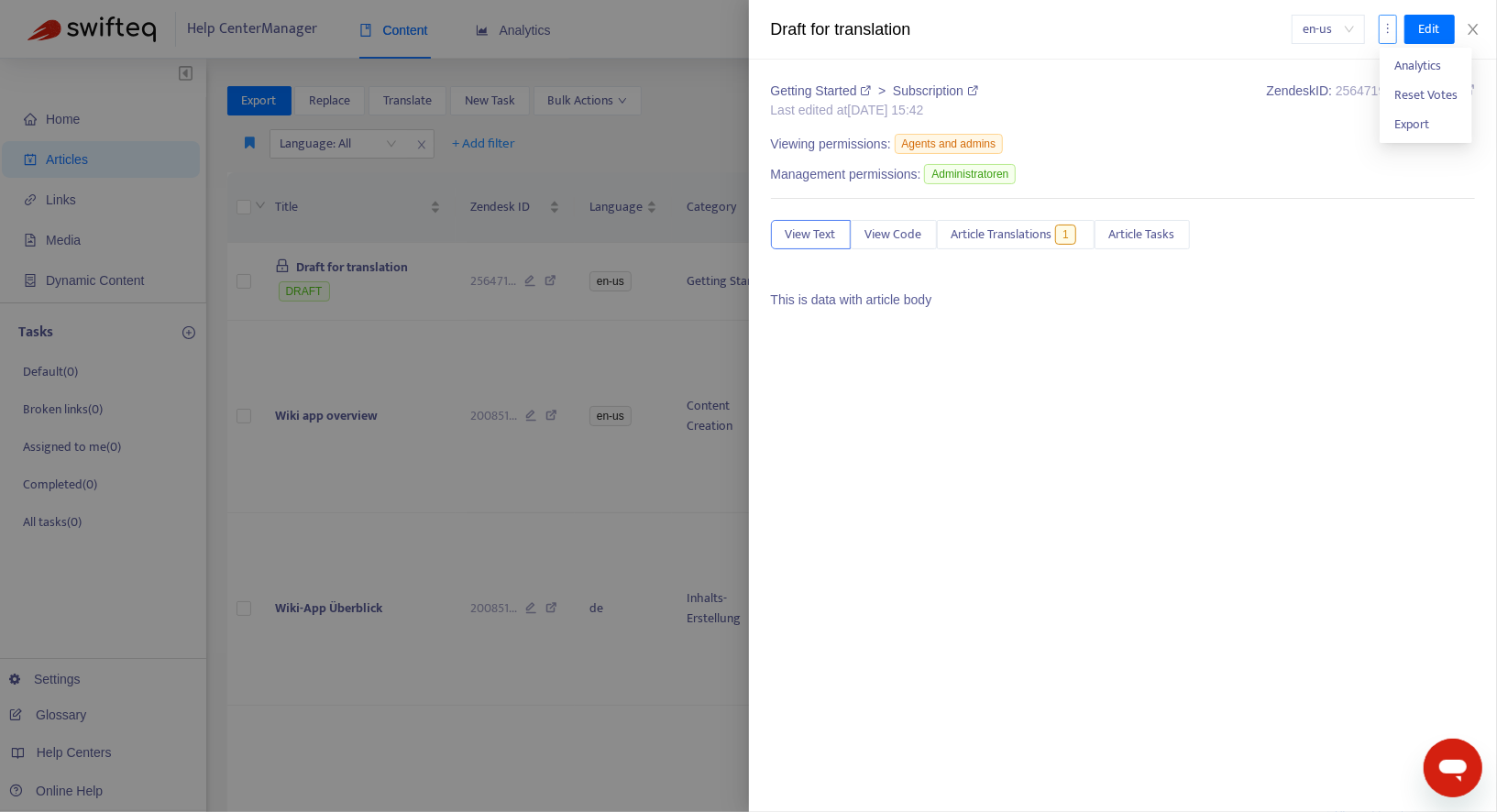
click at [1384, 32] on icon "more" at bounding box center [1387, 28] width 13 height 13
click at [1476, 35] on icon "close" at bounding box center [1472, 29] width 15 height 15
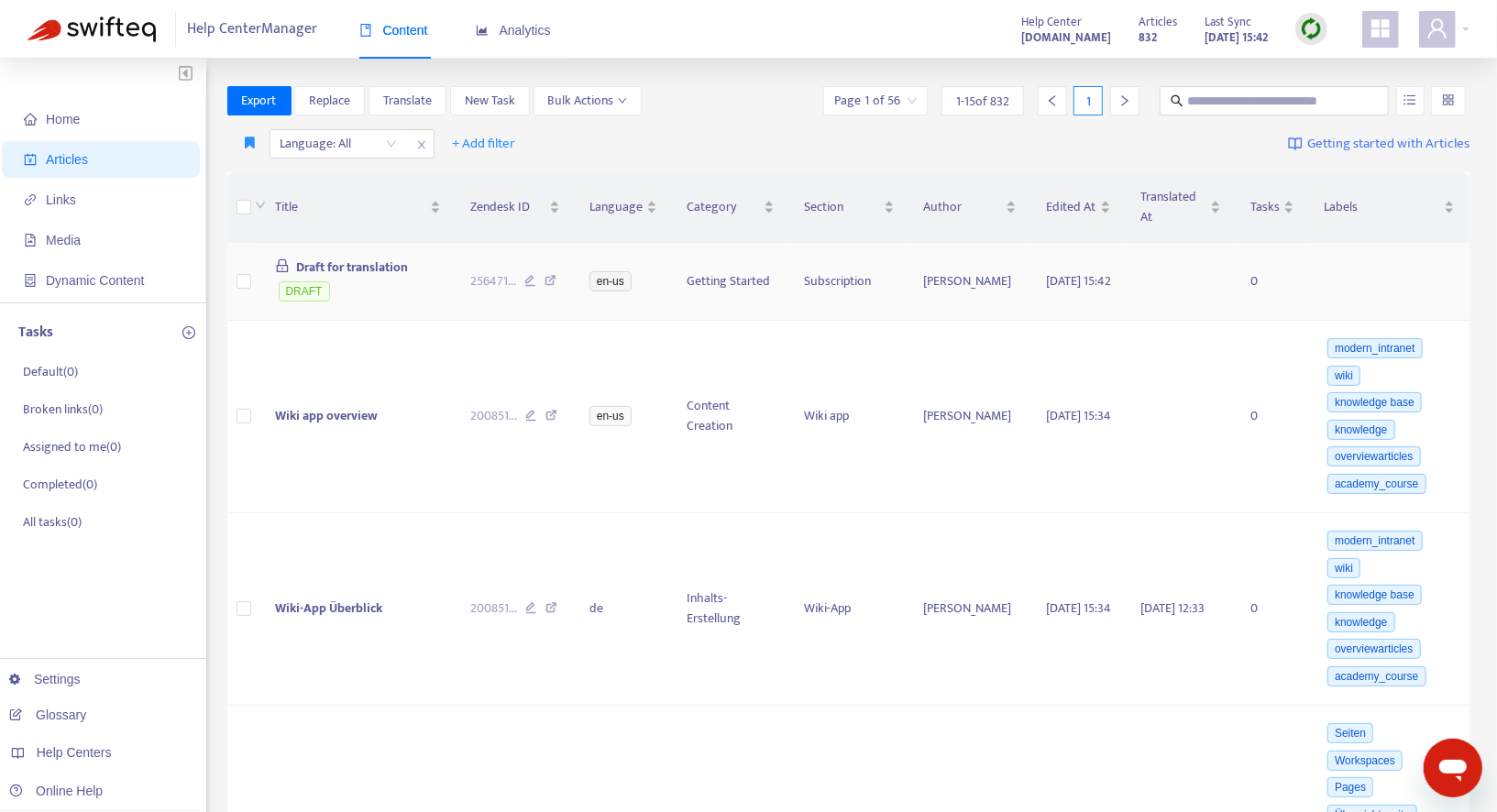
click at [379, 283] on td "Draft for translation DRAFT" at bounding box center [358, 281] width 196 height 78
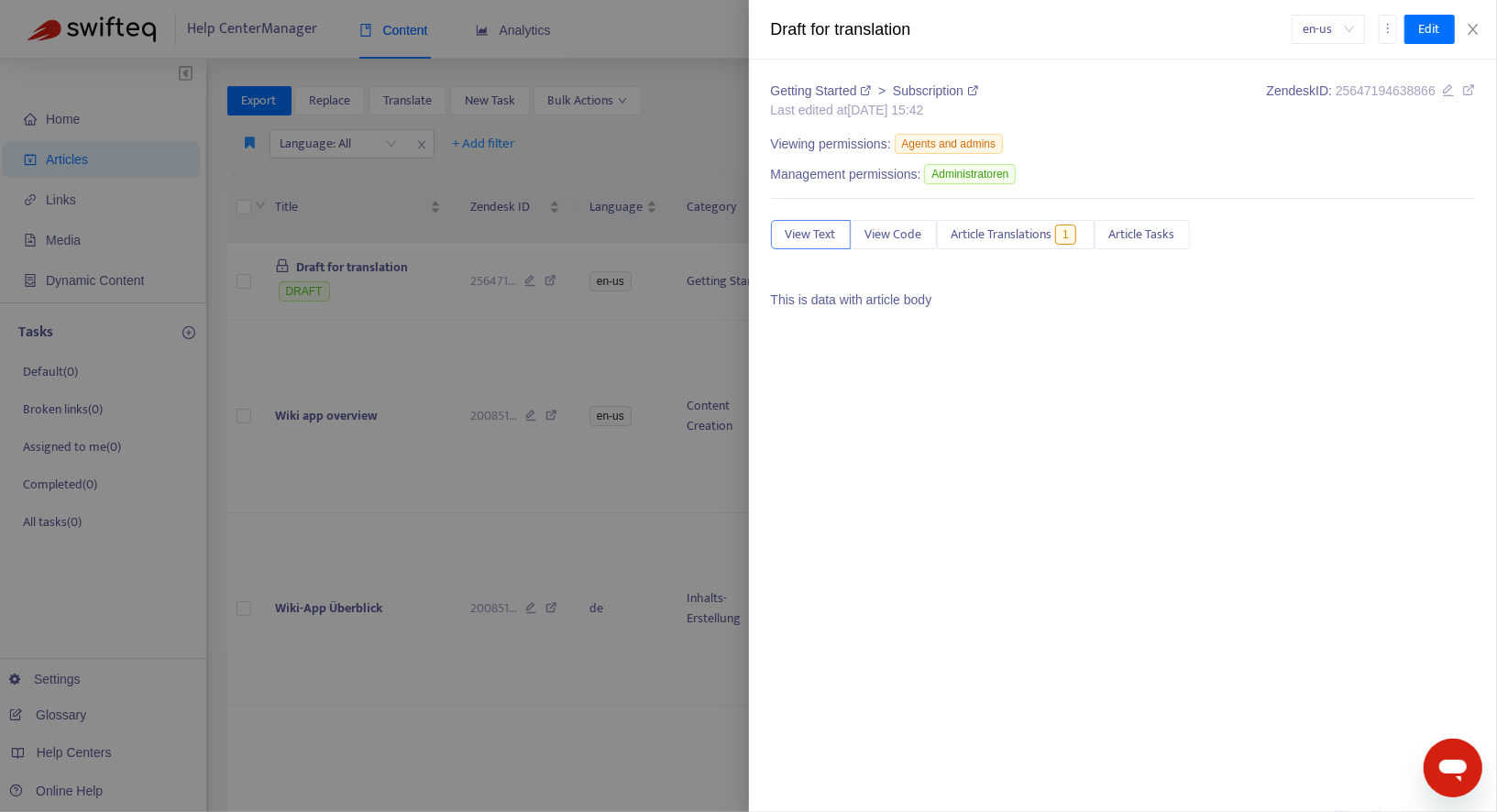
click at [693, 105] on div at bounding box center [748, 406] width 1497 height 812
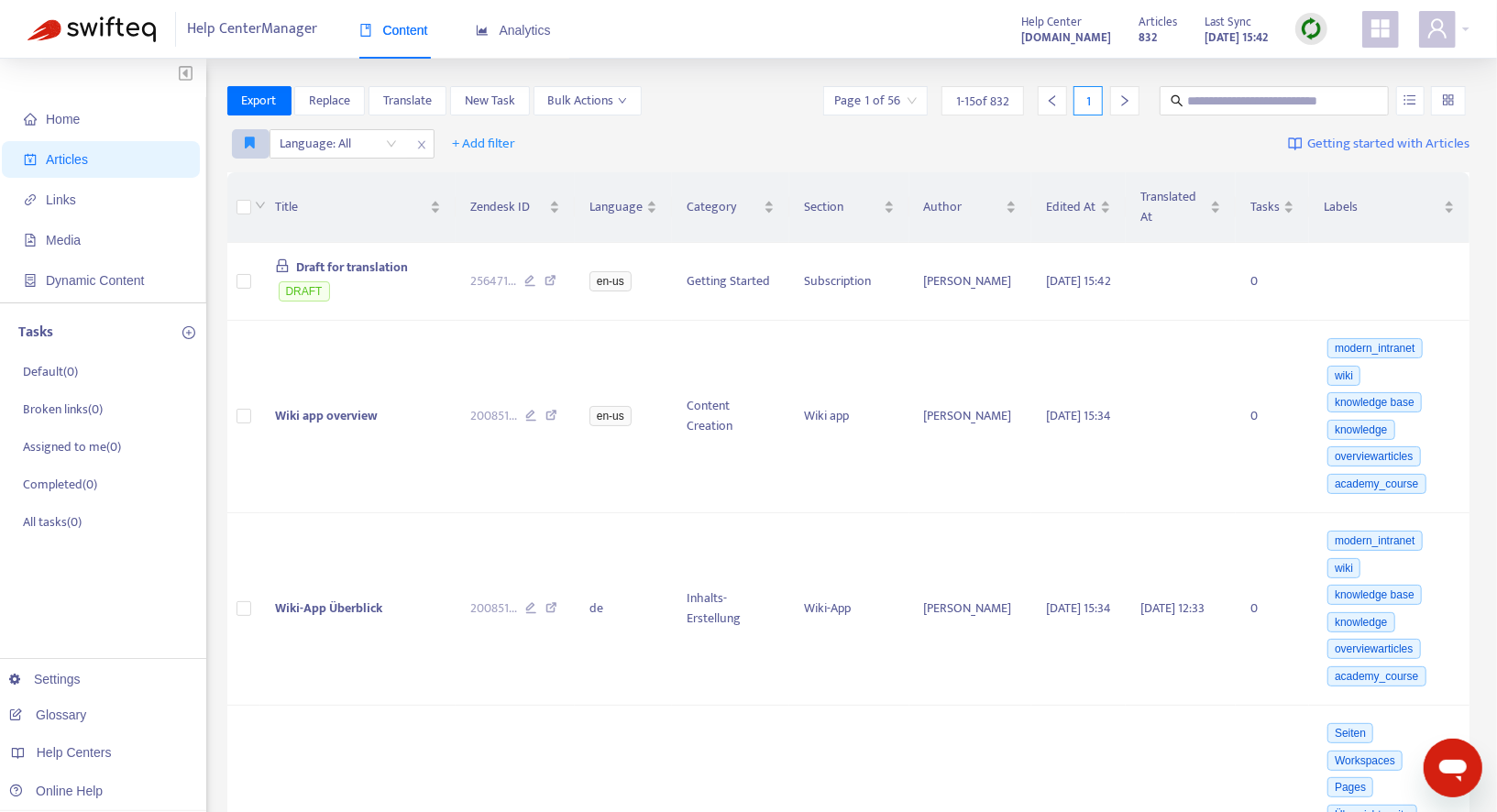
click at [242, 140] on button "button" at bounding box center [250, 144] width 37 height 30
click at [290, 180] on div "Click to sort ascending" at bounding box center [359, 170] width 144 height 32
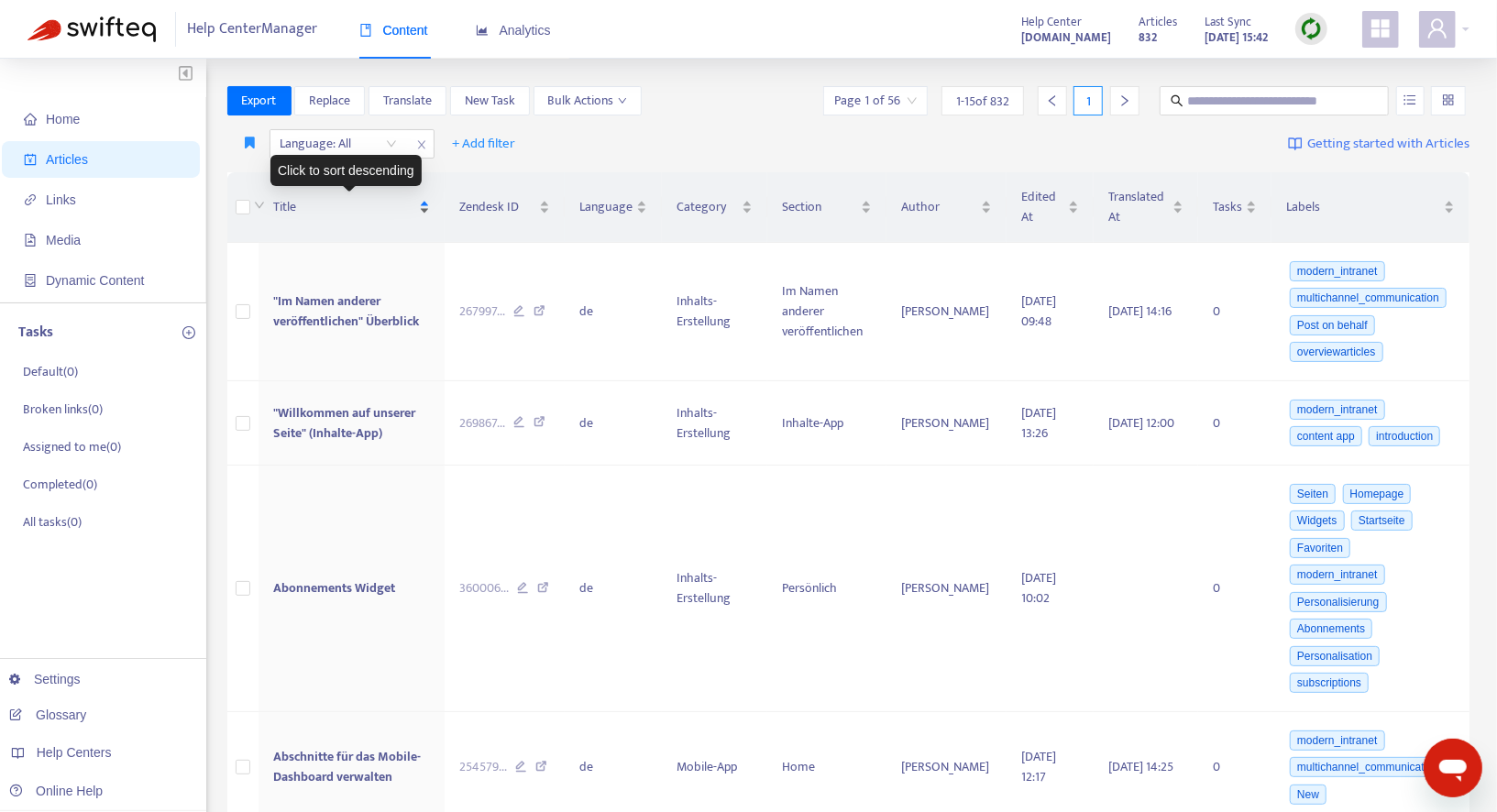
click at [418, 206] on div "Title" at bounding box center [352, 207] width 158 height 20
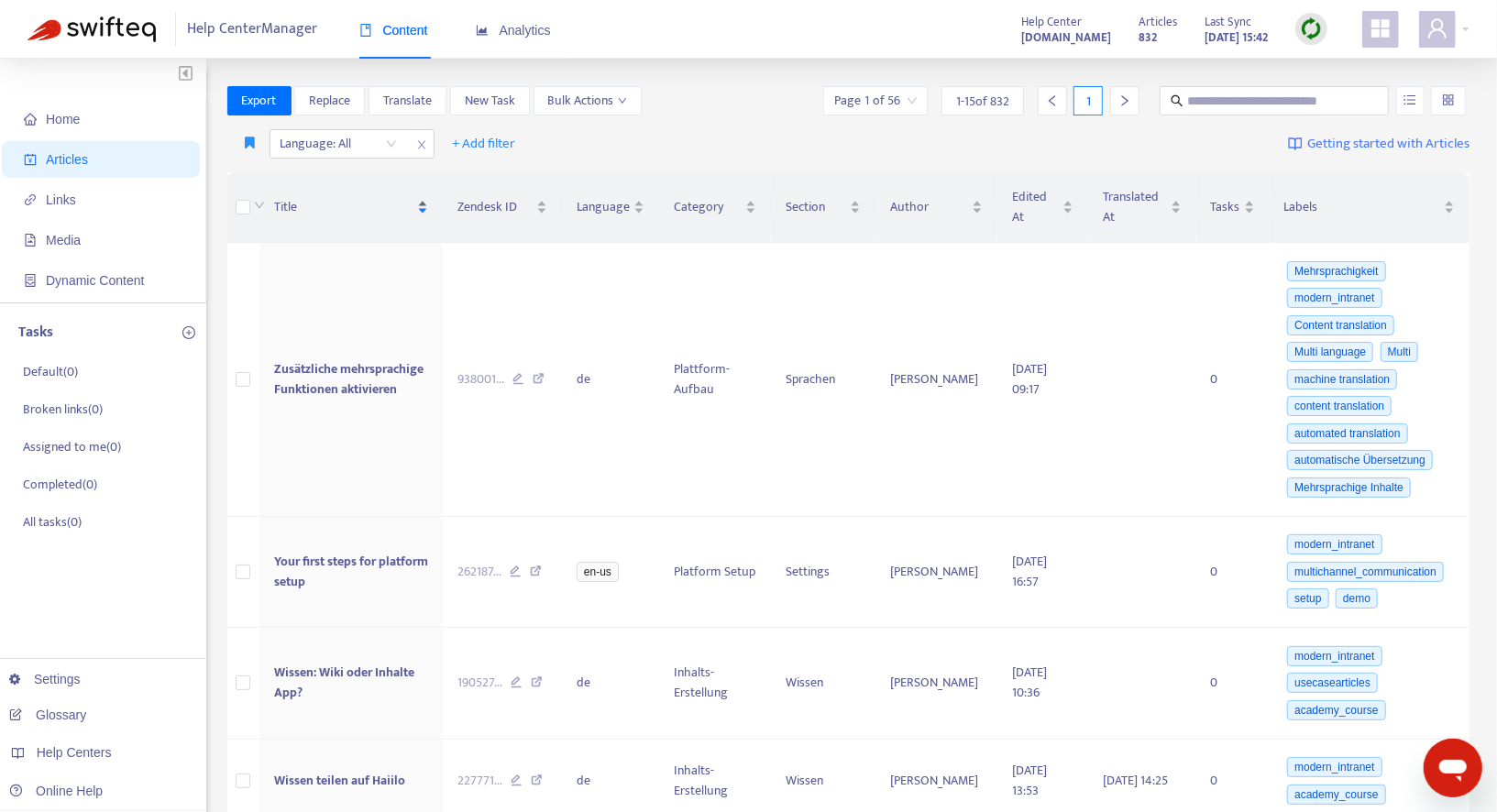
click at [414, 206] on span "Title" at bounding box center [344, 207] width 140 height 20
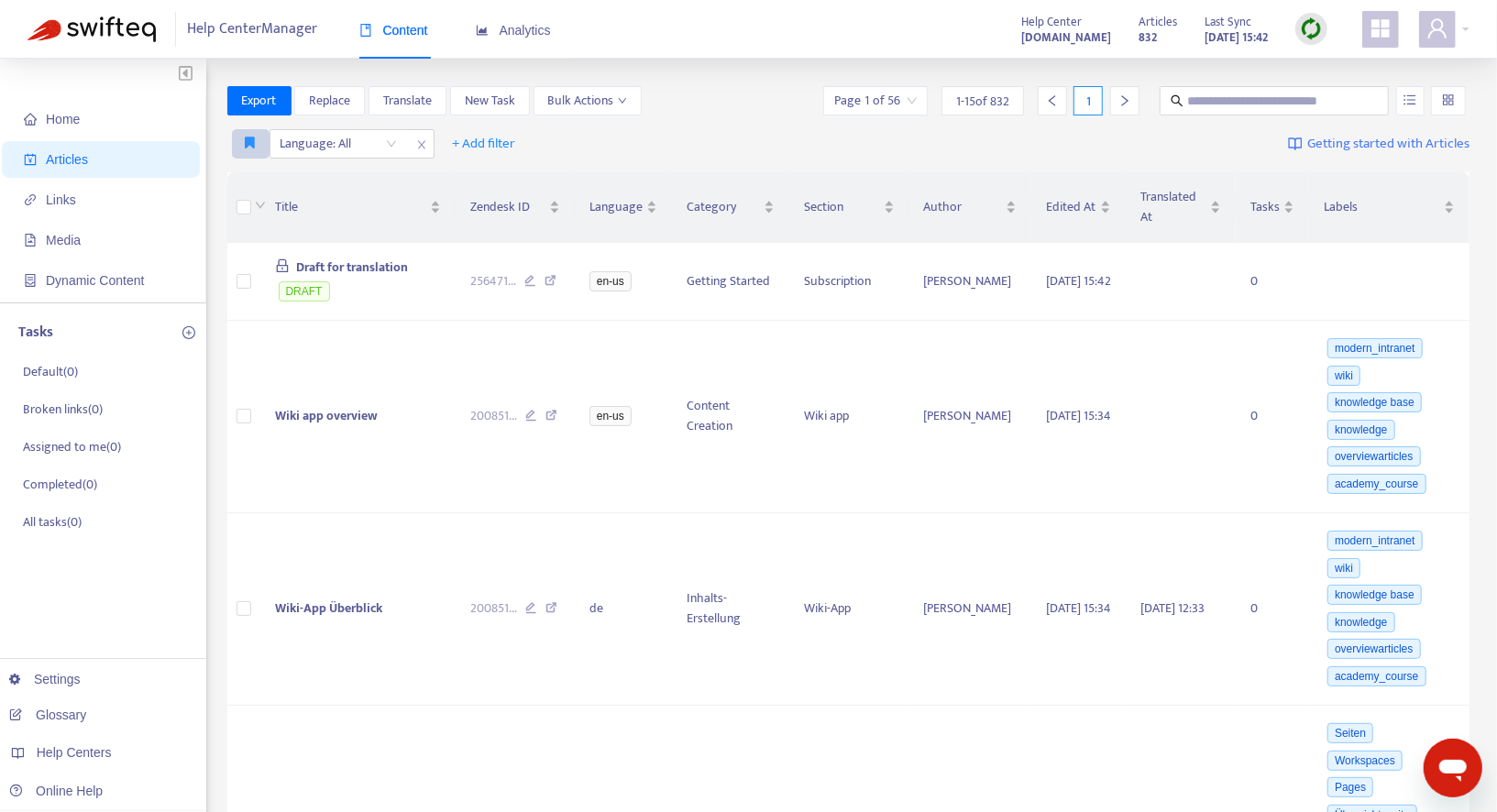
click at [243, 142] on button "button" at bounding box center [250, 144] width 37 height 30
click at [275, 180] on span "English only" at bounding box center [278, 180] width 63 height 20
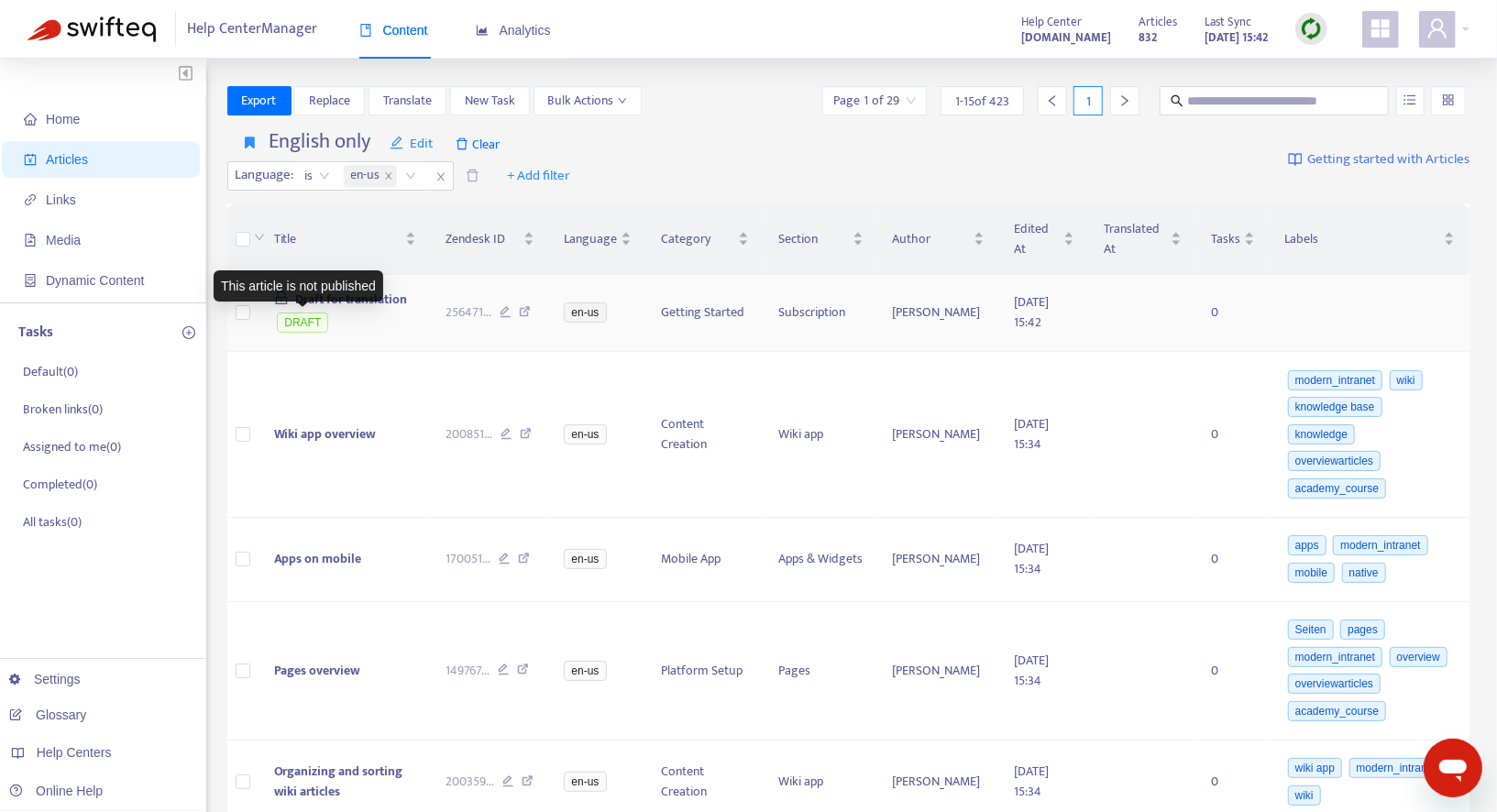
click at [345, 301] on div "This article is not published" at bounding box center [299, 286] width 170 height 32
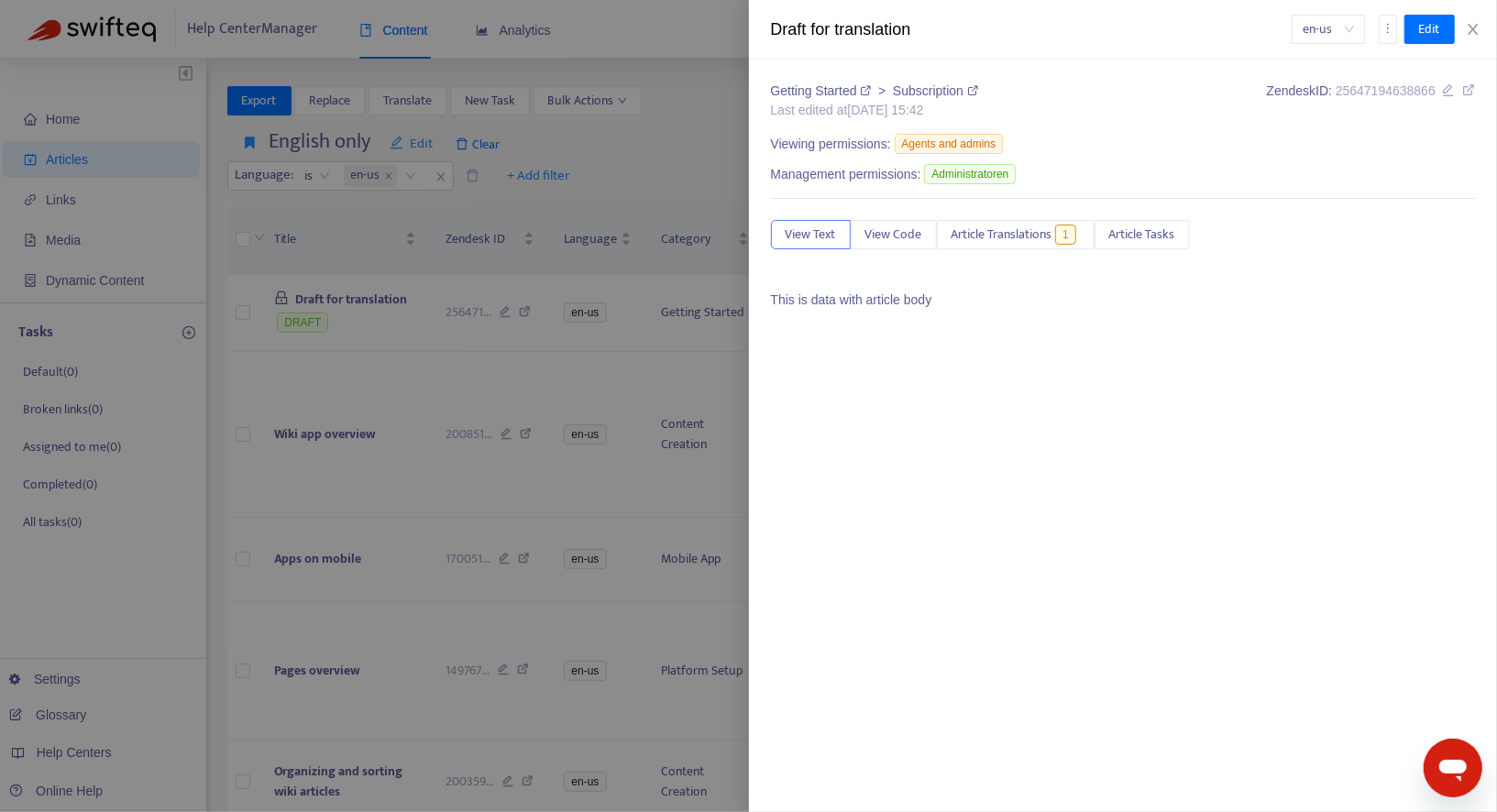
click at [716, 55] on div at bounding box center [748, 406] width 1497 height 812
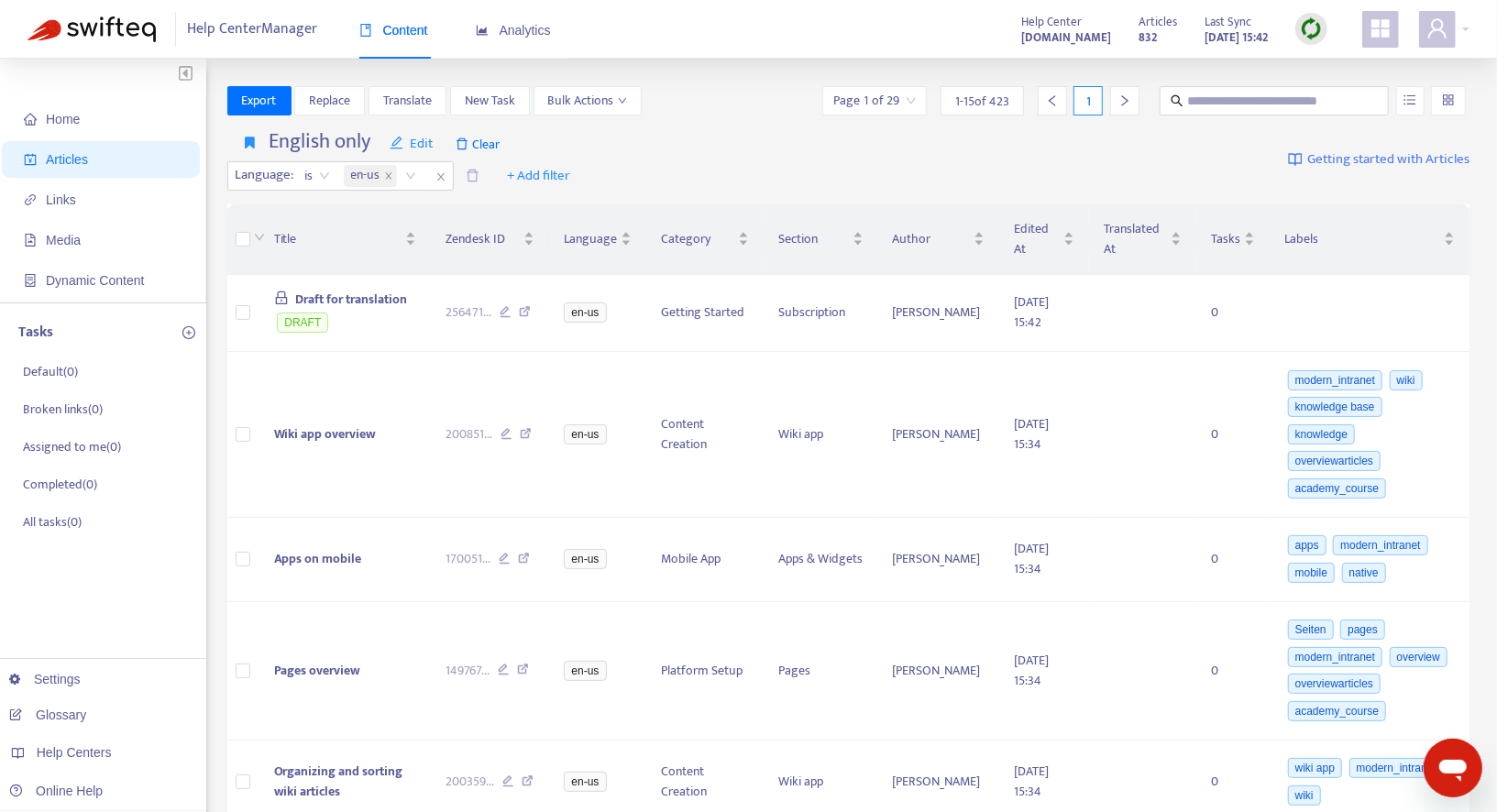
click at [921, 99] on div "Page 1 of 29" at bounding box center [874, 101] width 104 height 30
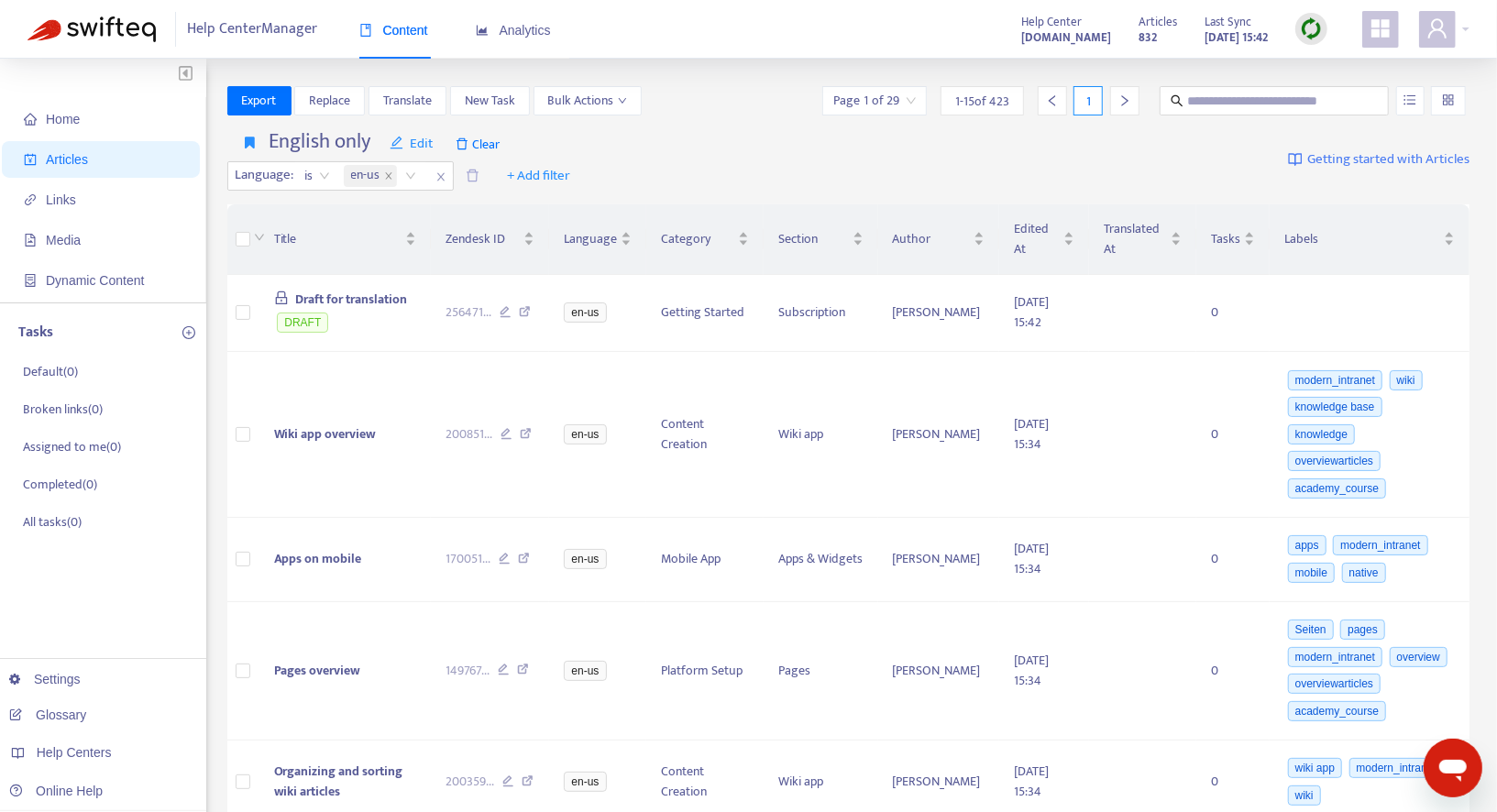
click at [1318, 33] on img at bounding box center [1311, 29] width 23 height 23
click at [1323, 56] on link "Quick Sync" at bounding box center [1348, 66] width 78 height 21
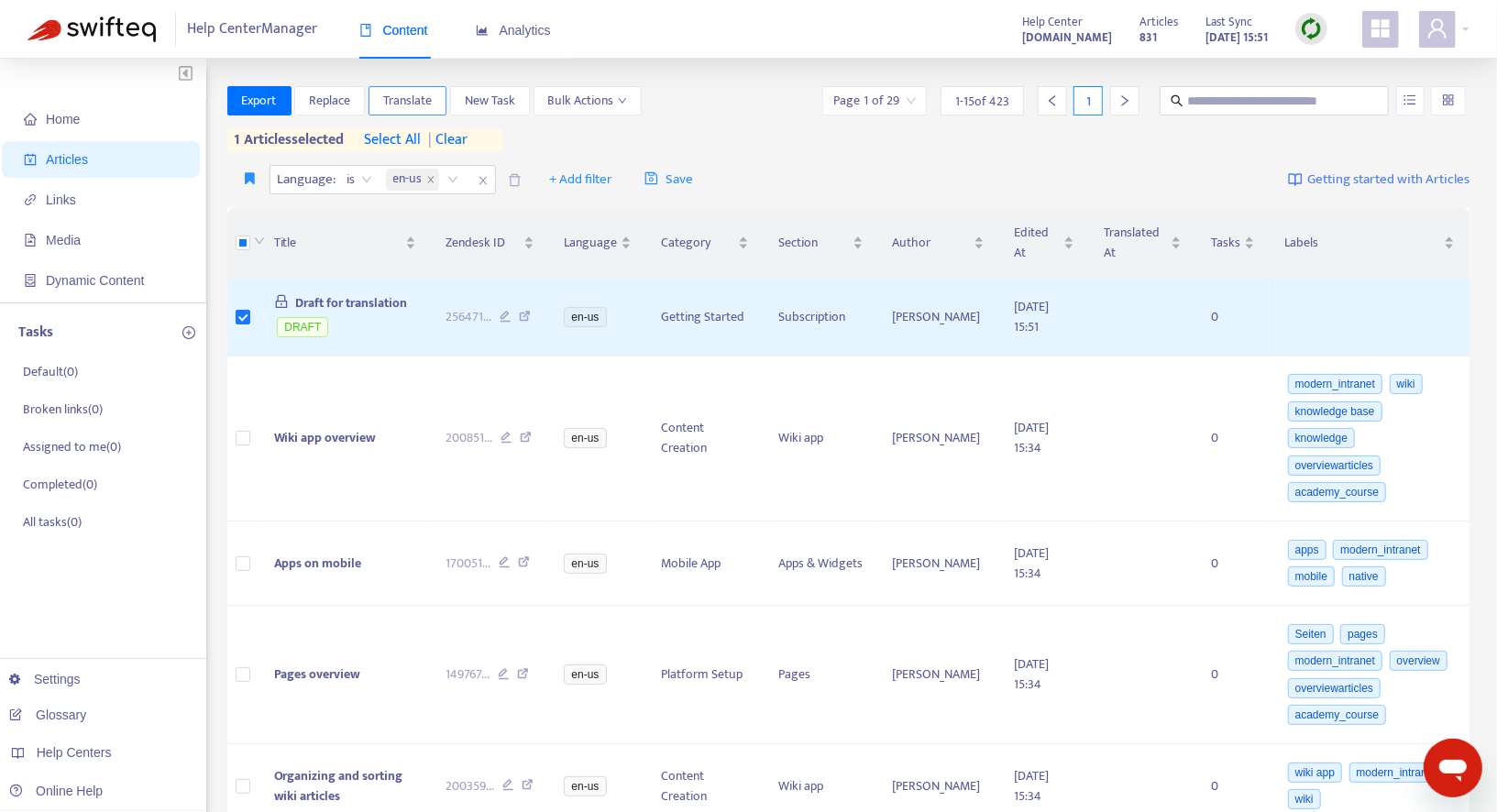
click at [409, 102] on span "Translate" at bounding box center [407, 101] width 48 height 20
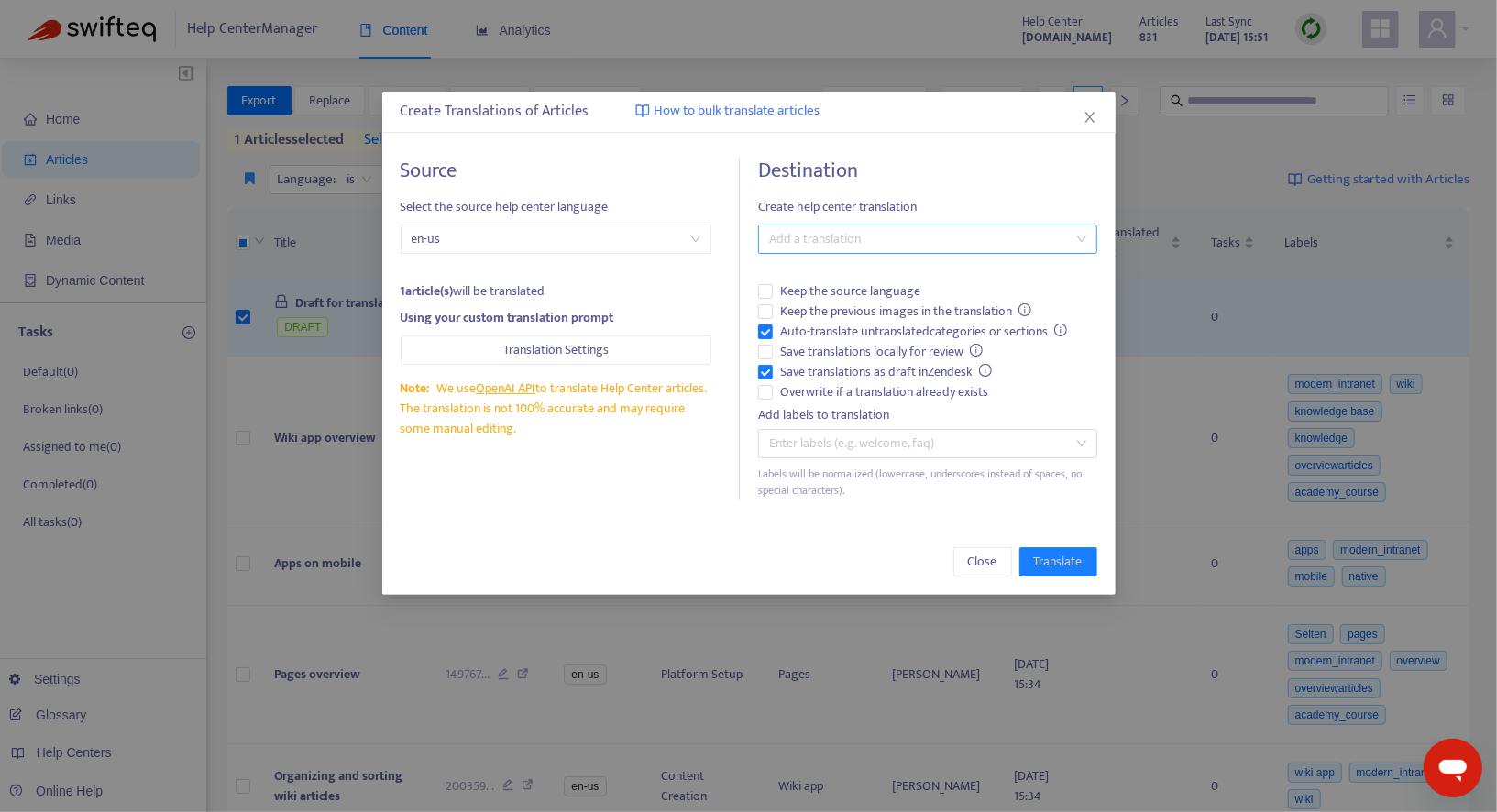
click at [817, 239] on div at bounding box center [919, 239] width 311 height 22
click at [802, 303] on div "German ( de )" at bounding box center [932, 304] width 319 height 20
click at [799, 329] on span "Auto-translate untranslated categories or sections" at bounding box center [923, 331] width 303 height 20
click at [793, 386] on span "Overwrite if a translation already exists" at bounding box center [884, 392] width 223 height 20
click at [1054, 558] on span "Translate" at bounding box center [1057, 562] width 48 height 20
